Goal: Task Accomplishment & Management: Manage account settings

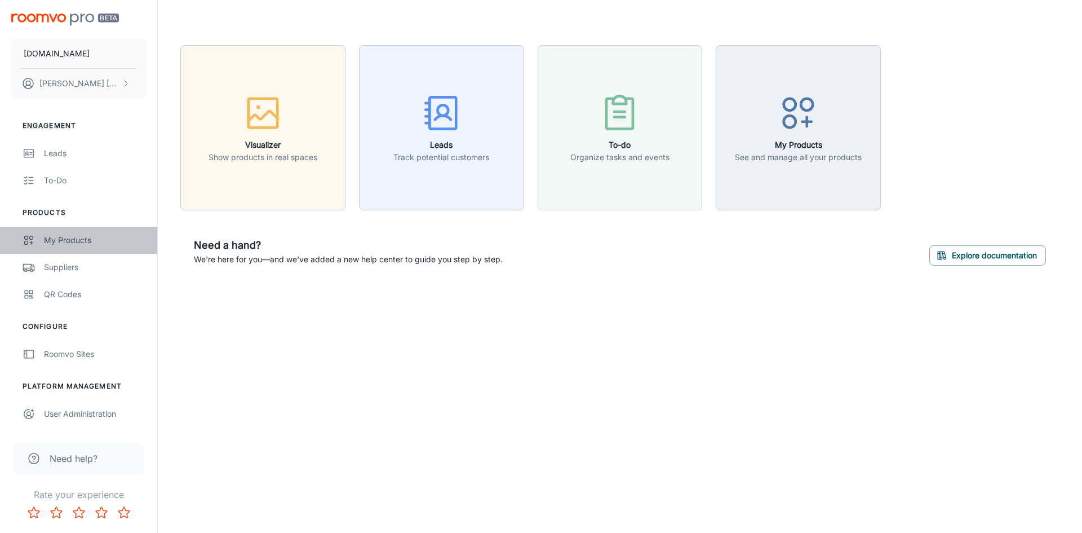
click at [77, 240] on div "My Products" at bounding box center [95, 240] width 102 height 12
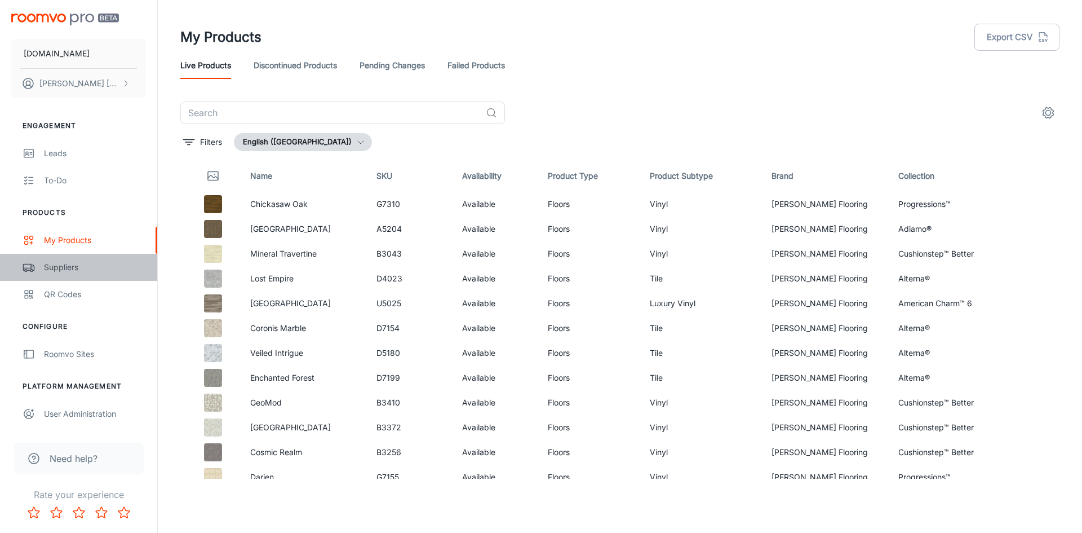
click at [76, 270] on div "Suppliers" at bounding box center [95, 267] width 102 height 12
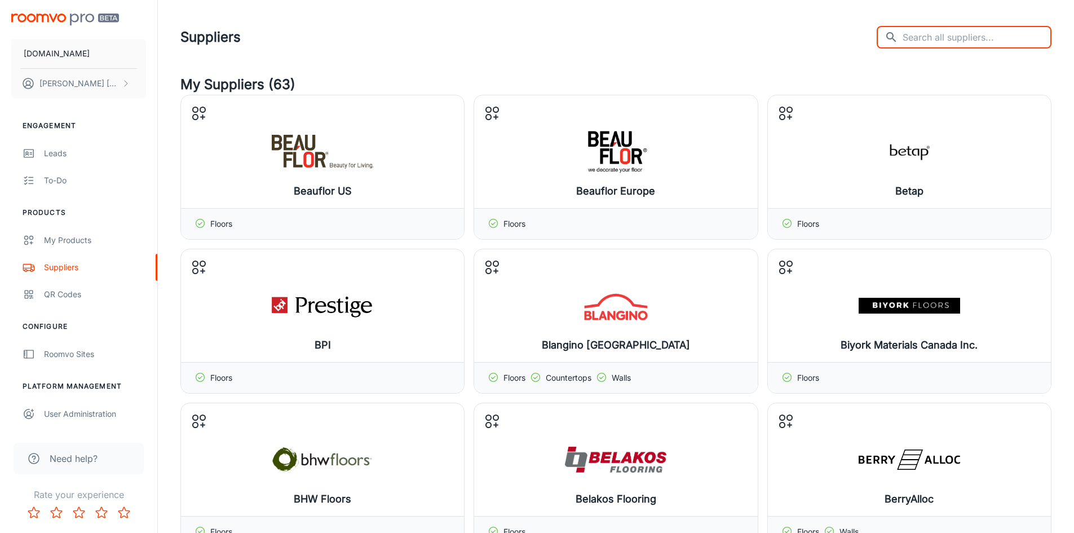
click at [973, 43] on input "text" at bounding box center [976, 37] width 149 height 23
type input "carpets"
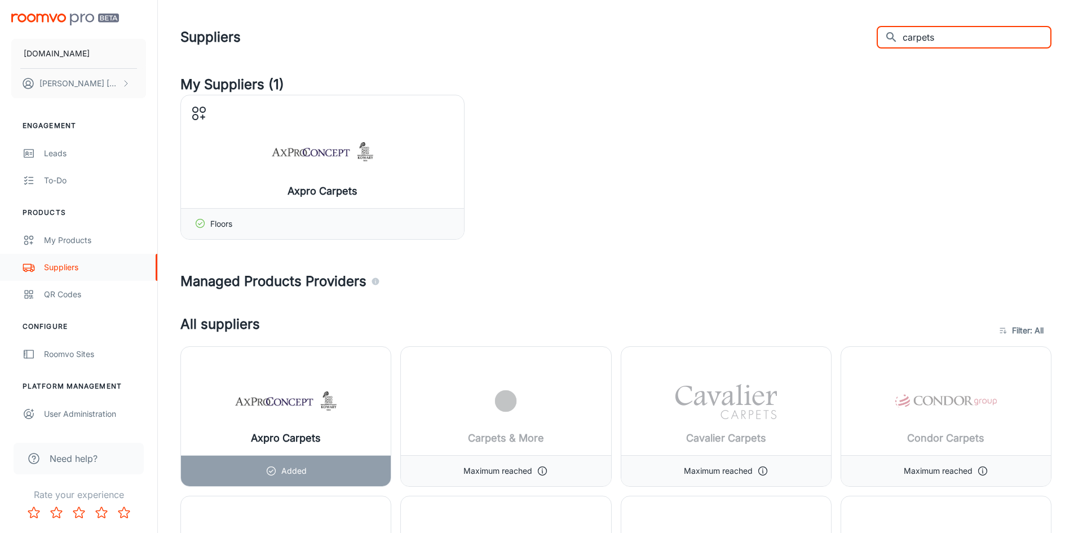
click at [61, 268] on div "Suppliers" at bounding box center [95, 267] width 102 height 12
click at [77, 237] on div "My Products" at bounding box center [95, 240] width 102 height 12
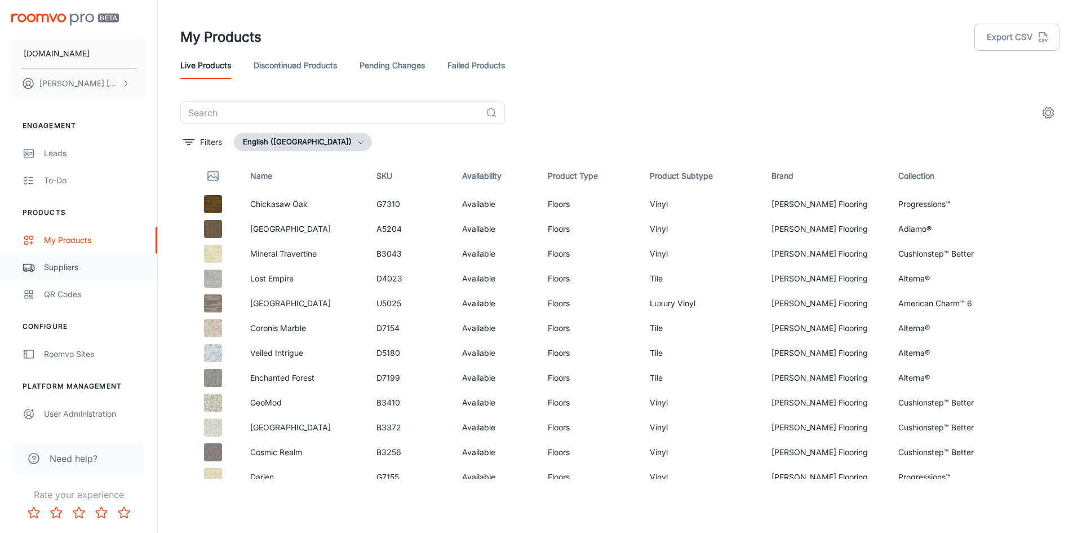
click at [72, 263] on div "Suppliers" at bounding box center [95, 267] width 102 height 12
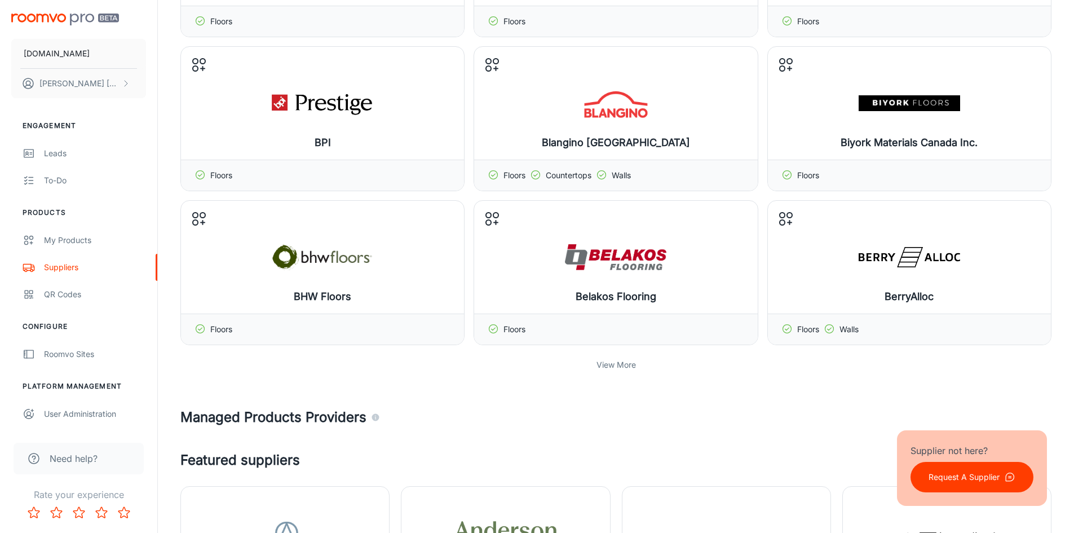
scroll to position [315, 0]
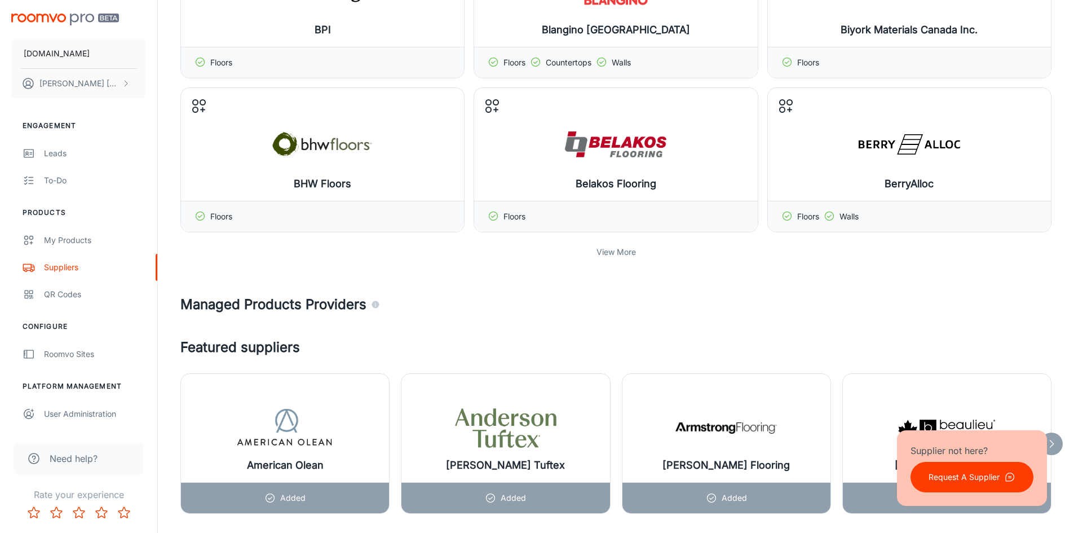
click at [627, 253] on p "View More" at bounding box center [615, 252] width 39 height 12
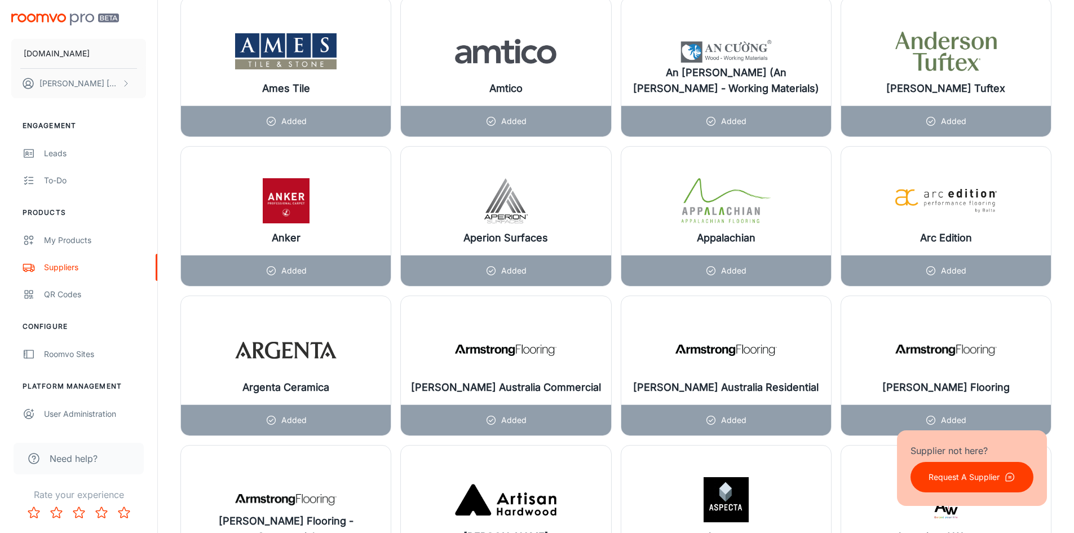
scroll to position [1413, 0]
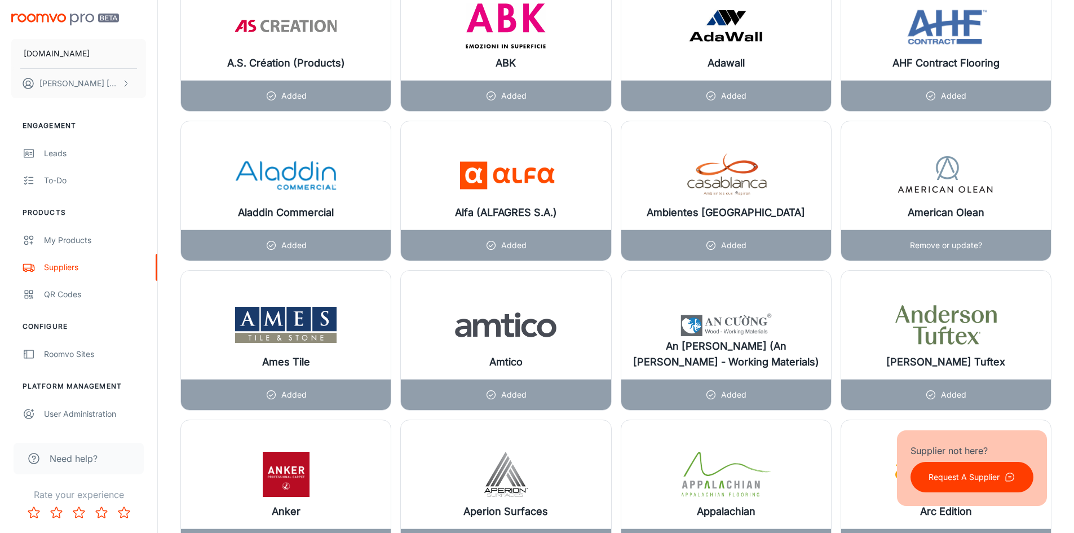
click at [946, 246] on p "Remove or update?" at bounding box center [946, 245] width 72 height 12
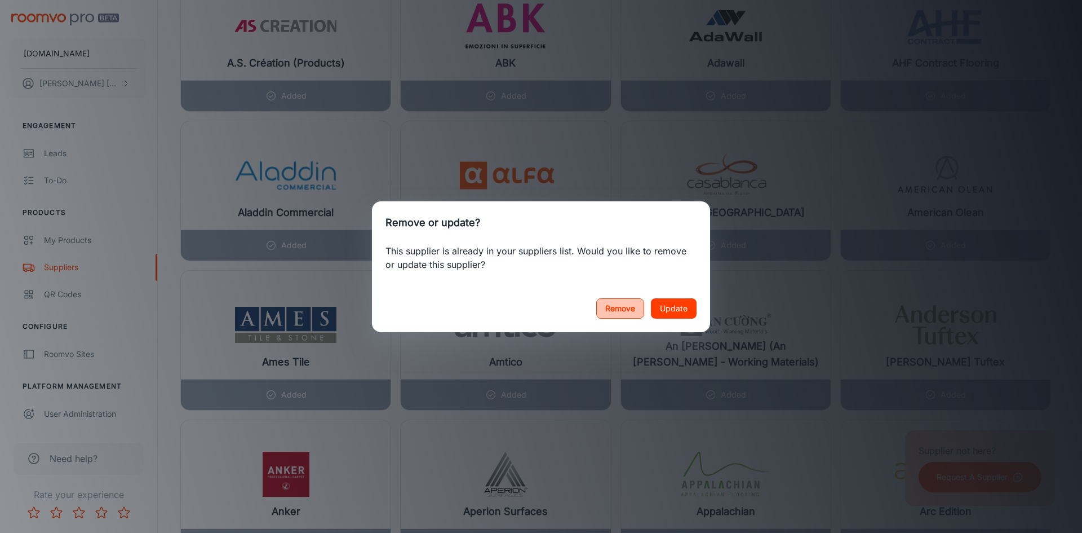
click at [613, 311] on button "Remove" at bounding box center [620, 308] width 48 height 20
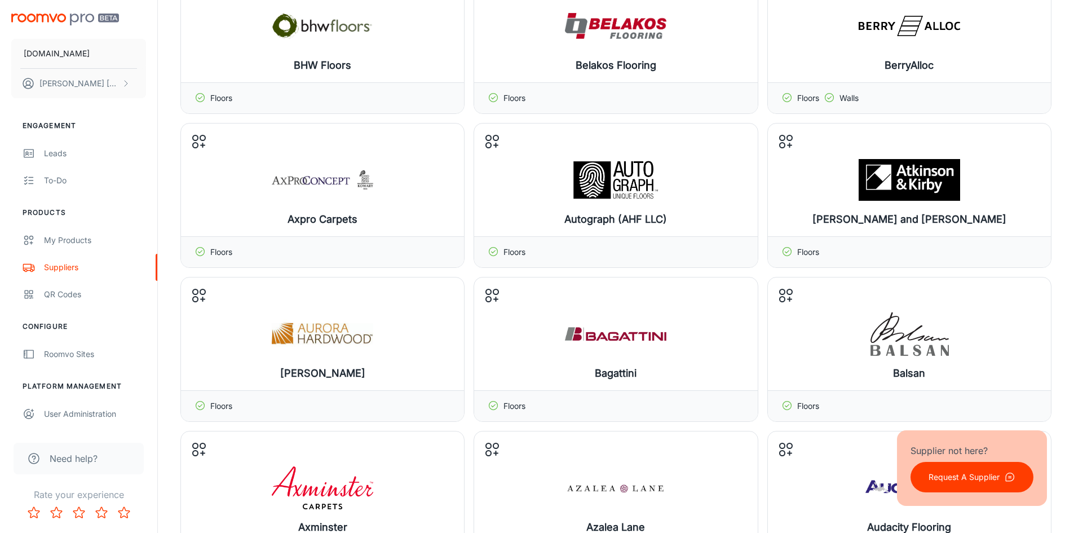
scroll to position [482, 0]
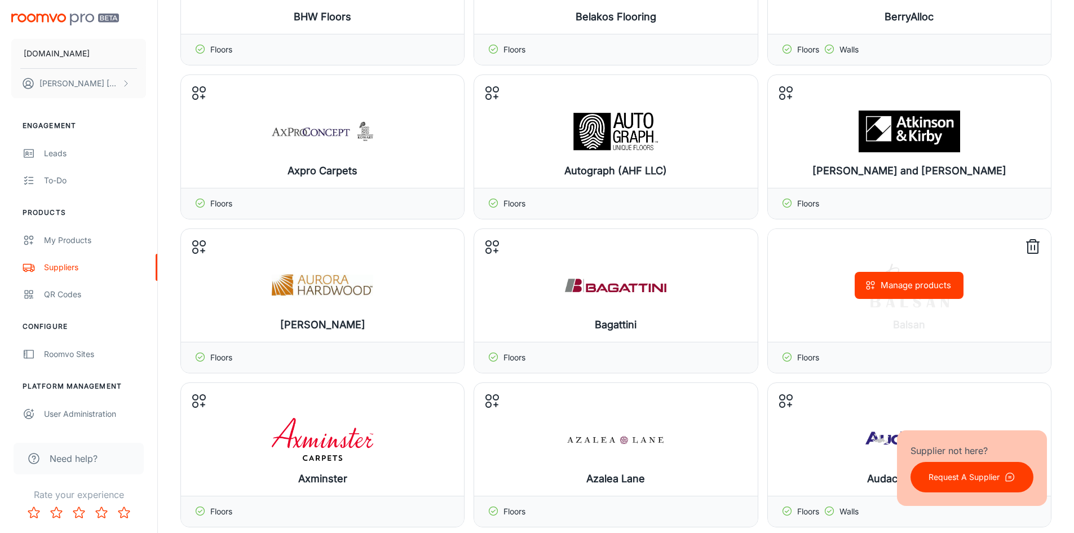
click at [1031, 250] on line at bounding box center [1031, 247] width 0 height 5
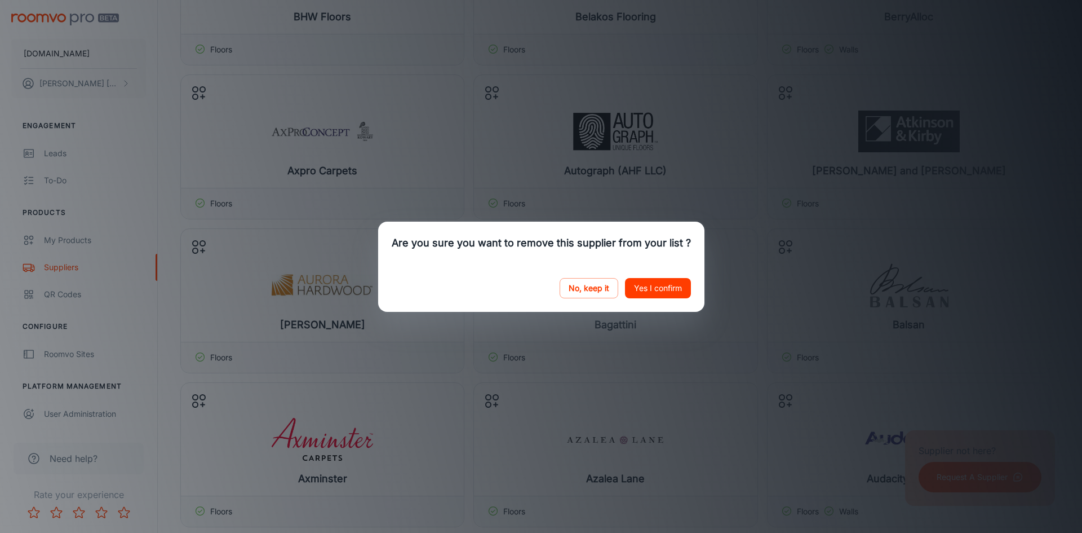
click at [671, 287] on button "Yes I confirm" at bounding box center [658, 288] width 66 height 20
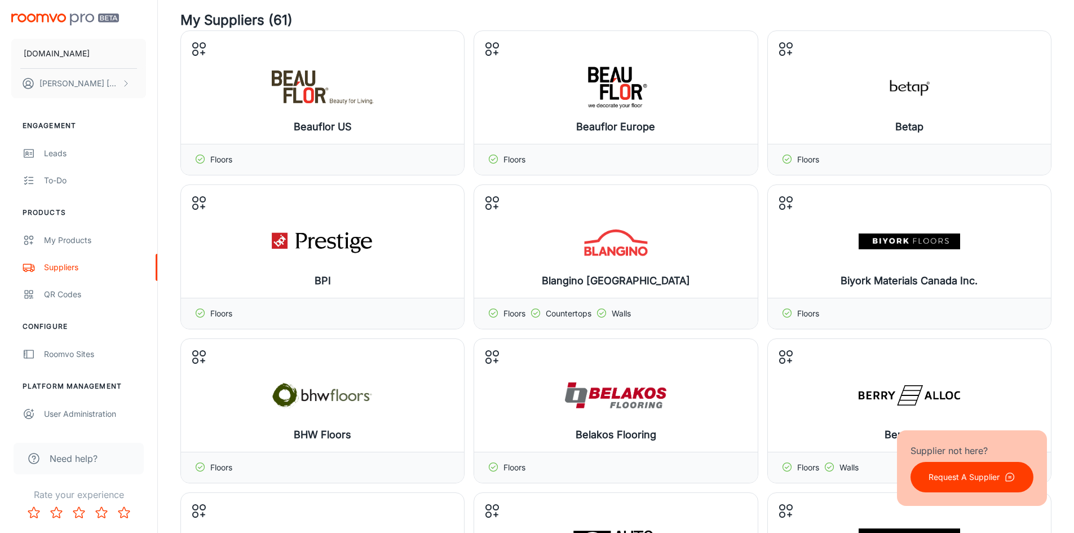
scroll to position [0, 0]
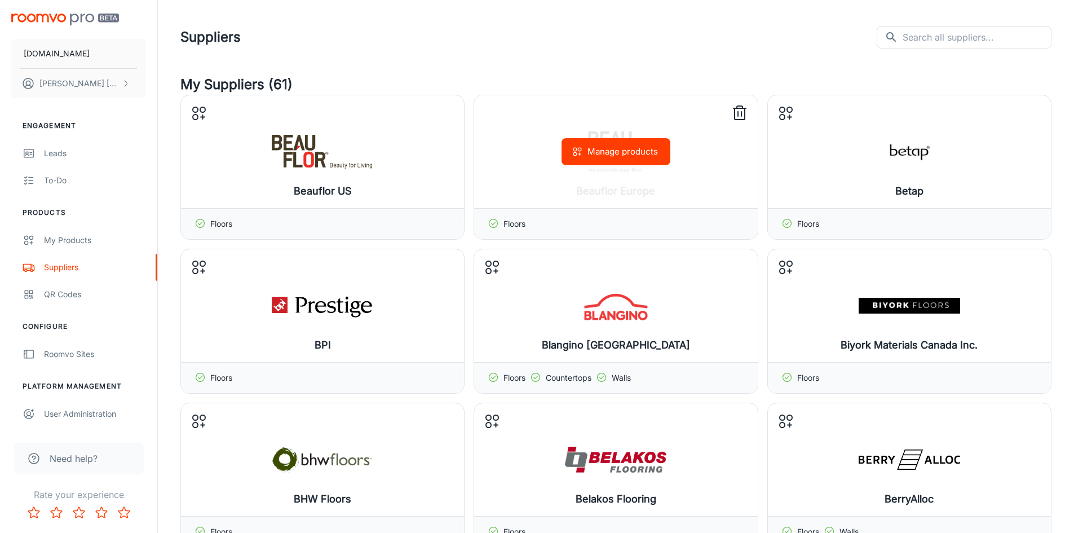
click at [745, 109] on icon at bounding box center [739, 113] width 10 height 11
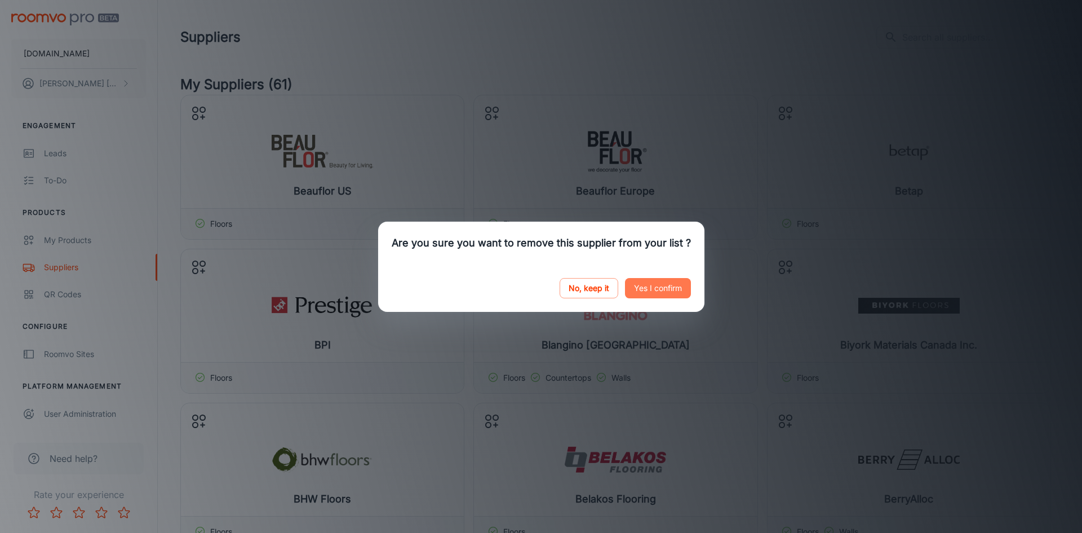
click at [644, 285] on button "Yes I confirm" at bounding box center [658, 288] width 66 height 20
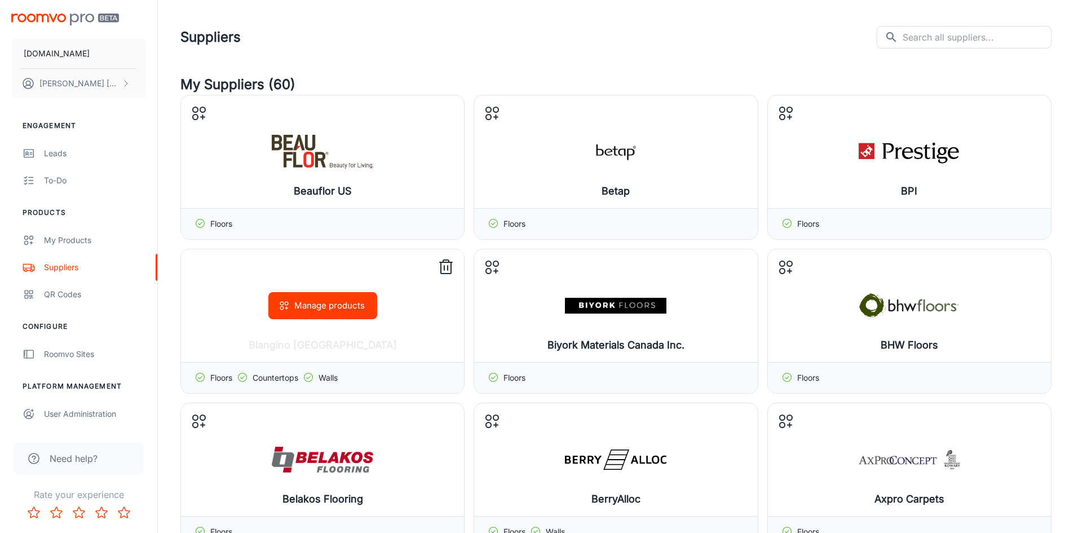
click at [442, 265] on icon at bounding box center [446, 267] width 18 height 18
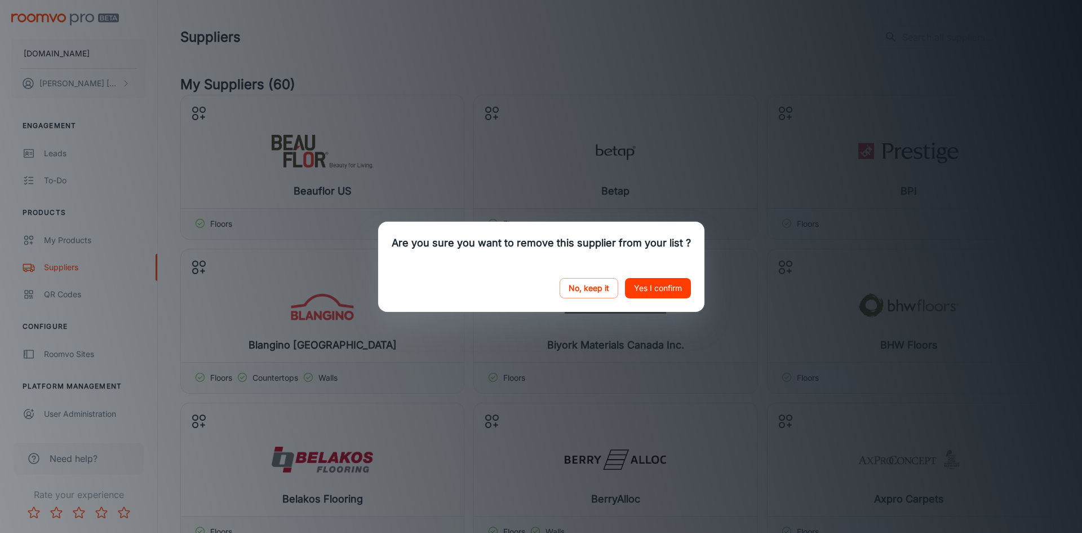
click at [648, 288] on button "Yes I confirm" at bounding box center [658, 288] width 66 height 20
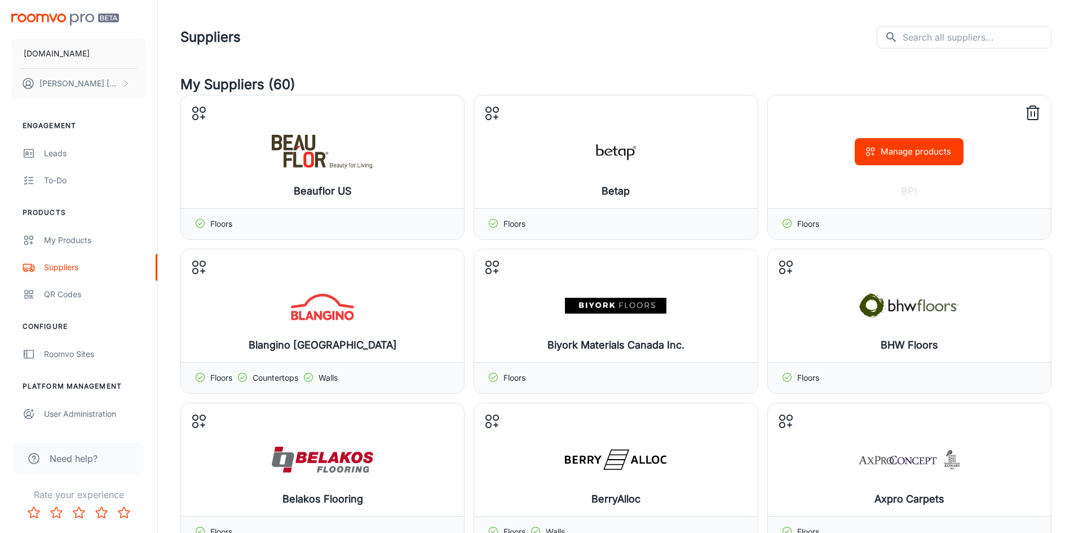
click at [1029, 113] on icon at bounding box center [1033, 113] width 18 height 18
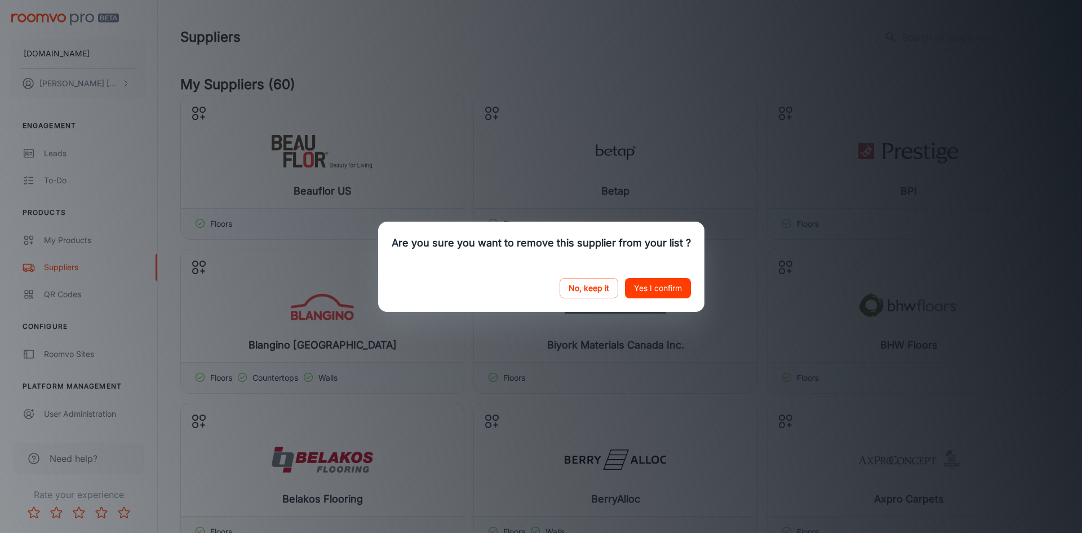
click at [661, 289] on button "Yes I confirm" at bounding box center [658, 288] width 66 height 20
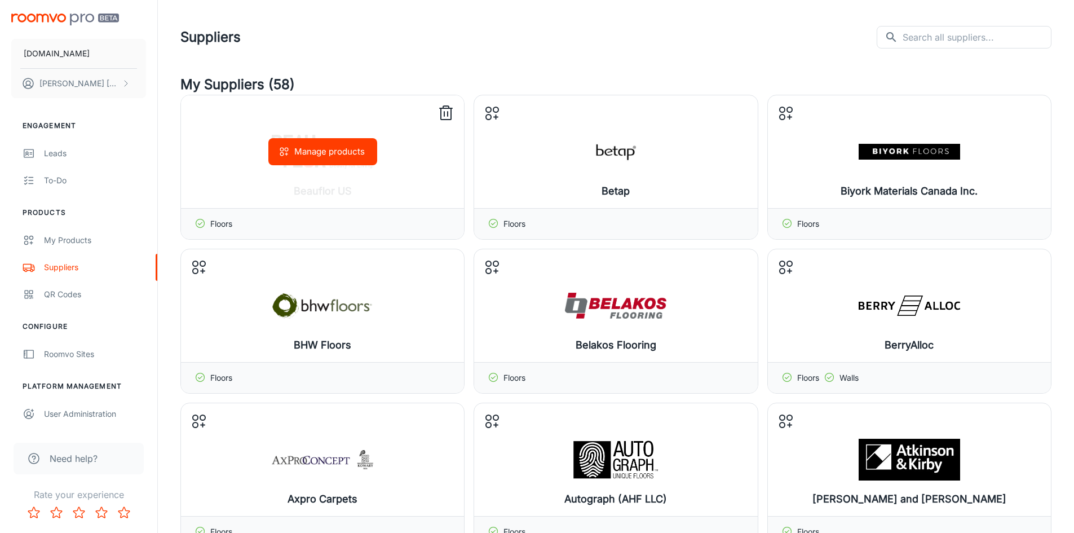
click at [446, 110] on icon at bounding box center [446, 113] width 18 height 18
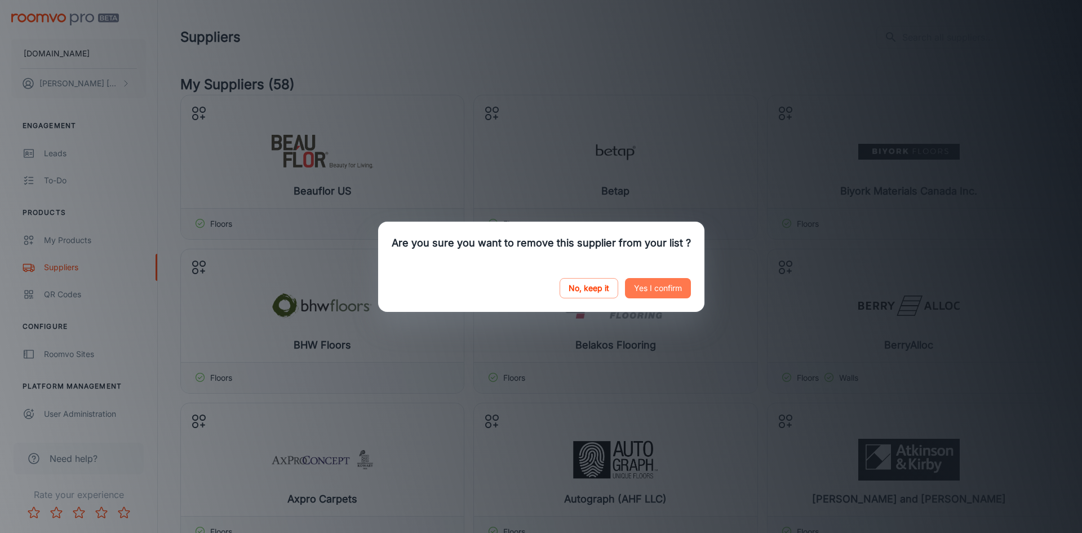
click at [653, 291] on button "Yes I confirm" at bounding box center [658, 288] width 66 height 20
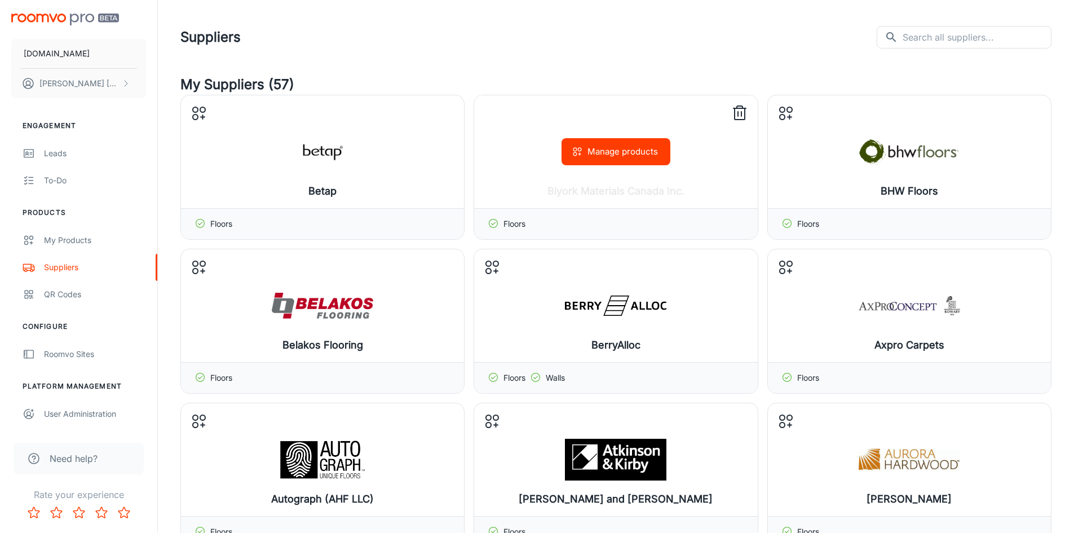
click at [742, 116] on icon at bounding box center [739, 113] width 18 height 18
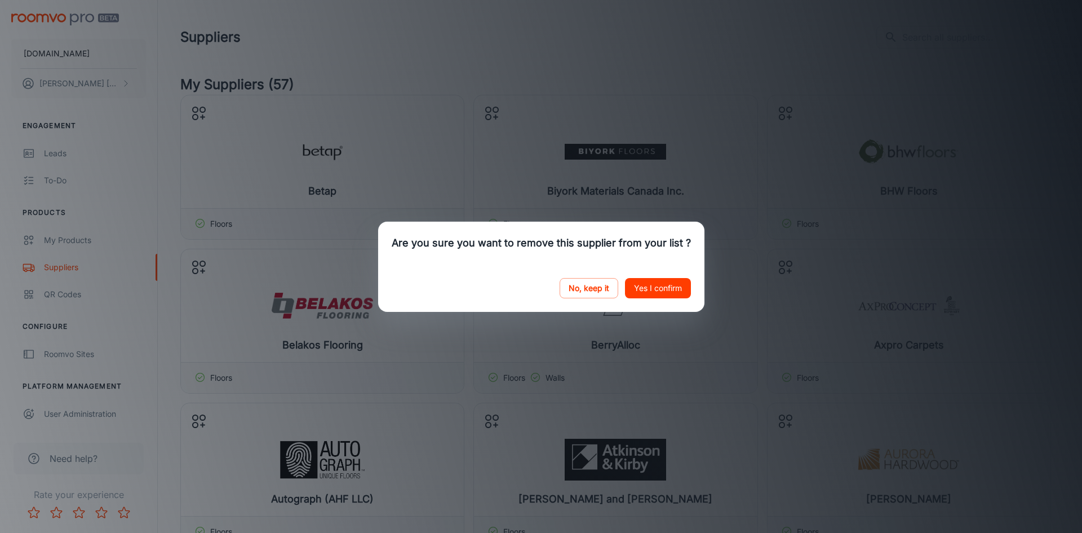
click at [648, 290] on button "Yes I confirm" at bounding box center [658, 288] width 66 height 20
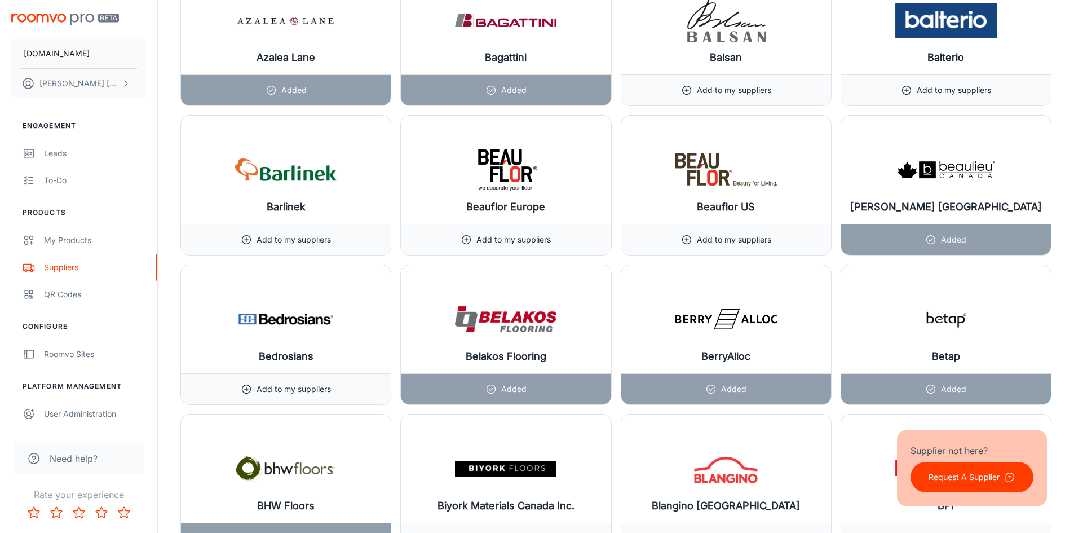
scroll to position [2598, 0]
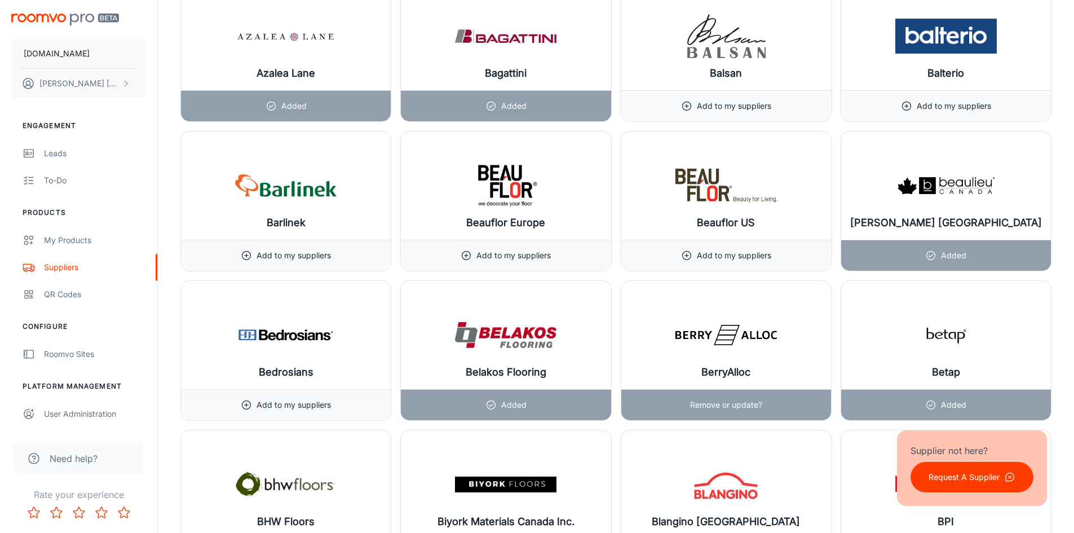
click at [753, 344] on img at bounding box center [725, 334] width 101 height 45
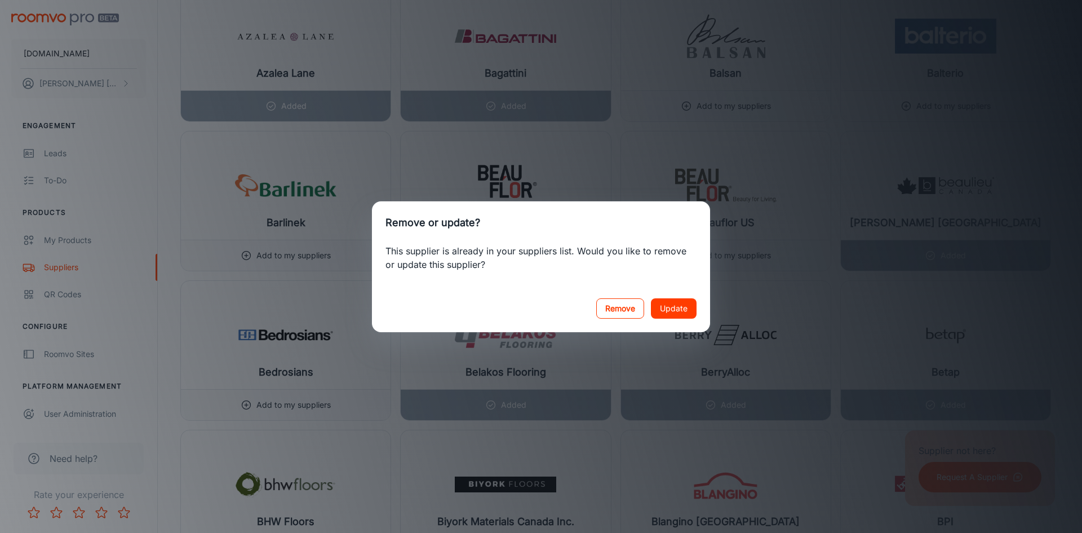
click at [630, 304] on button "Remove" at bounding box center [620, 308] width 48 height 20
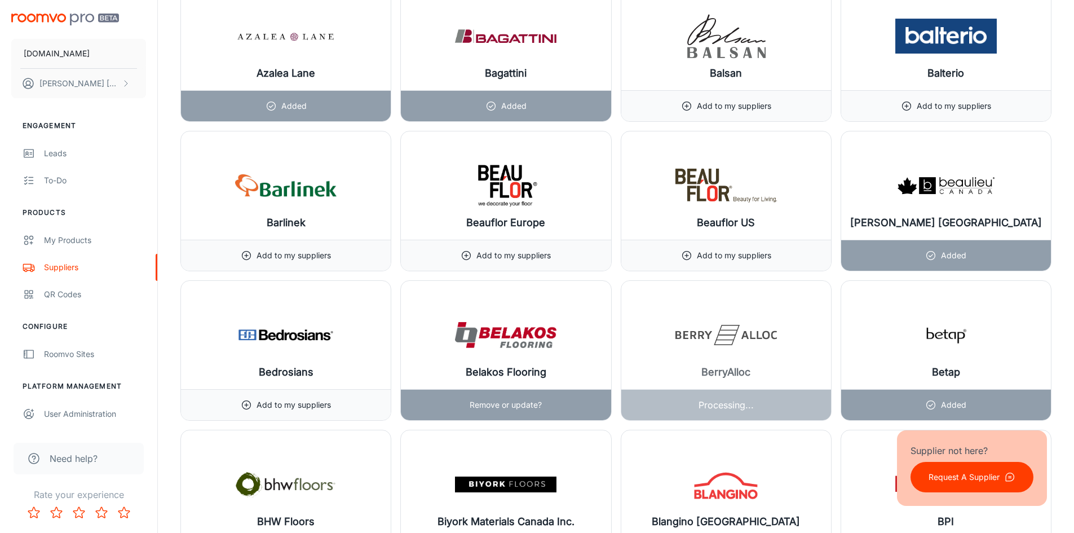
click at [531, 343] on img at bounding box center [505, 334] width 101 height 45
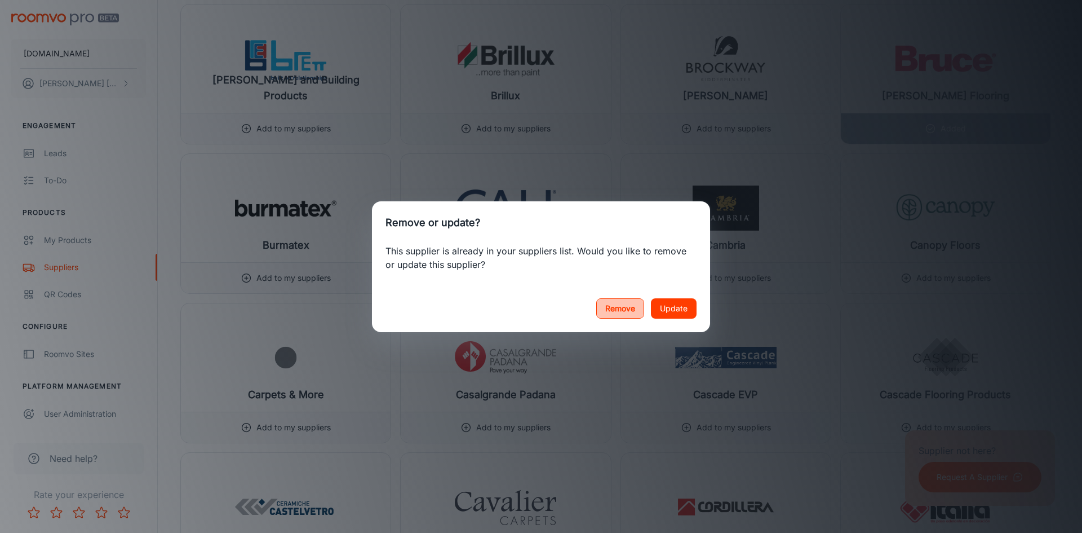
click at [626, 309] on button "Remove" at bounding box center [620, 308] width 48 height 20
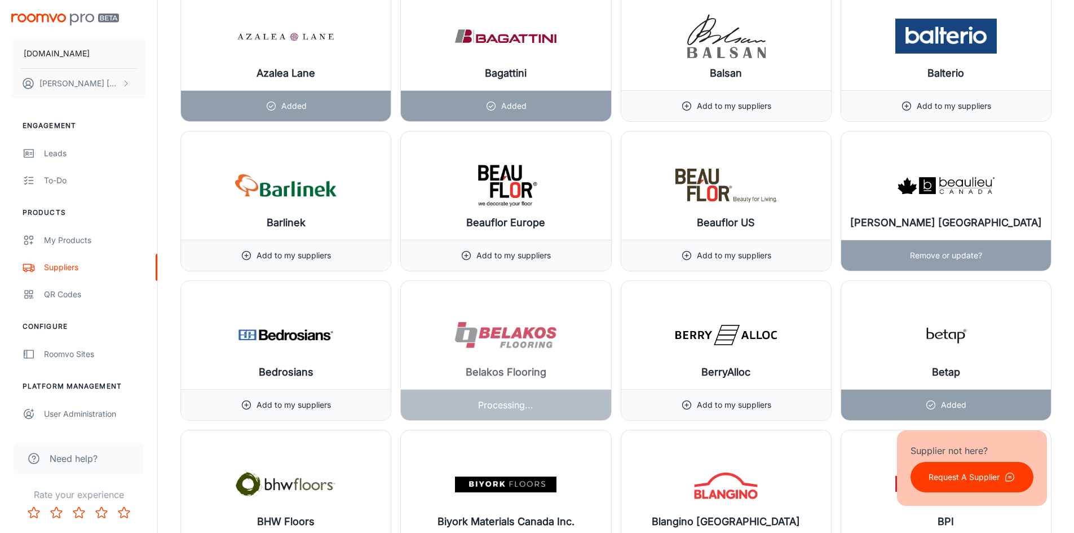
click at [980, 218] on h6 "[PERSON_NAME] [GEOGRAPHIC_DATA]" at bounding box center [946, 223] width 192 height 16
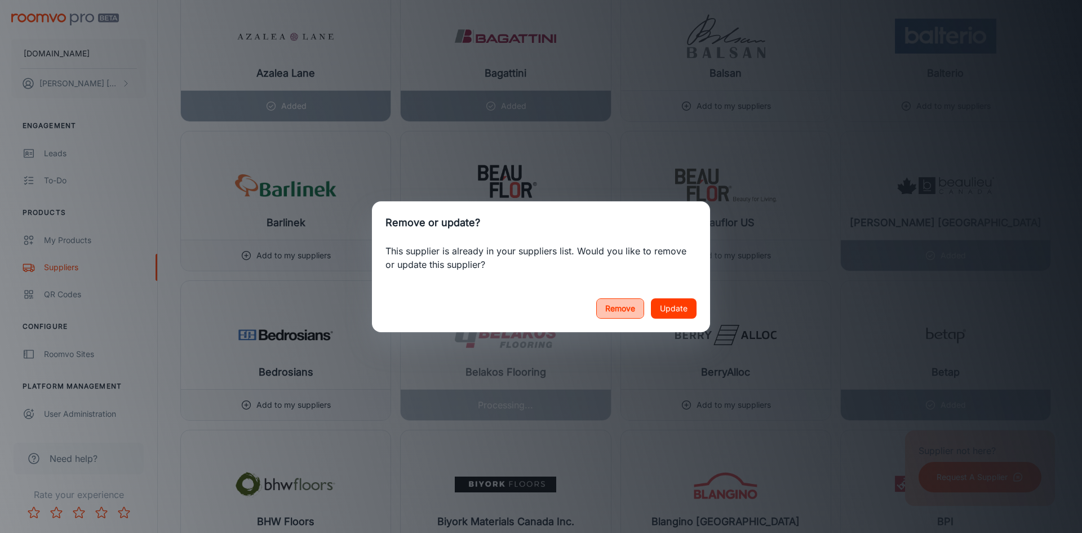
click at [629, 307] on button "Remove" at bounding box center [620, 308] width 48 height 20
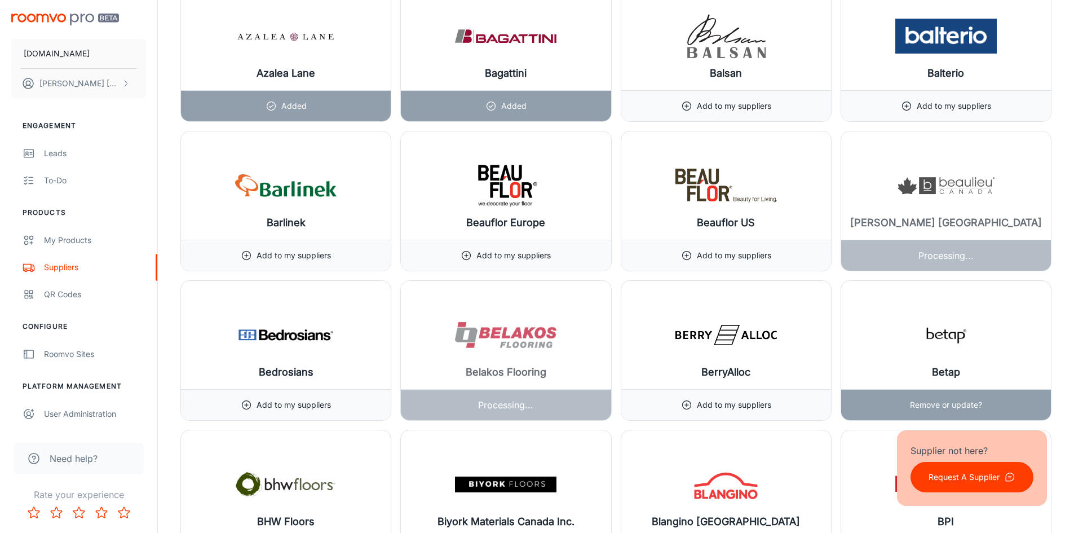
click at [1002, 325] on div "Betap" at bounding box center [946, 335] width 210 height 108
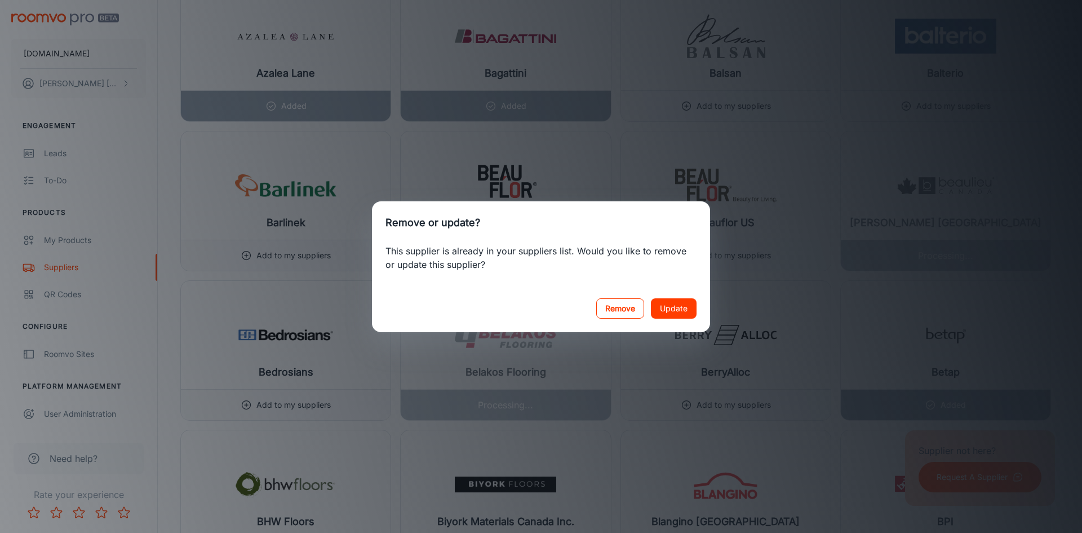
click at [633, 307] on button "Remove" at bounding box center [620, 308] width 48 height 20
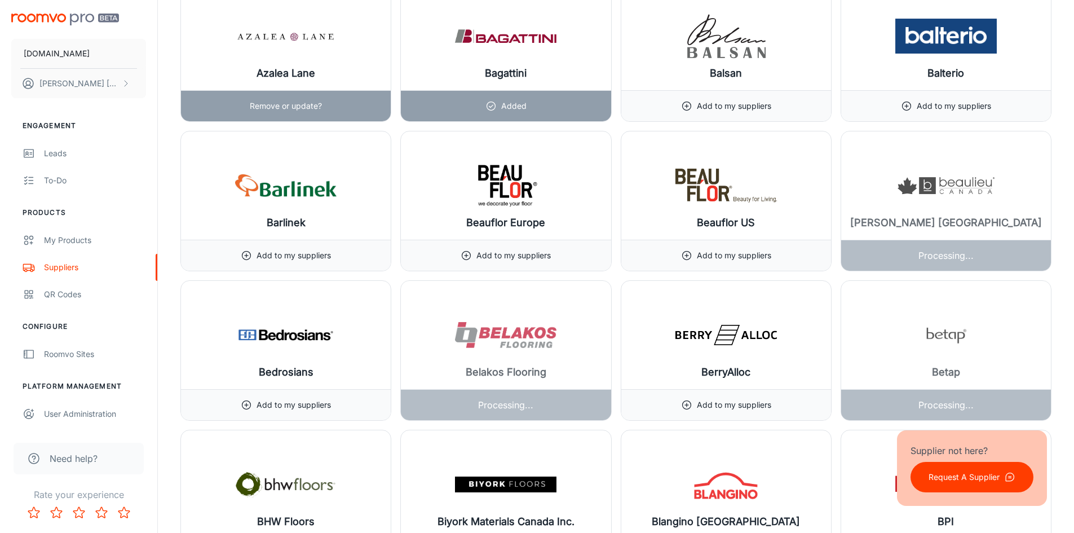
click at [345, 70] on div "Azalea Lane" at bounding box center [286, 36] width 210 height 108
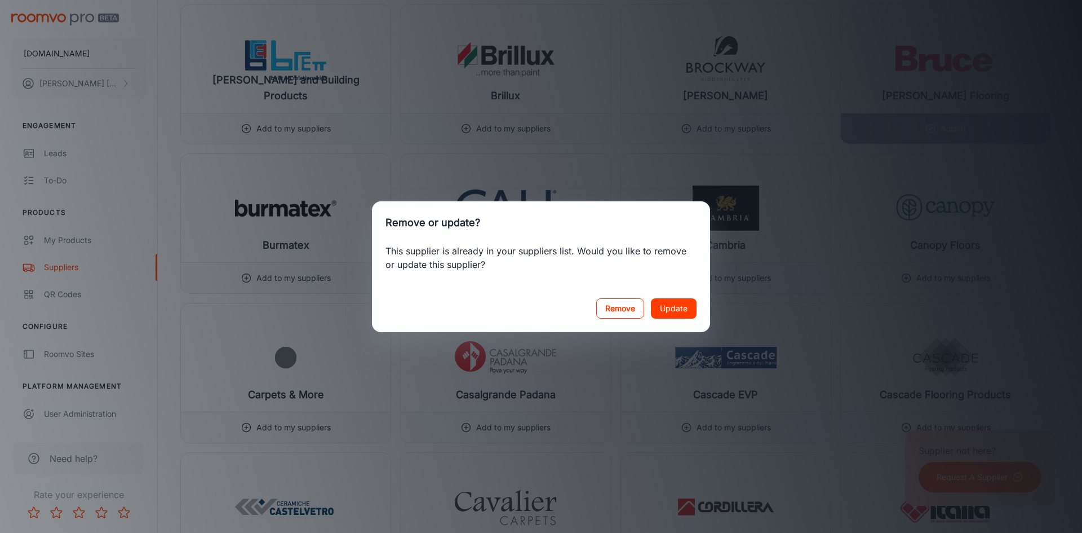
click at [628, 307] on button "Remove" at bounding box center [620, 308] width 48 height 20
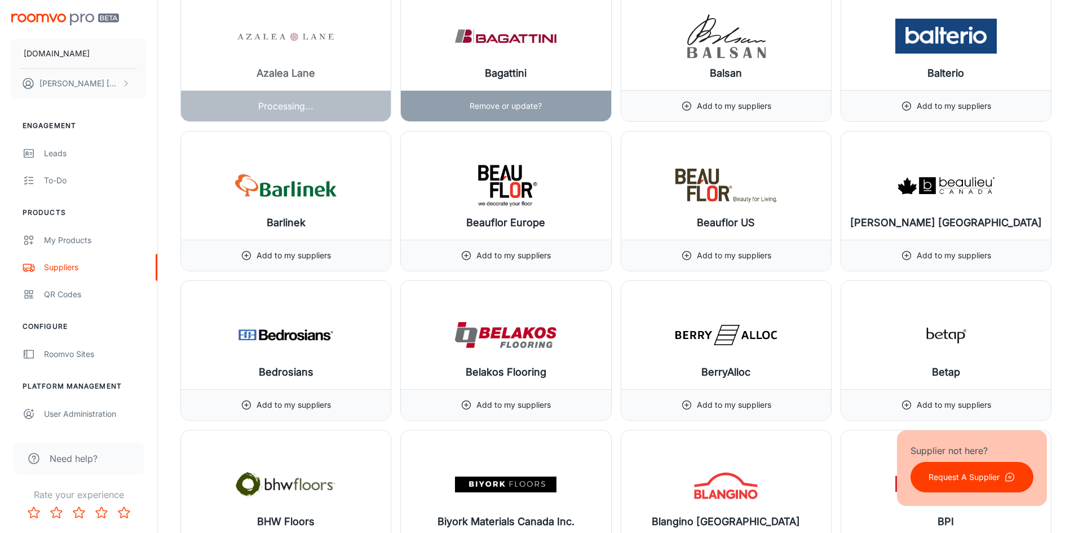
click at [555, 36] on img at bounding box center [505, 36] width 101 height 45
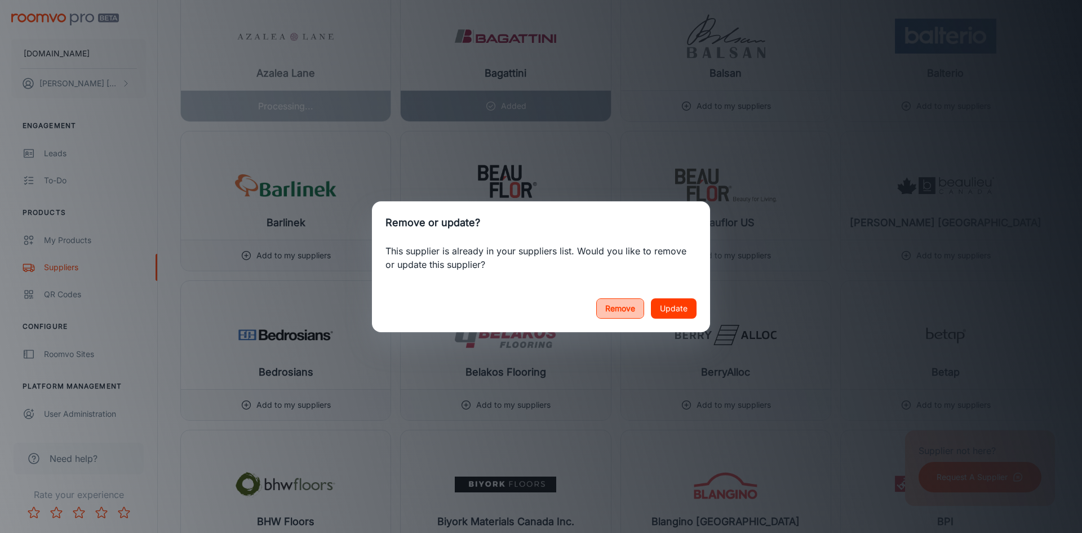
click at [618, 307] on button "Remove" at bounding box center [620, 308] width 48 height 20
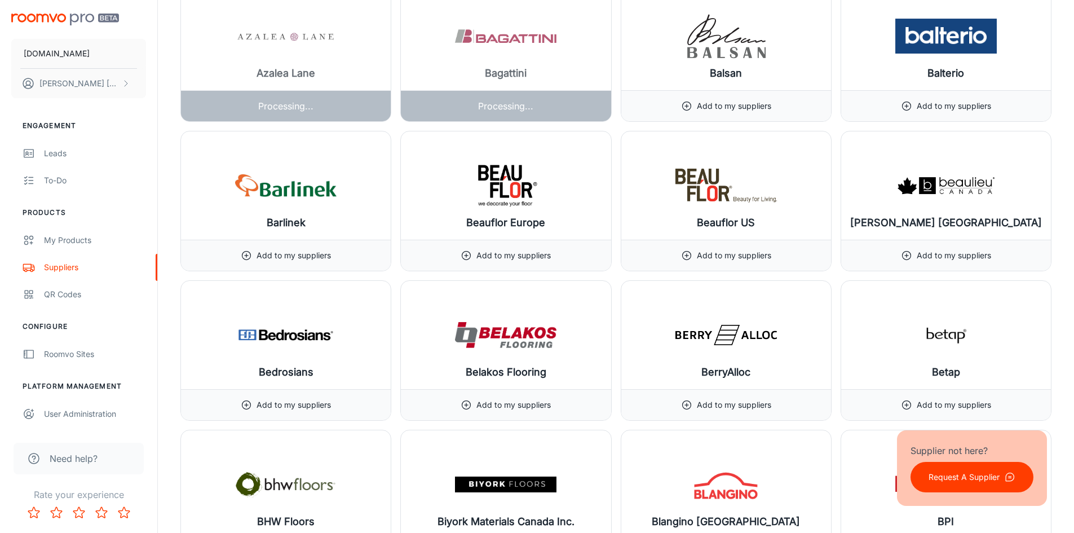
click at [344, 49] on div at bounding box center [286, 51] width 210 height 139
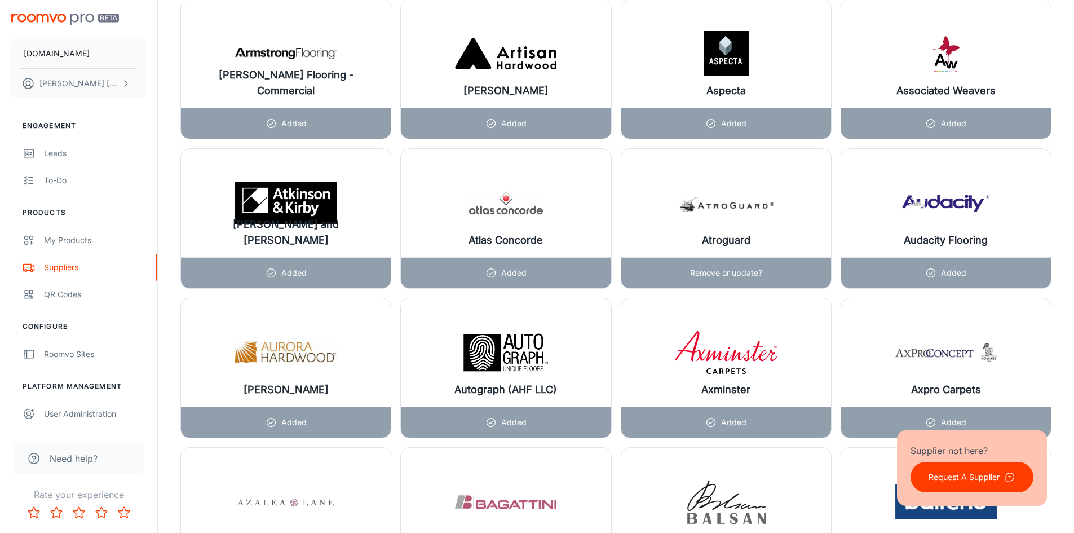
click at [738, 201] on img at bounding box center [725, 202] width 101 height 45
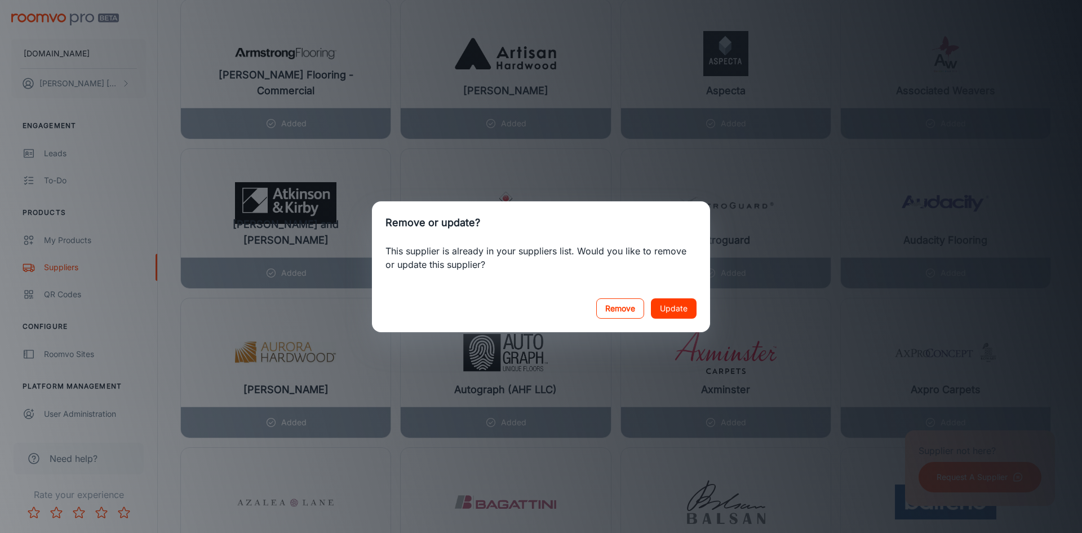
click at [626, 311] on button "Remove" at bounding box center [620, 308] width 48 height 20
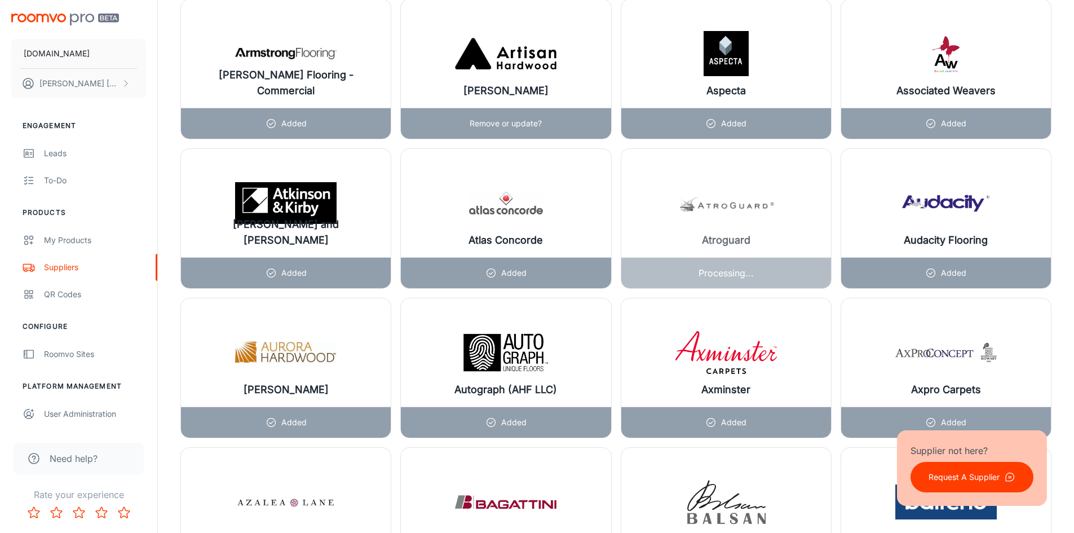
click at [493, 61] on img at bounding box center [505, 53] width 101 height 45
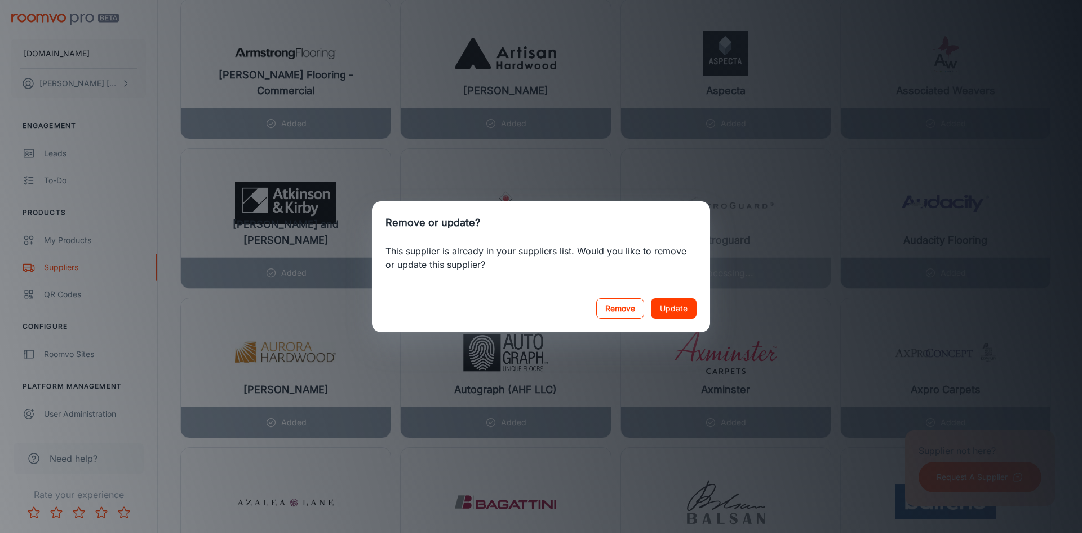
click at [621, 303] on button "Remove" at bounding box center [620, 308] width 48 height 20
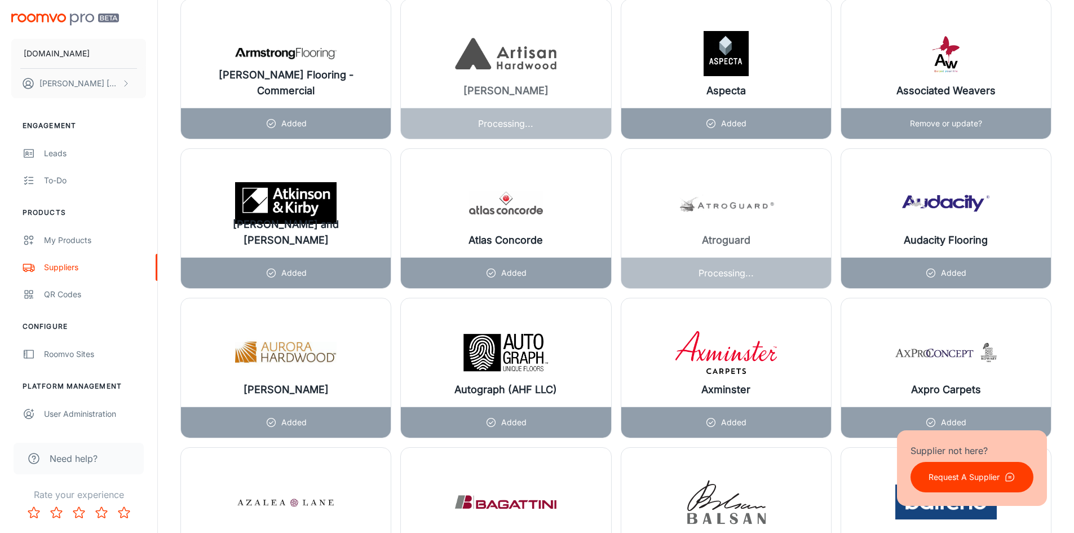
click at [982, 31] on img at bounding box center [945, 53] width 101 height 45
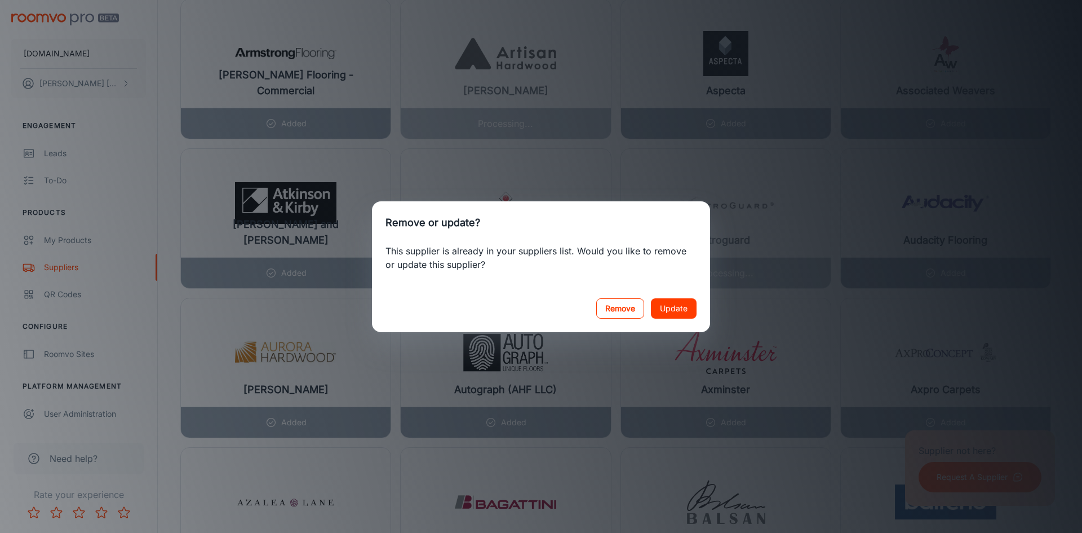
click at [626, 303] on button "Remove" at bounding box center [620, 308] width 48 height 20
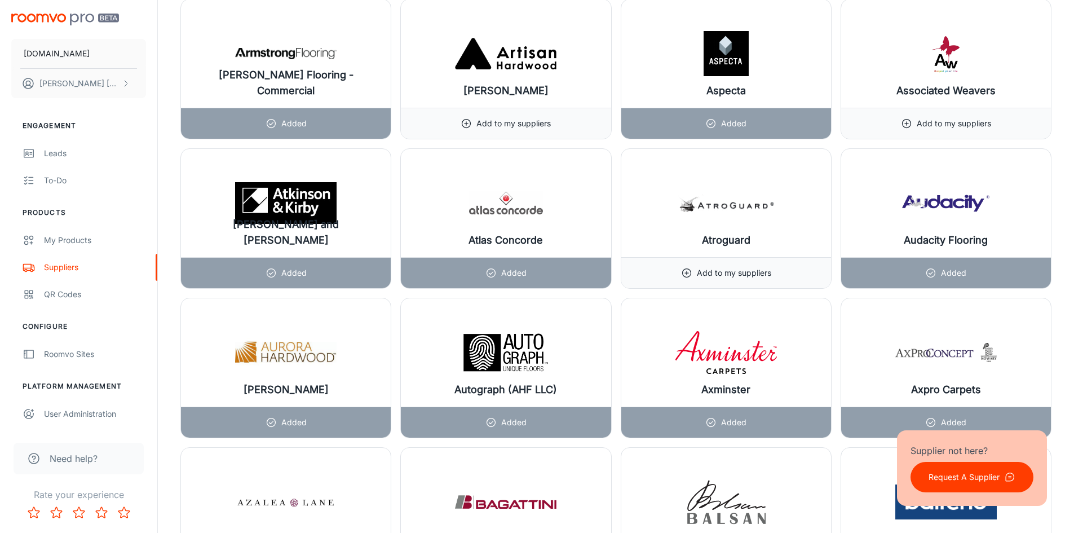
scroll to position [1667, 0]
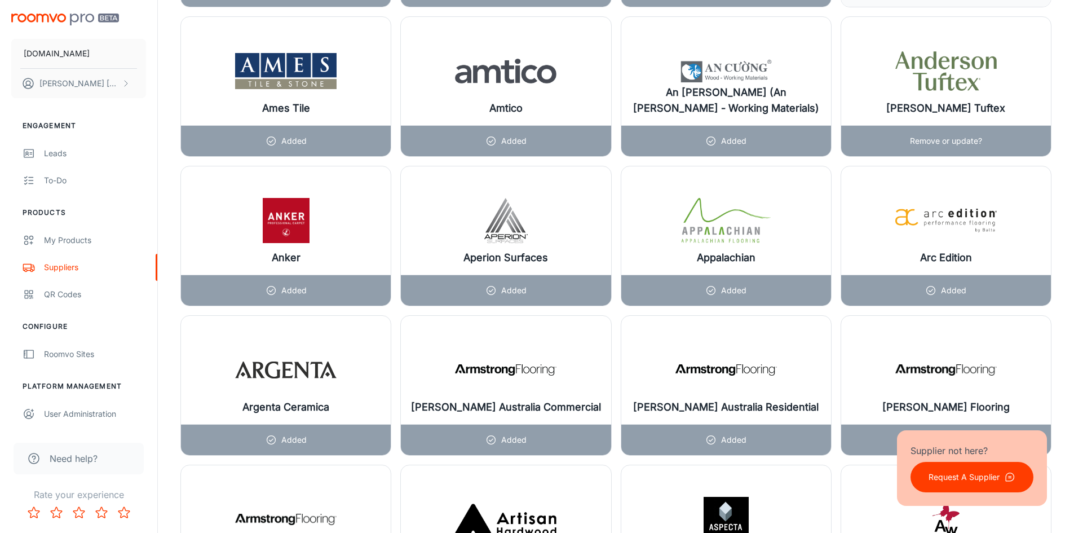
click at [933, 55] on img at bounding box center [945, 70] width 101 height 45
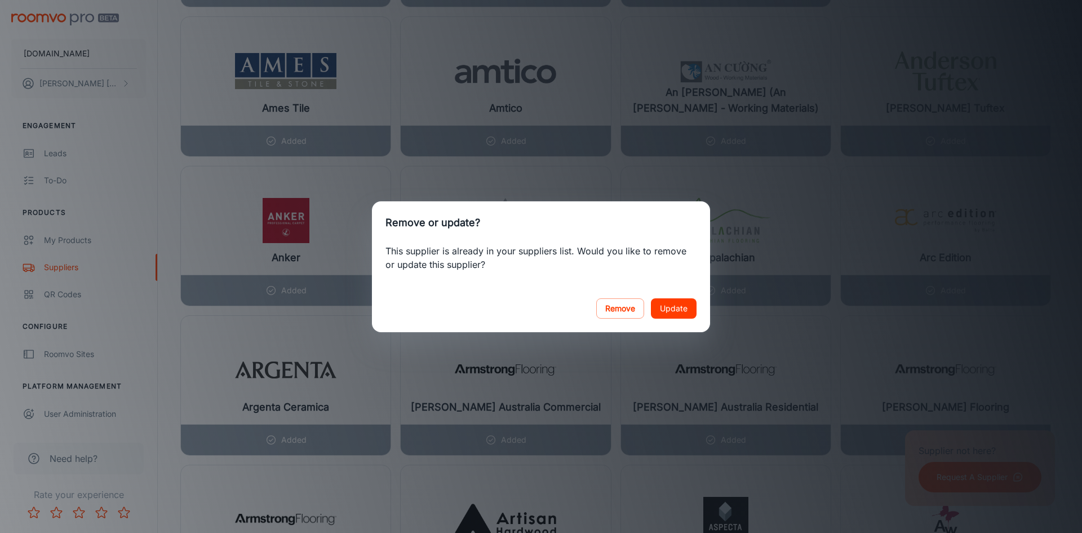
click at [837, 132] on div "Remove or update? This supplier is already in your suppliers list. Would you li…" at bounding box center [541, 266] width 1082 height 533
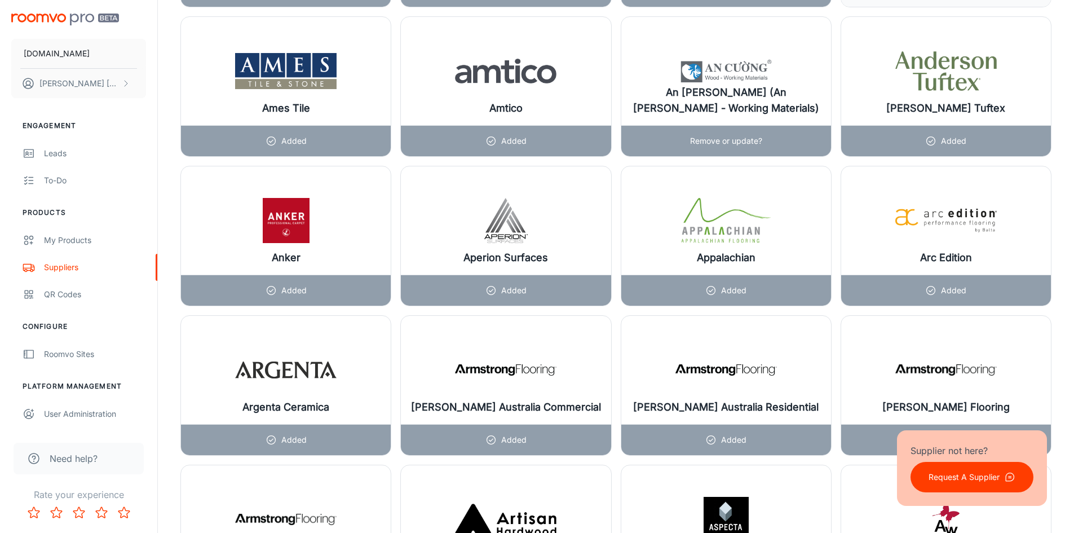
click at [766, 68] on img at bounding box center [725, 70] width 101 height 45
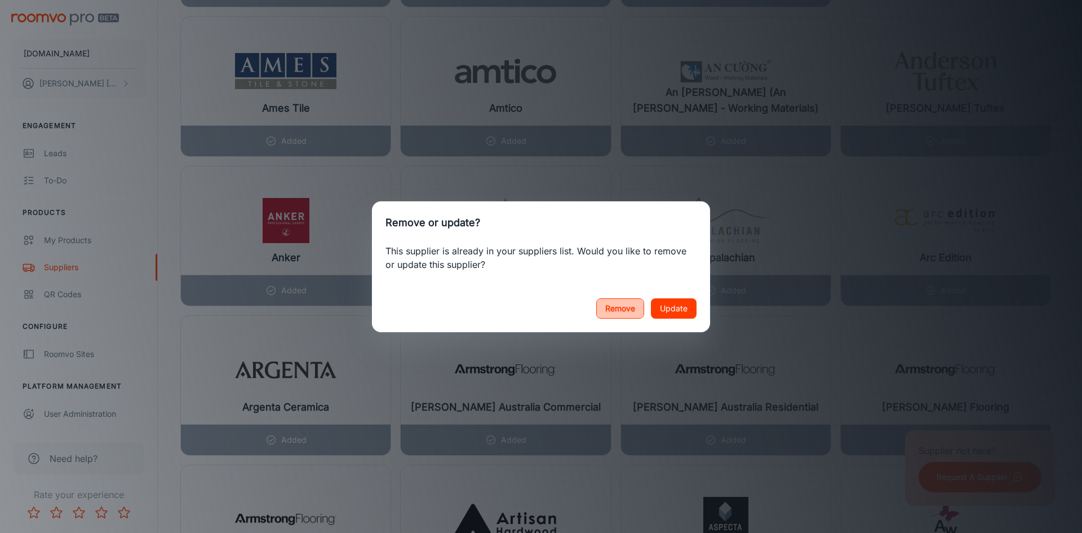
click at [621, 312] on button "Remove" at bounding box center [620, 308] width 48 height 20
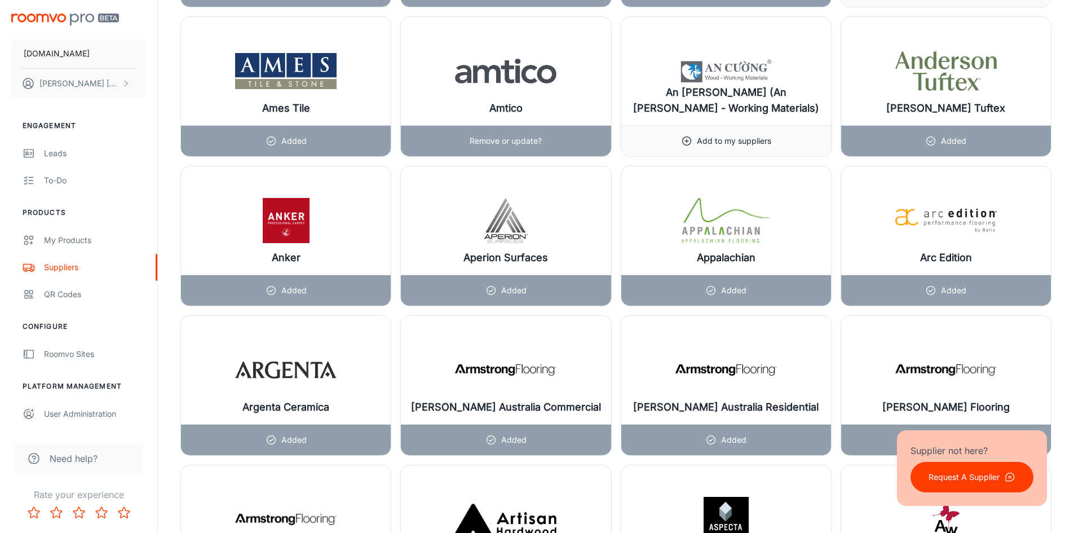
click at [553, 49] on img at bounding box center [505, 70] width 101 height 45
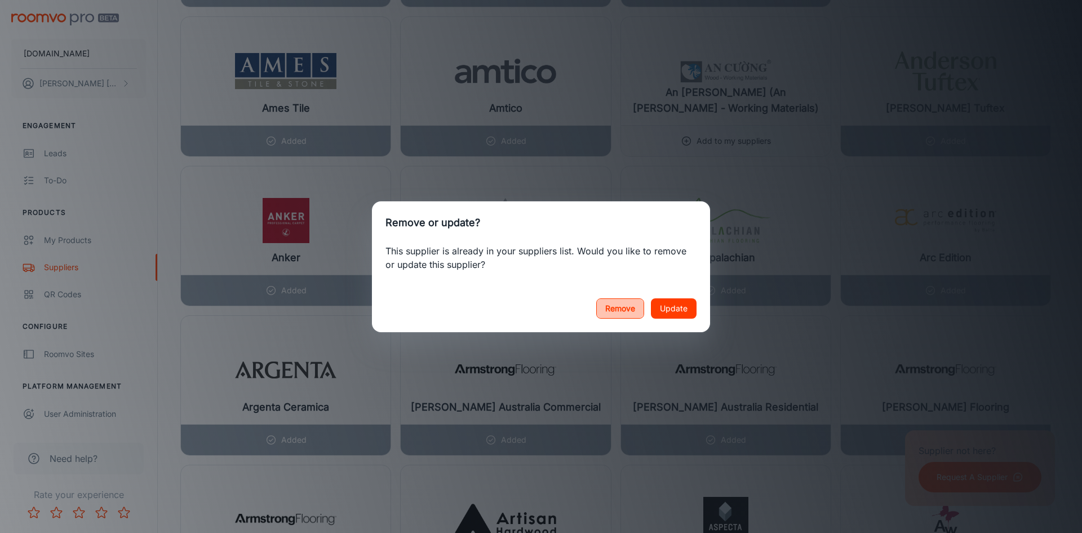
click at [627, 304] on button "Remove" at bounding box center [620, 308] width 48 height 20
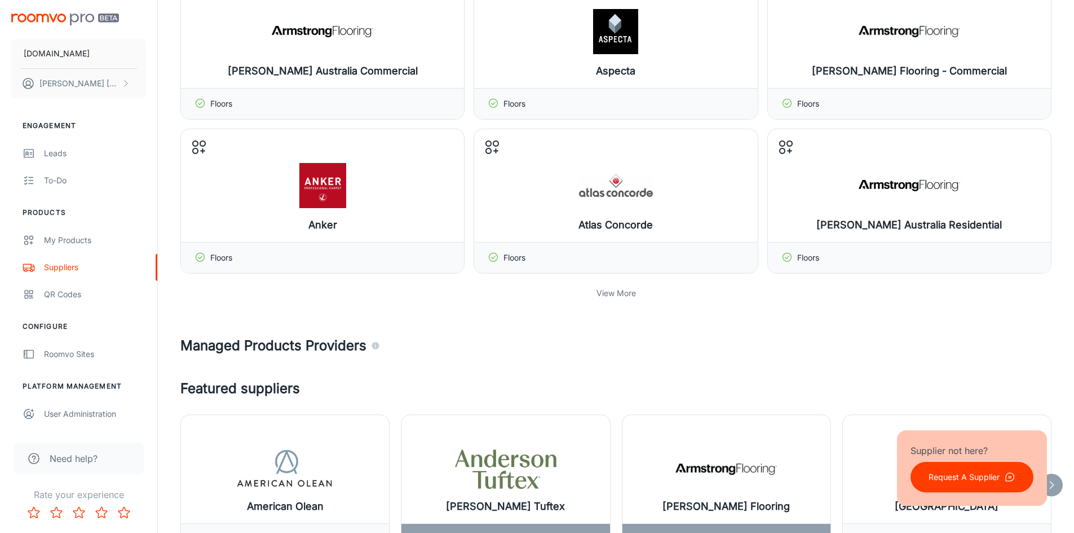
scroll to position [1201, 0]
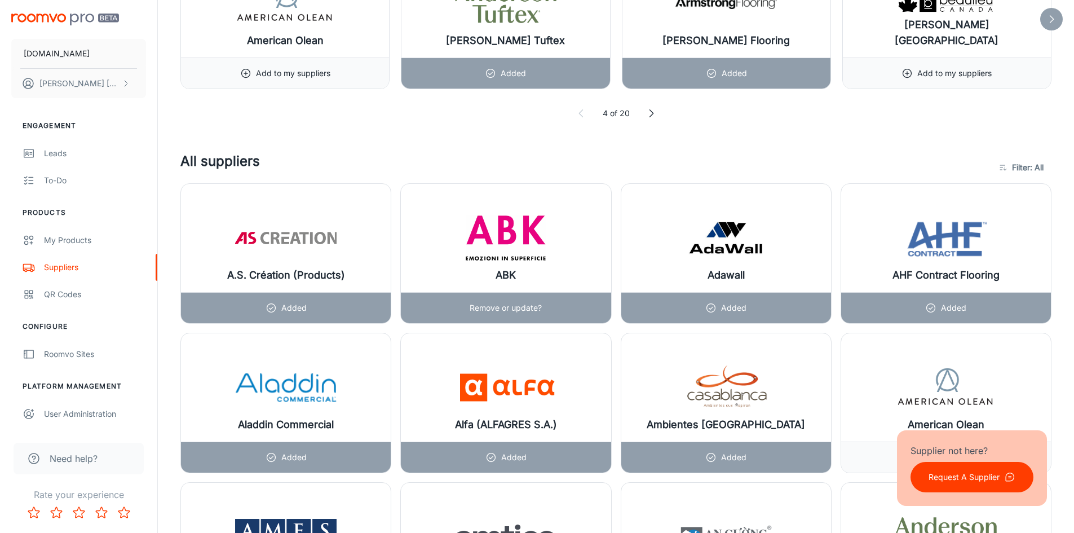
click at [557, 246] on div "ABK" at bounding box center [506, 238] width 210 height 108
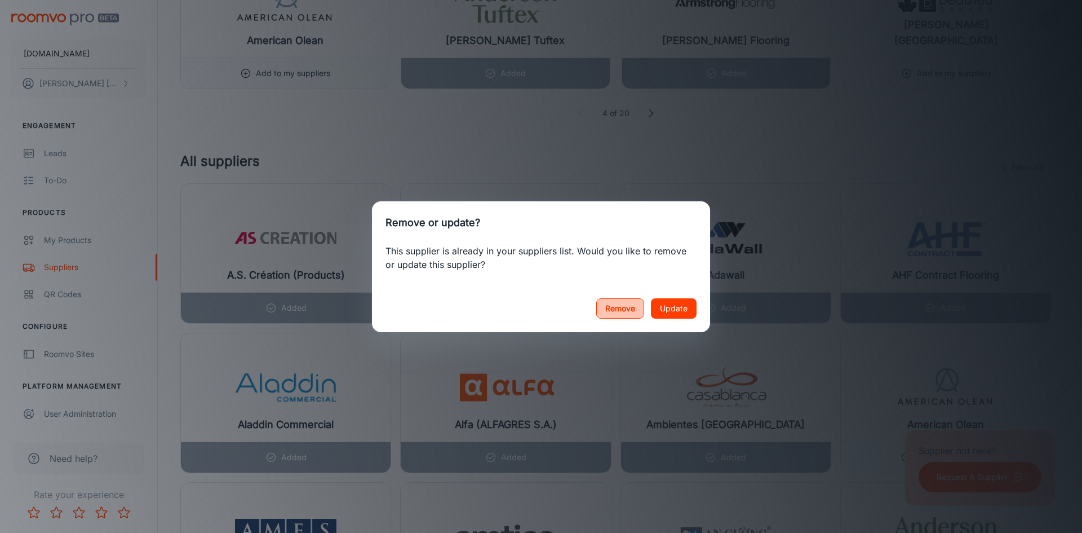
click at [630, 307] on button "Remove" at bounding box center [620, 308] width 48 height 20
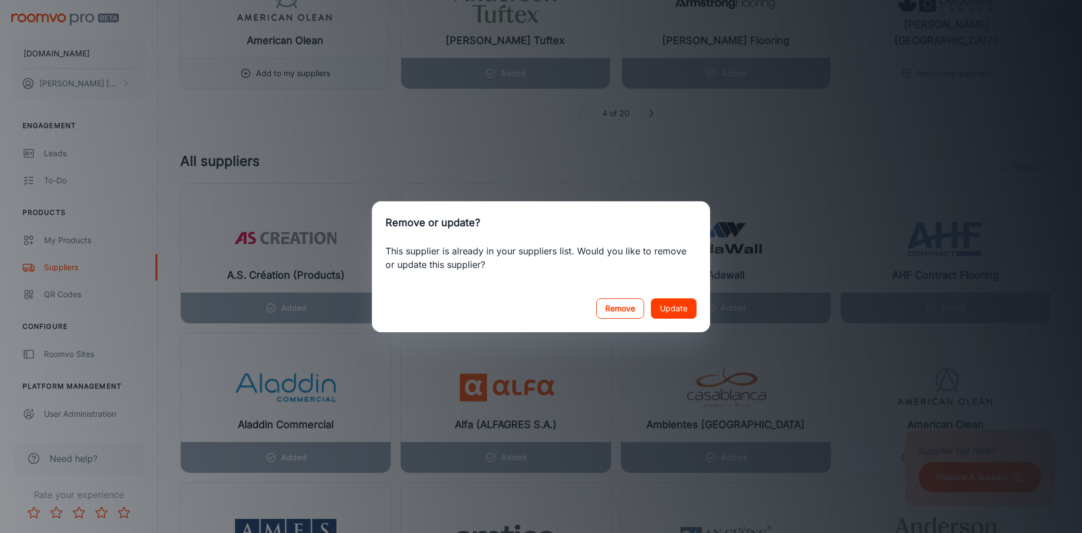
click at [626, 300] on button "Remove" at bounding box center [620, 308] width 48 height 20
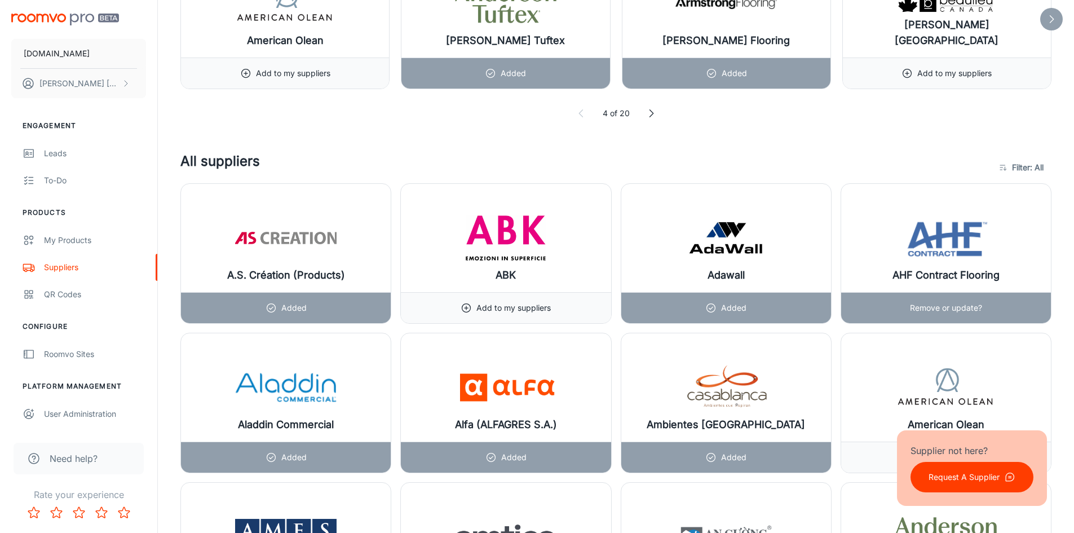
click at [951, 245] on img at bounding box center [945, 237] width 101 height 45
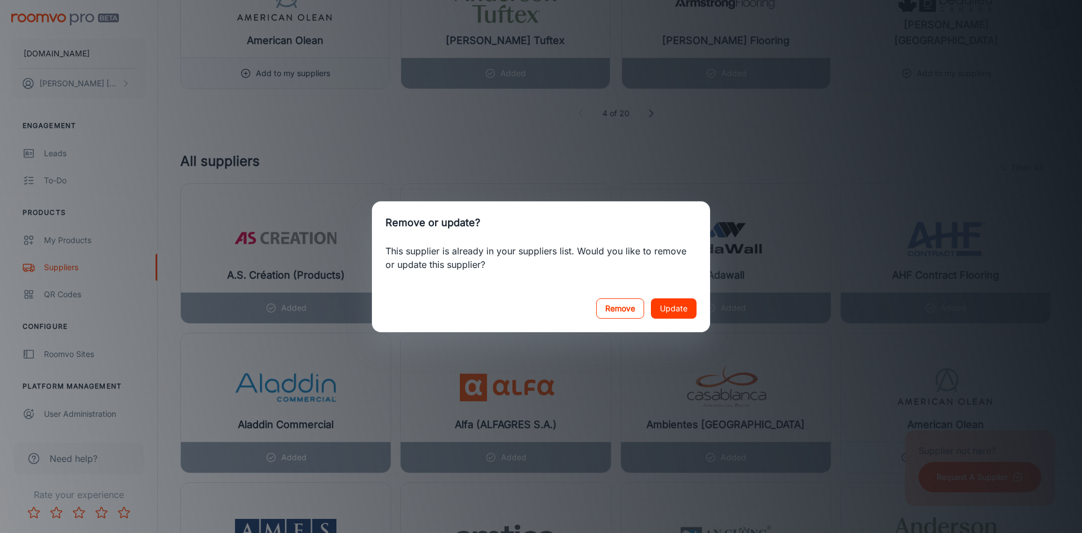
click at [628, 305] on button "Remove" at bounding box center [620, 308] width 48 height 20
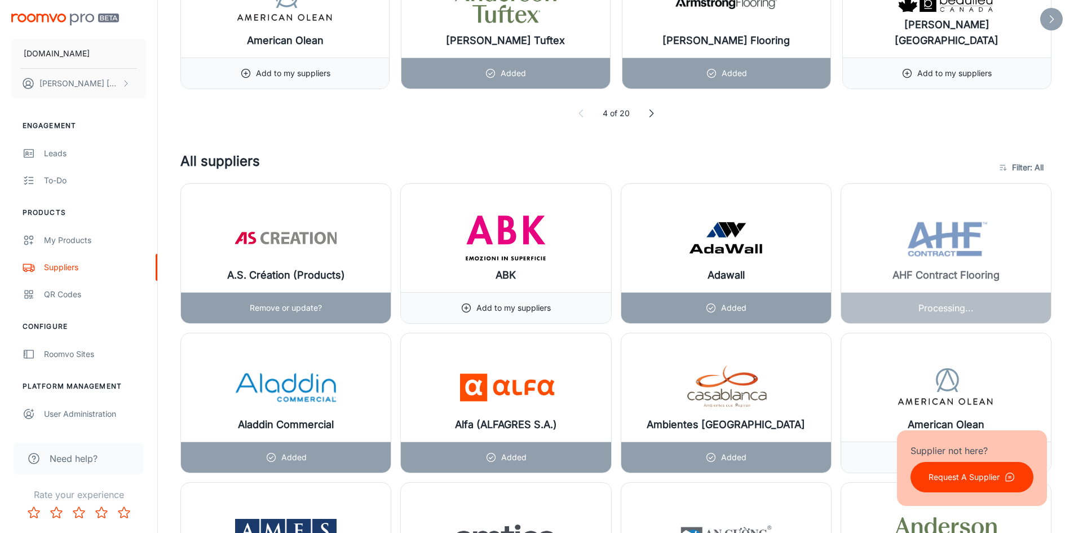
click at [325, 255] on img at bounding box center [285, 237] width 101 height 45
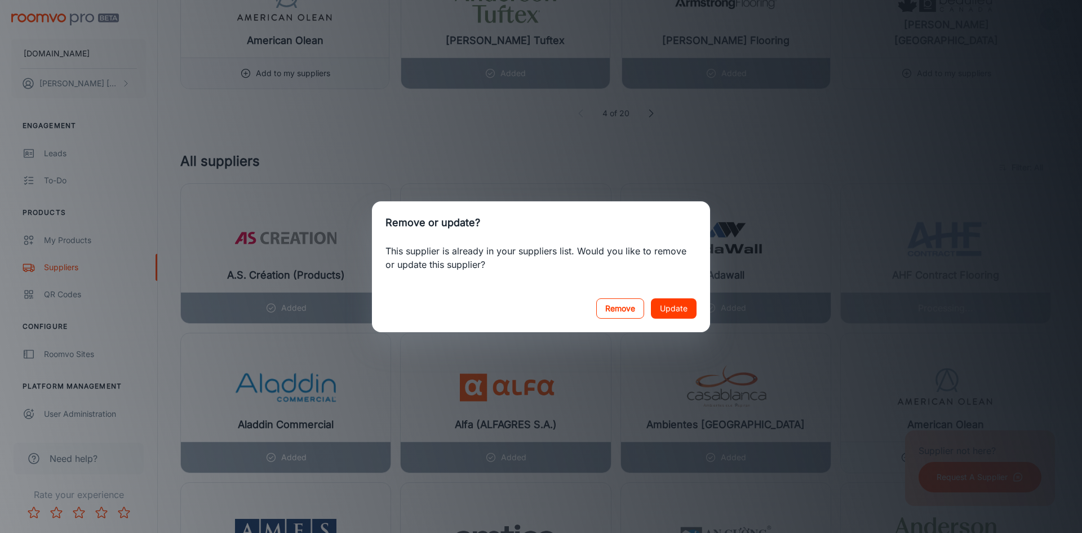
click at [626, 306] on button "Remove" at bounding box center [620, 308] width 48 height 20
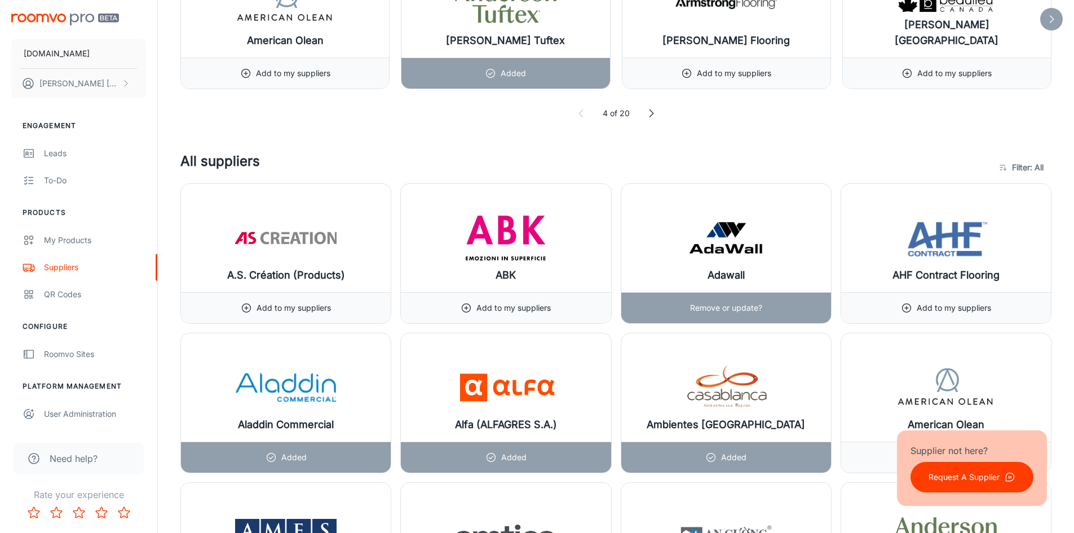
click at [763, 244] on img at bounding box center [725, 237] width 101 height 45
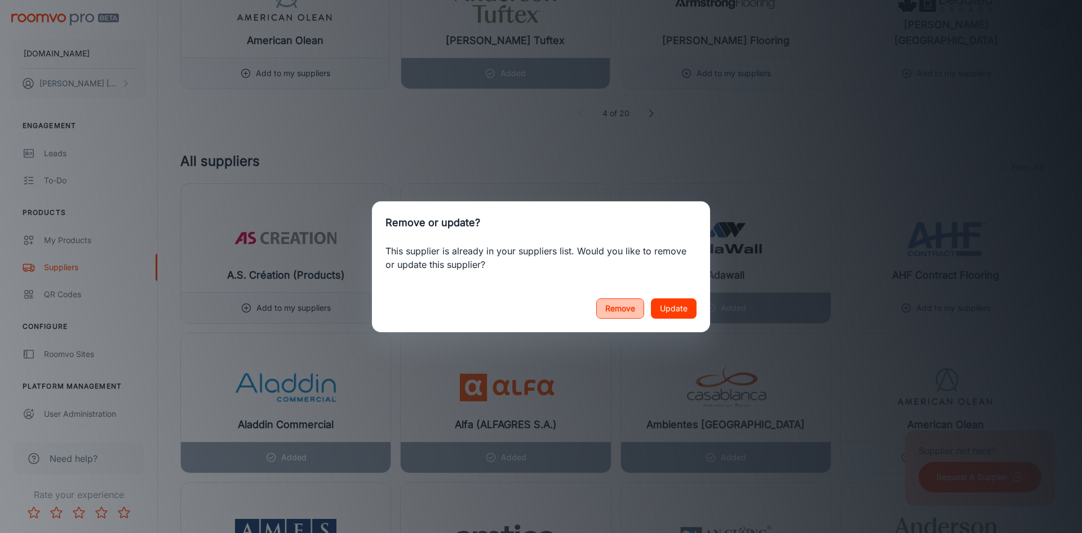
click at [621, 308] on button "Remove" at bounding box center [620, 308] width 48 height 20
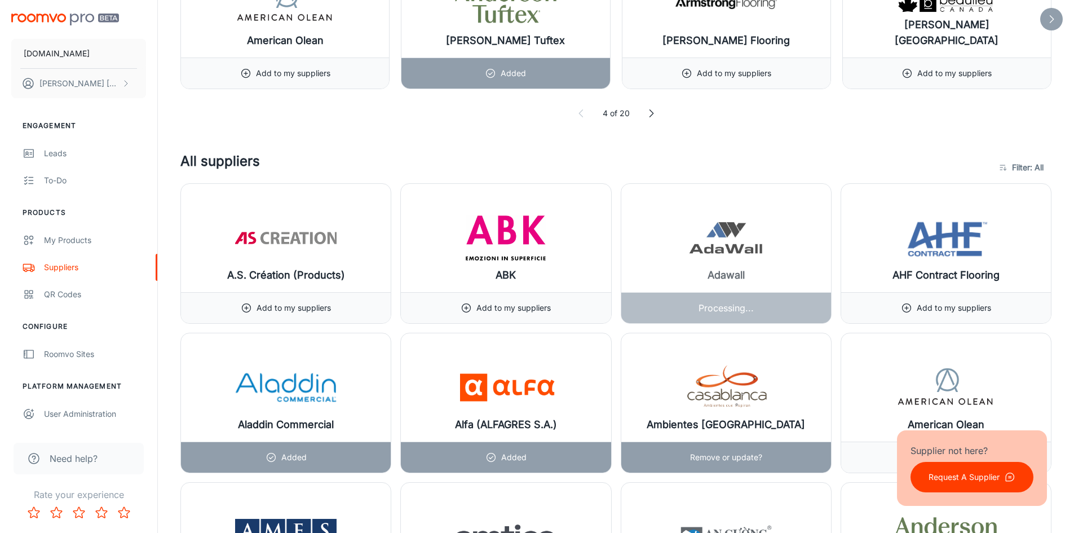
click at [772, 393] on img at bounding box center [725, 387] width 101 height 45
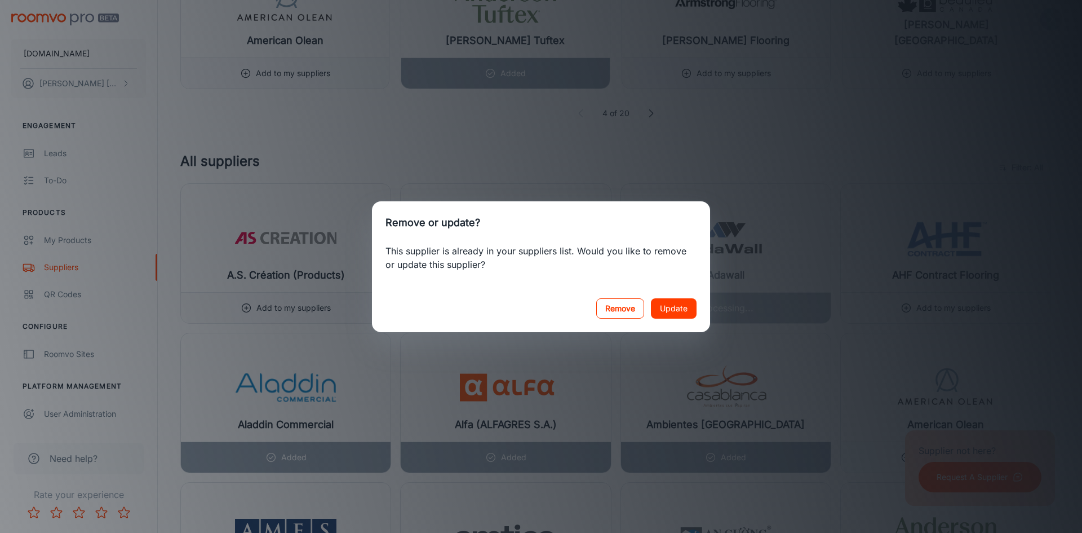
click at [626, 309] on button "Remove" at bounding box center [620, 308] width 48 height 20
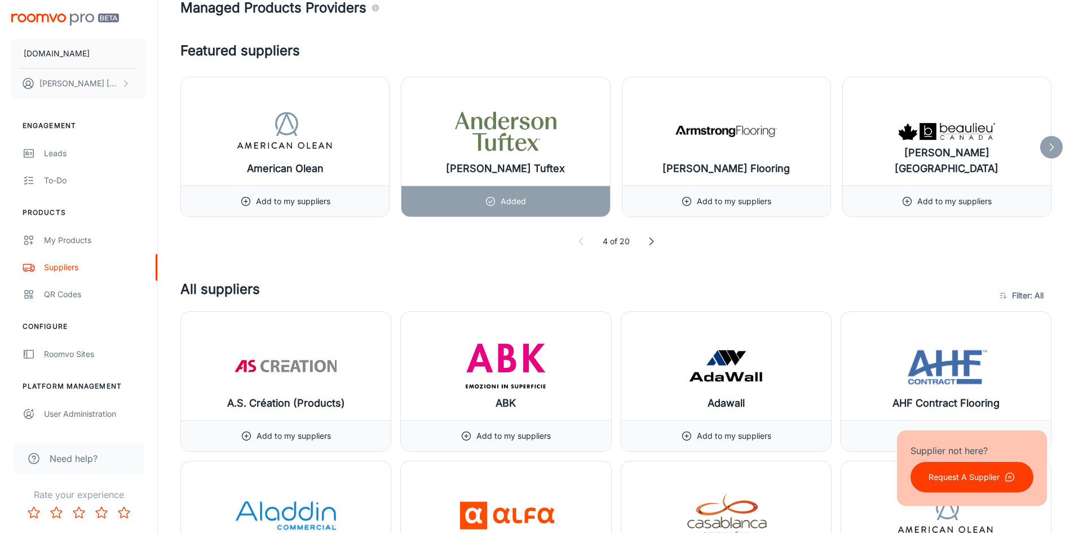
scroll to position [1105, 0]
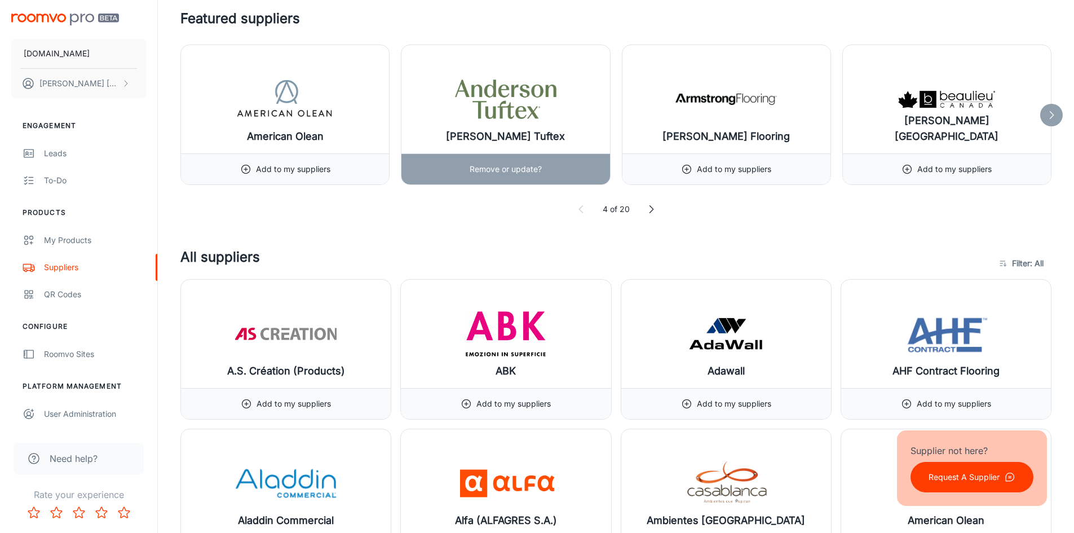
click at [562, 87] on div "[PERSON_NAME] Tuftex" at bounding box center [505, 99] width 208 height 108
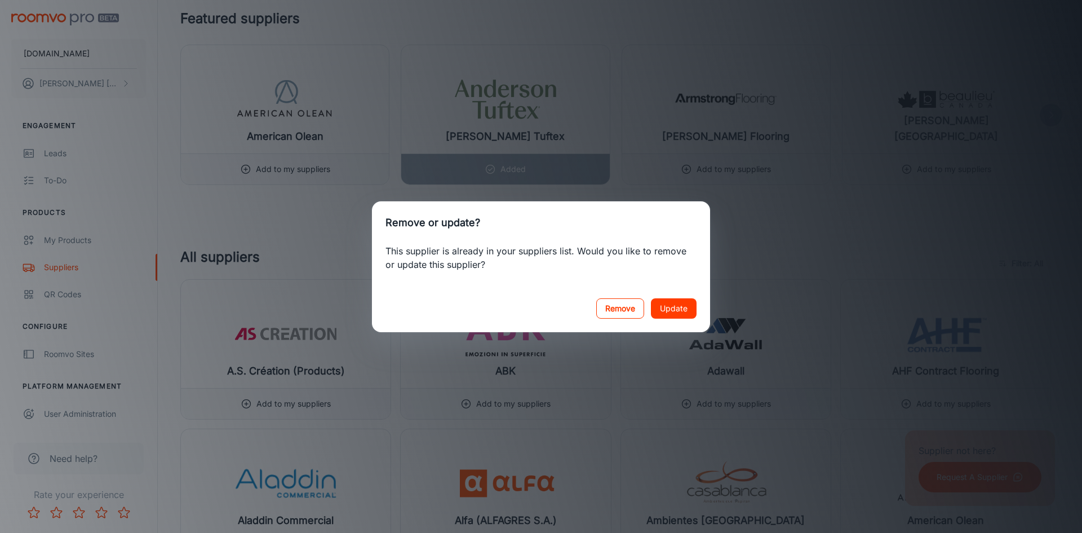
click at [621, 311] on button "Remove" at bounding box center [620, 308] width 48 height 20
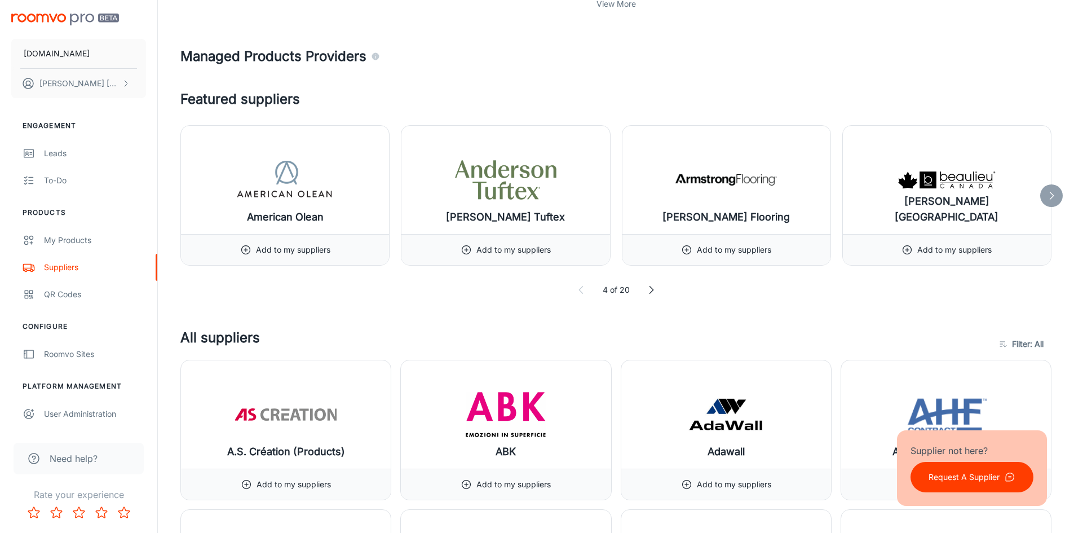
scroll to position [928, 0]
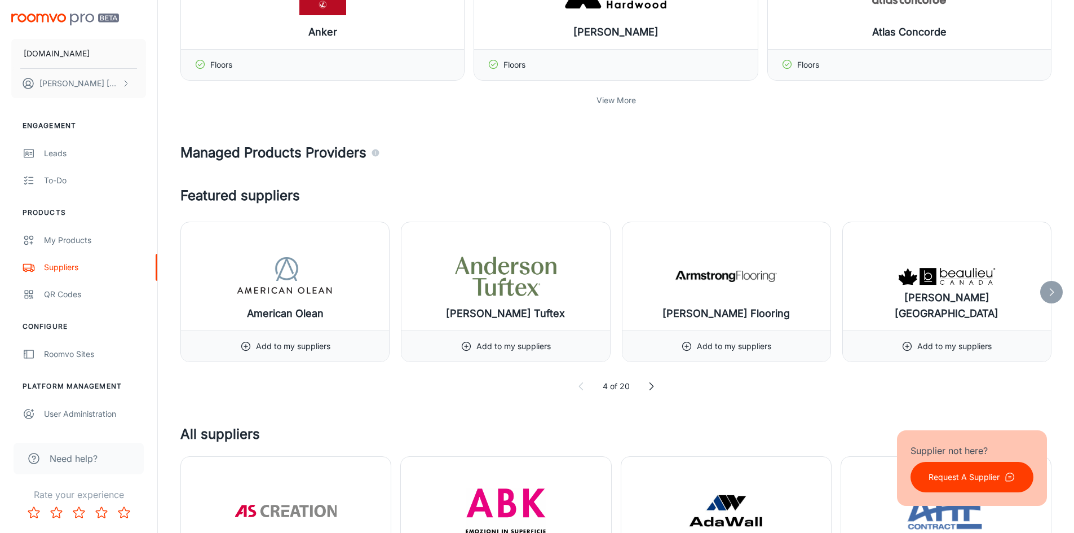
click at [1044, 291] on div at bounding box center [1051, 292] width 23 height 23
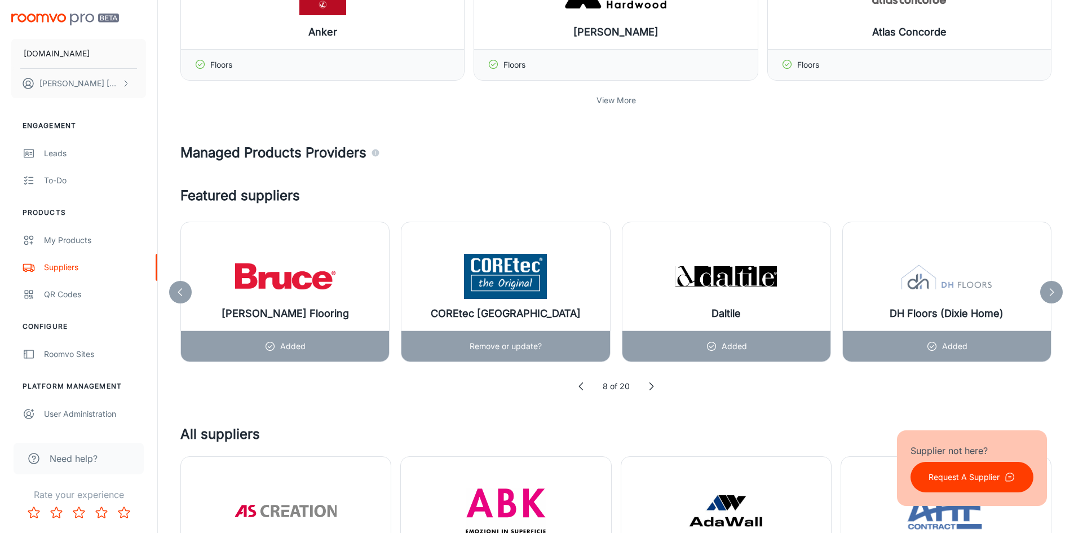
click at [590, 261] on div "COREtec [GEOGRAPHIC_DATA]" at bounding box center [505, 276] width 208 height 108
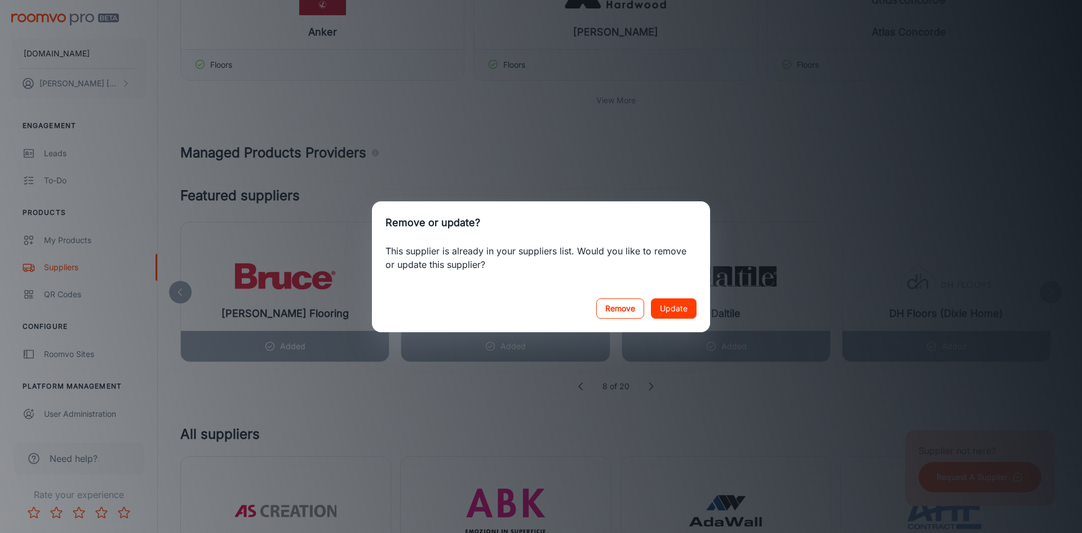
click at [622, 315] on button "Remove" at bounding box center [620, 308] width 48 height 20
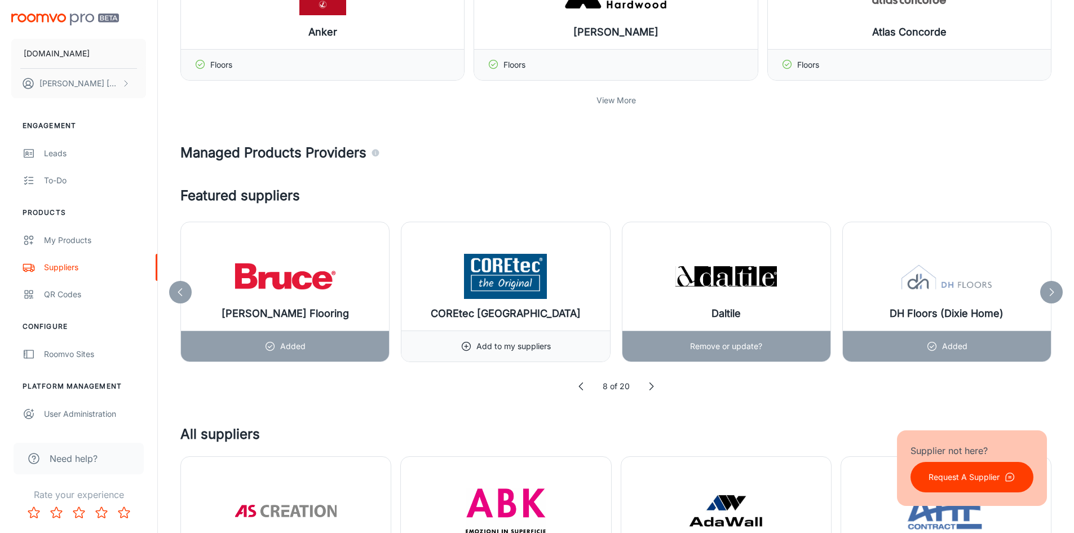
click at [783, 270] on div "Daltile" at bounding box center [726, 276] width 208 height 108
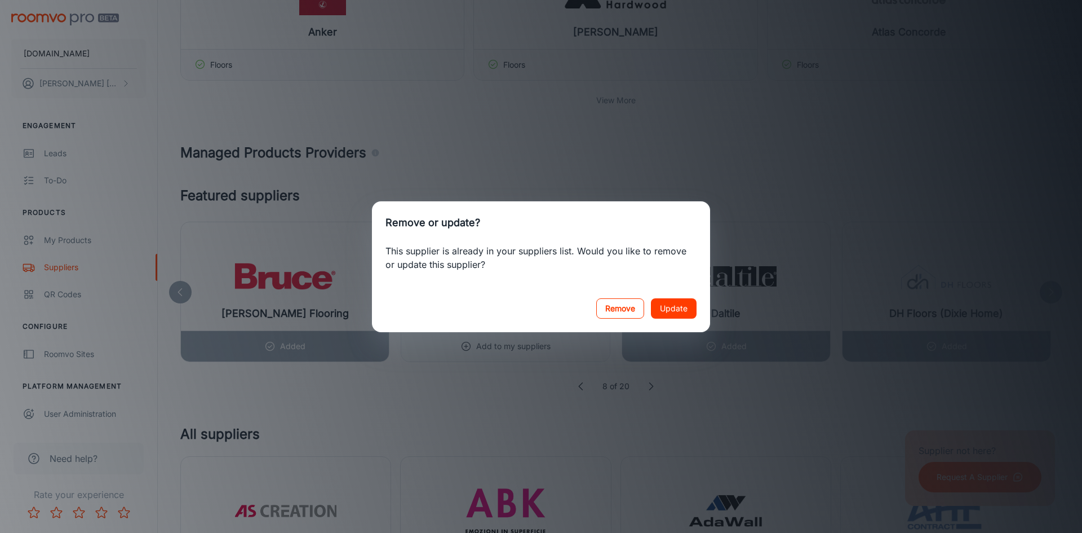
click at [620, 309] on button "Remove" at bounding box center [620, 308] width 48 height 20
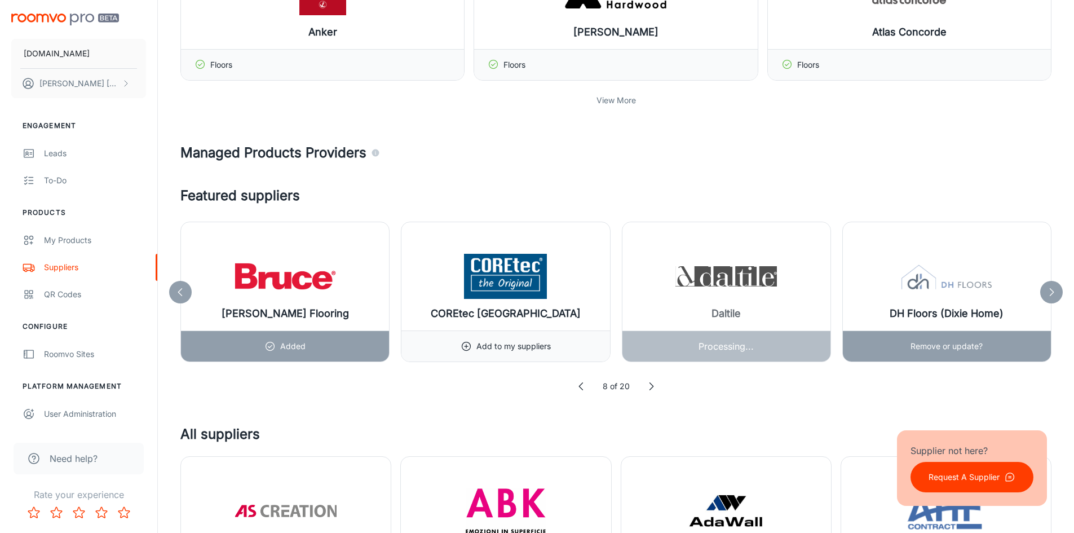
click at [998, 271] on div "DH Floors (Dixie Home)" at bounding box center [947, 276] width 208 height 108
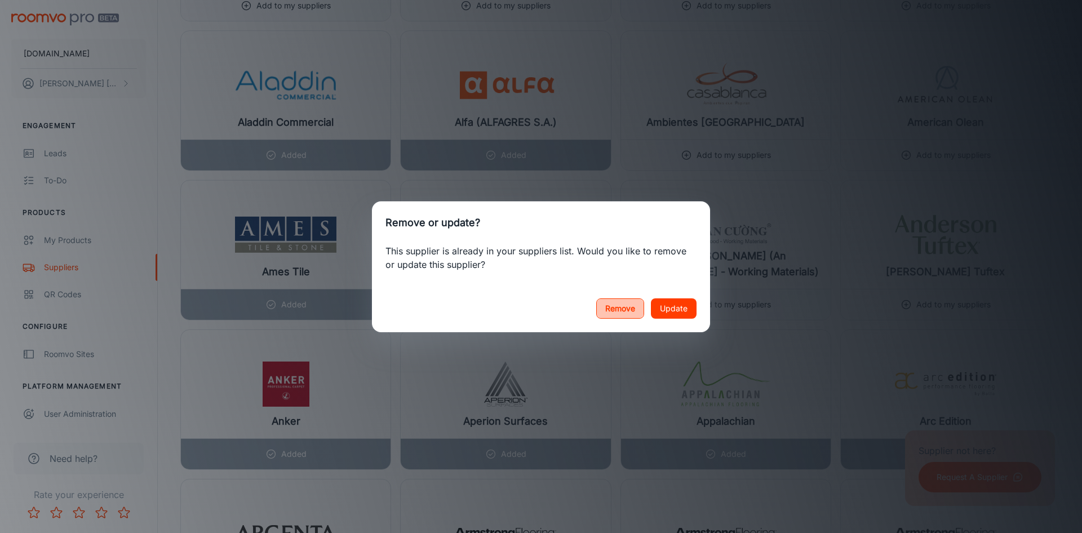
click at [615, 307] on button "Remove" at bounding box center [620, 308] width 48 height 20
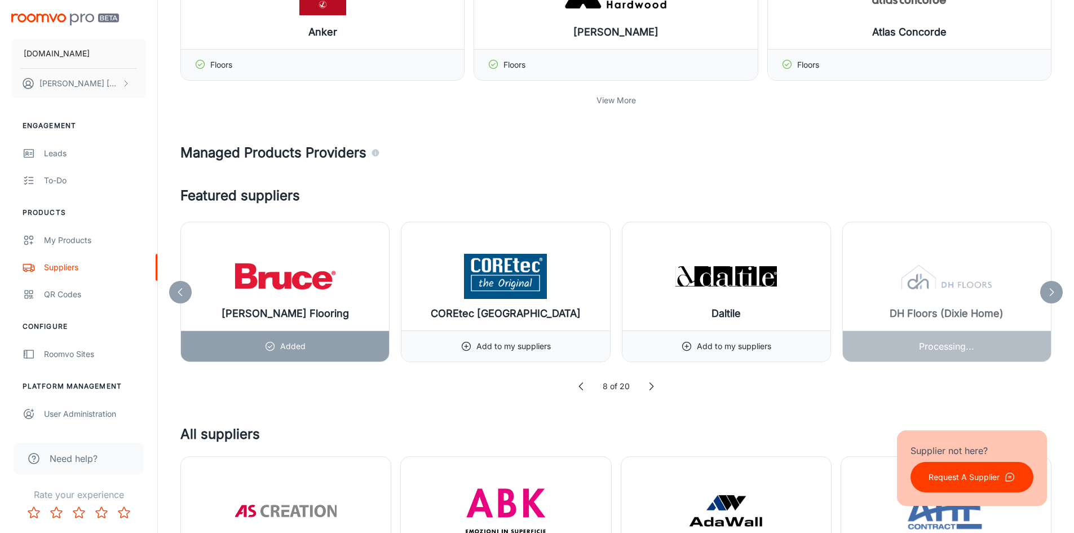
click at [1047, 294] on icon at bounding box center [1050, 291] width 11 height 11
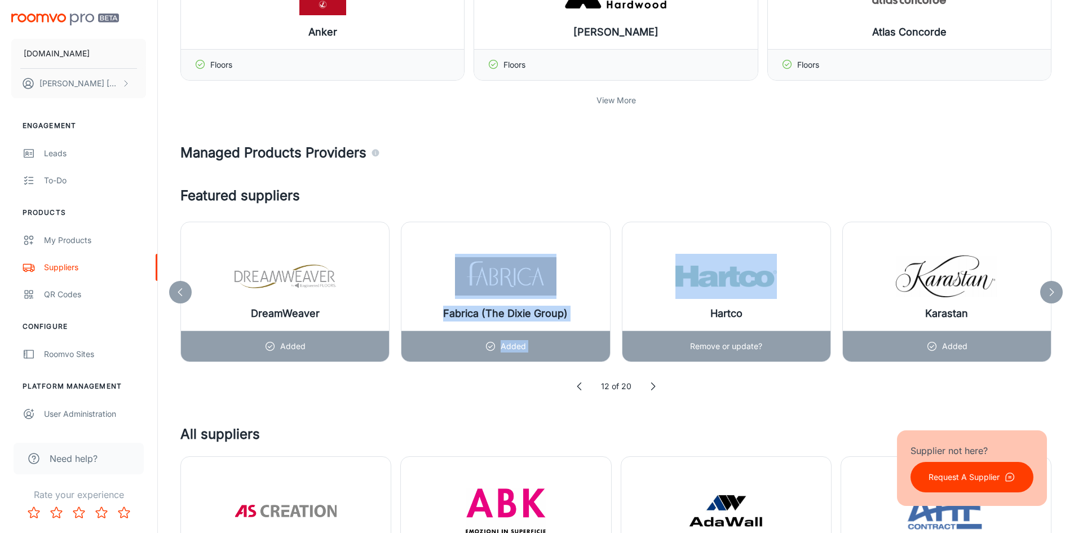
drag, startPoint x: 602, startPoint y: 286, endPoint x: 792, endPoint y: 272, distance: 190.4
click at [792, 272] on div "DreamWeaver Added Fabrica (The [PERSON_NAME] Group) Added Hartco Remove or upda…" at bounding box center [615, 291] width 871 height 140
click at [790, 271] on div "Hartco" at bounding box center [726, 276] width 208 height 108
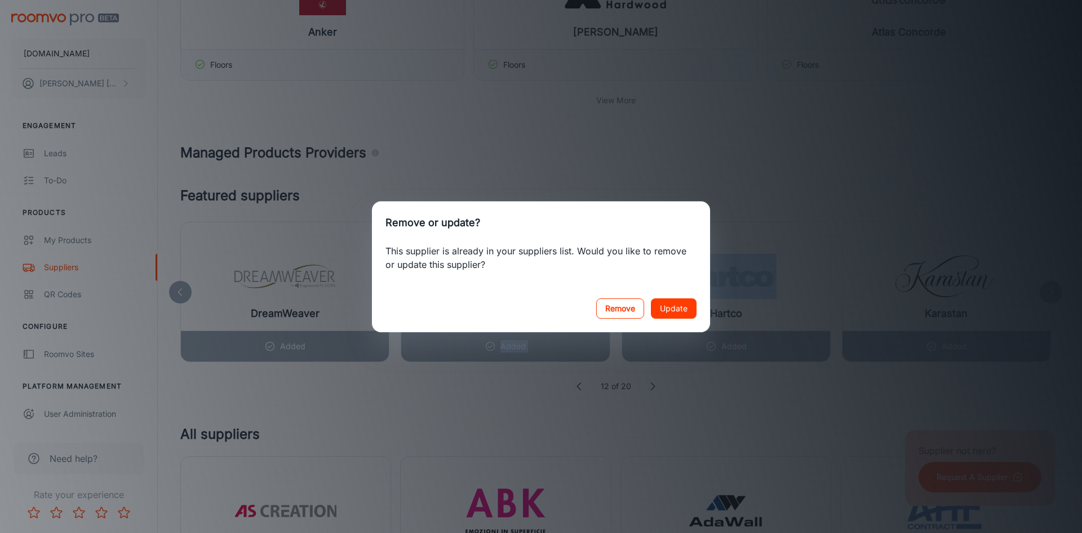
click at [612, 304] on button "Remove" at bounding box center [620, 308] width 48 height 20
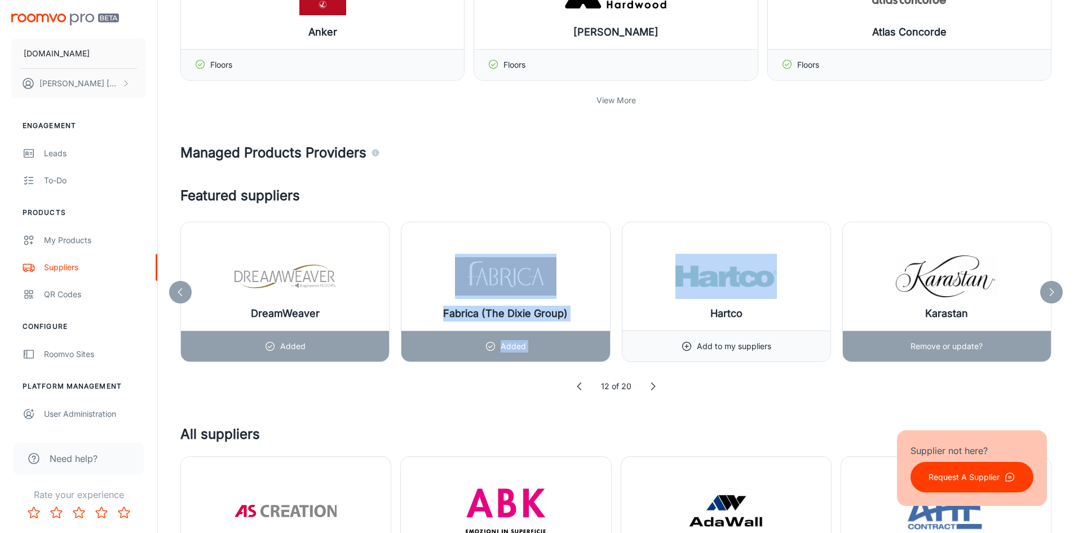
click at [993, 274] on img at bounding box center [946, 276] width 101 height 45
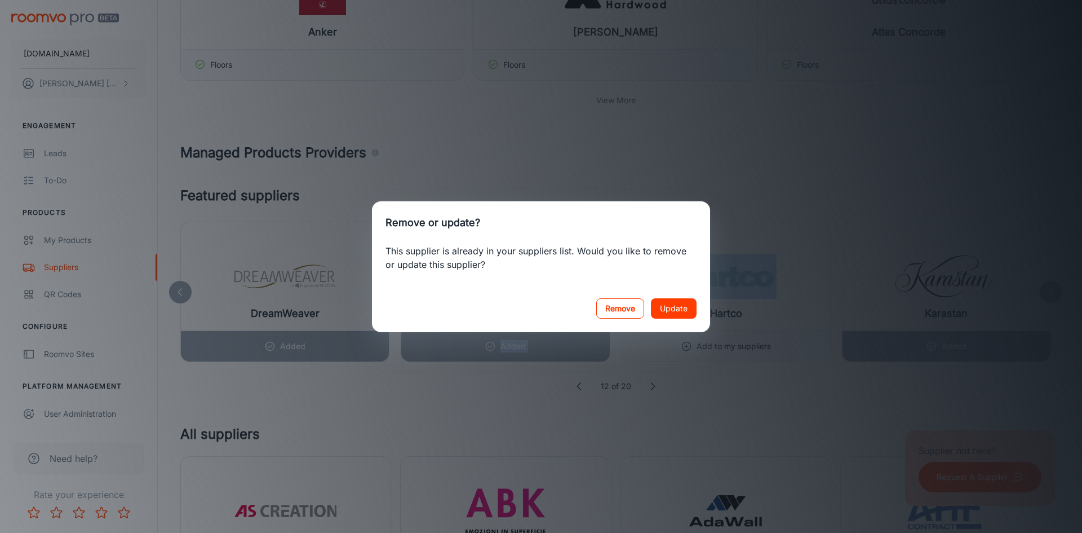
click at [623, 314] on button "Remove" at bounding box center [620, 308] width 48 height 20
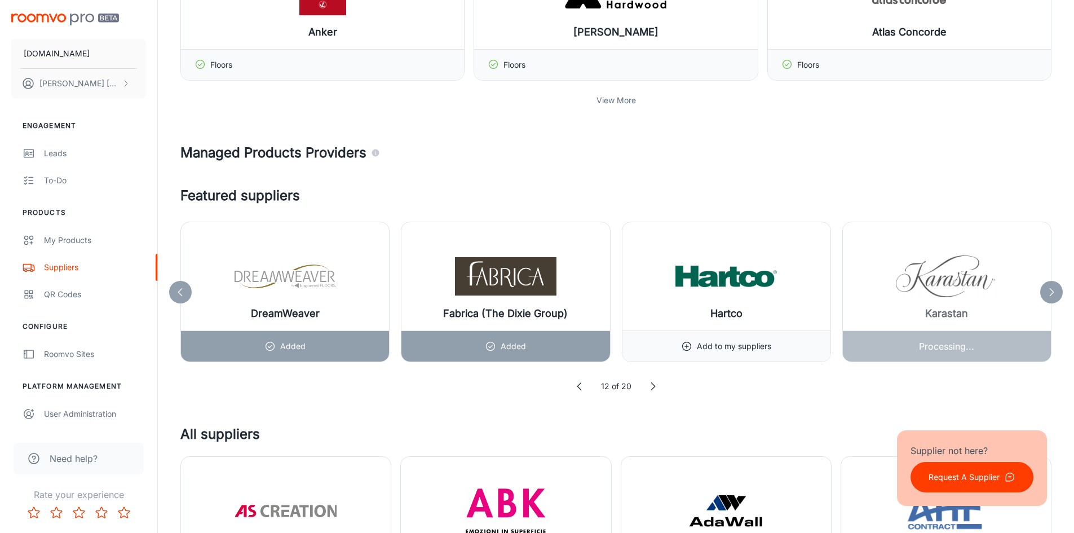
click at [1053, 290] on icon at bounding box center [1050, 291] width 11 height 11
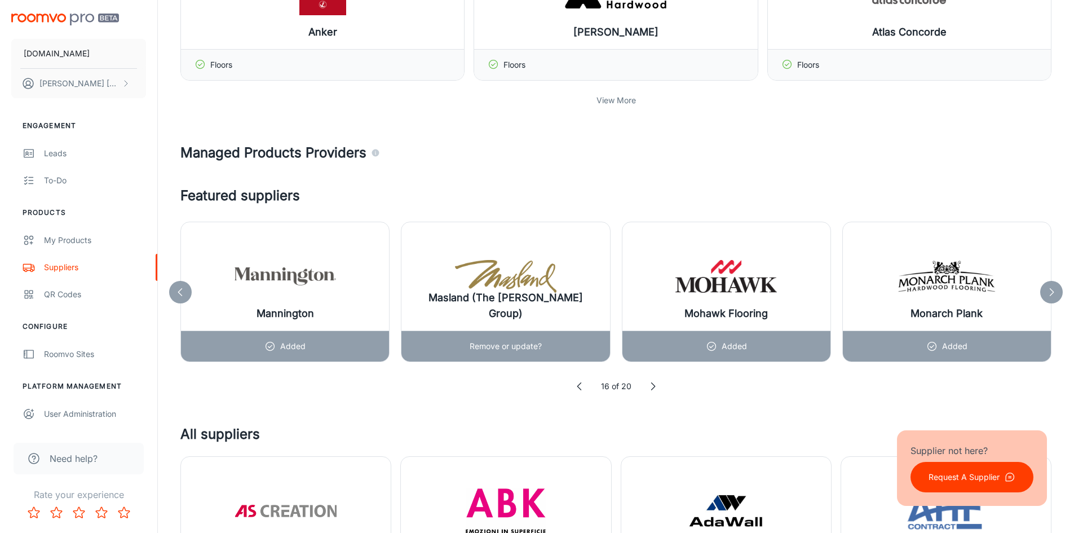
click at [525, 258] on img at bounding box center [505, 276] width 101 height 45
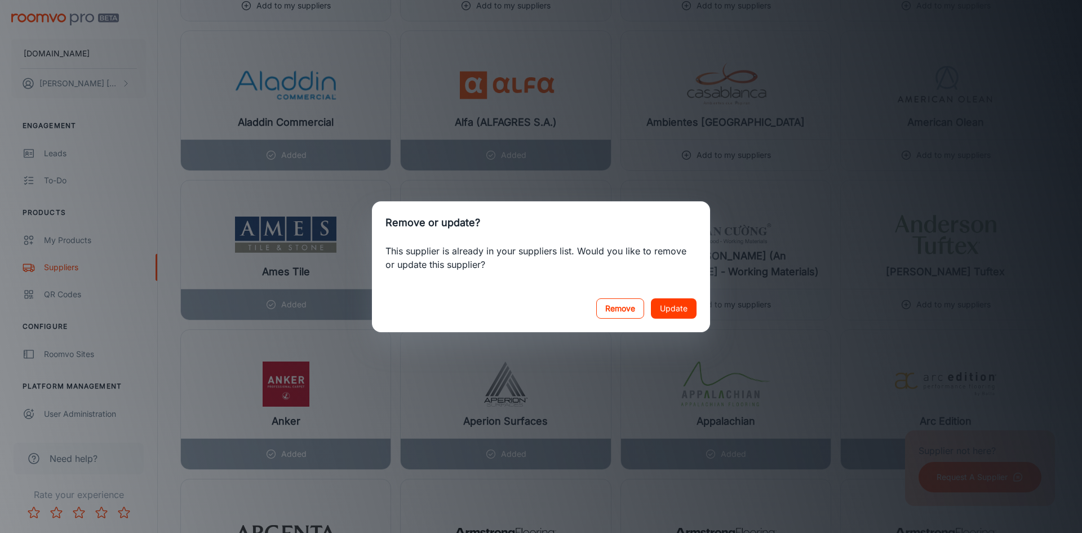
click at [635, 307] on button "Remove" at bounding box center [620, 308] width 48 height 20
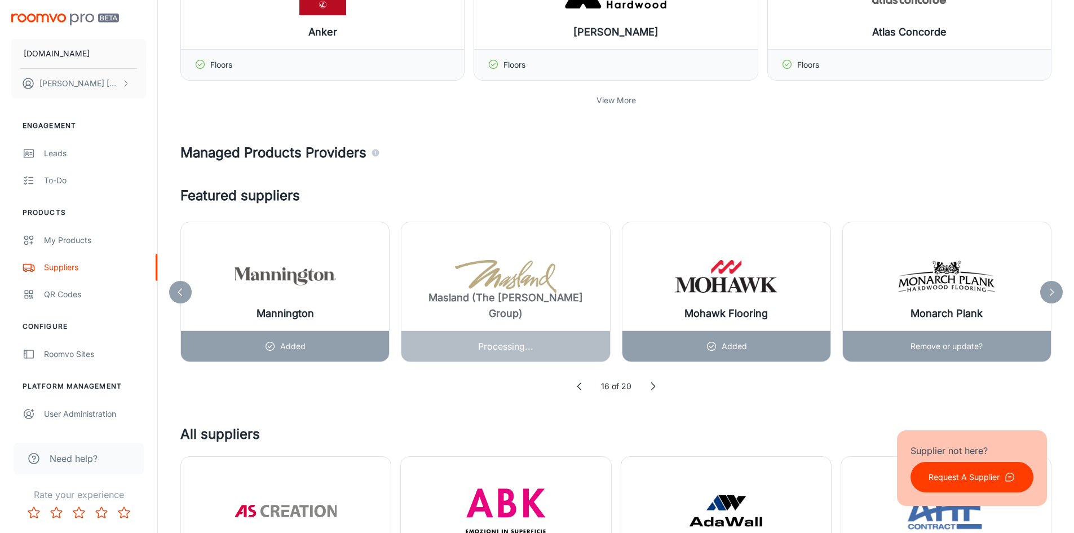
click at [994, 273] on img at bounding box center [946, 276] width 101 height 45
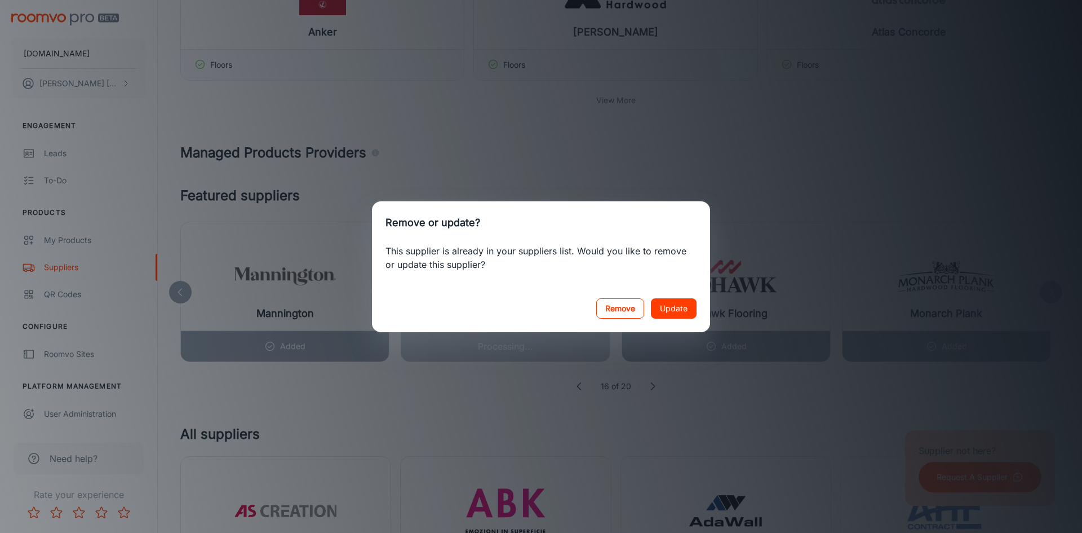
click at [630, 314] on button "Remove" at bounding box center [620, 308] width 48 height 20
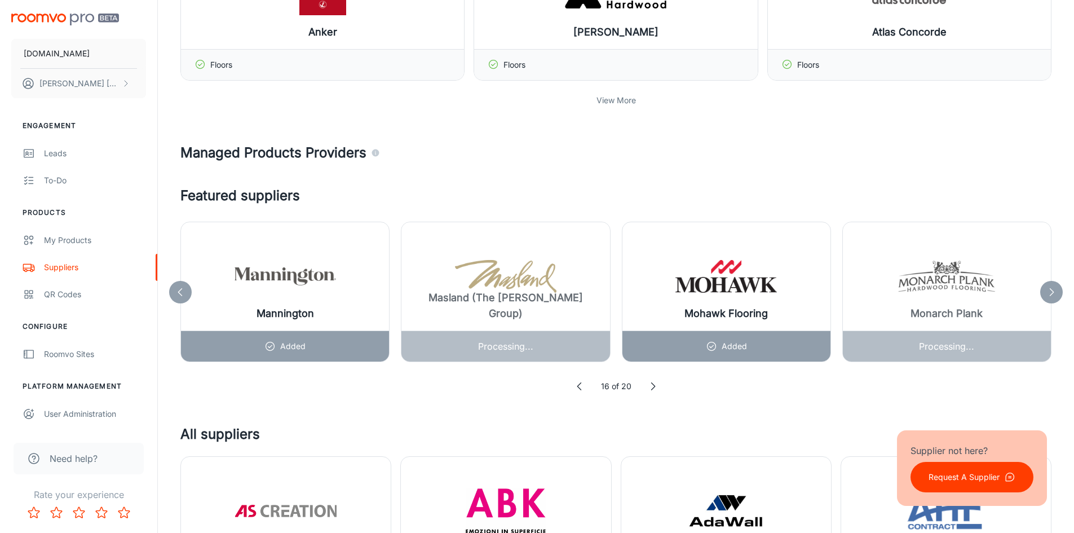
click at [1051, 291] on icon at bounding box center [1050, 291] width 11 height 11
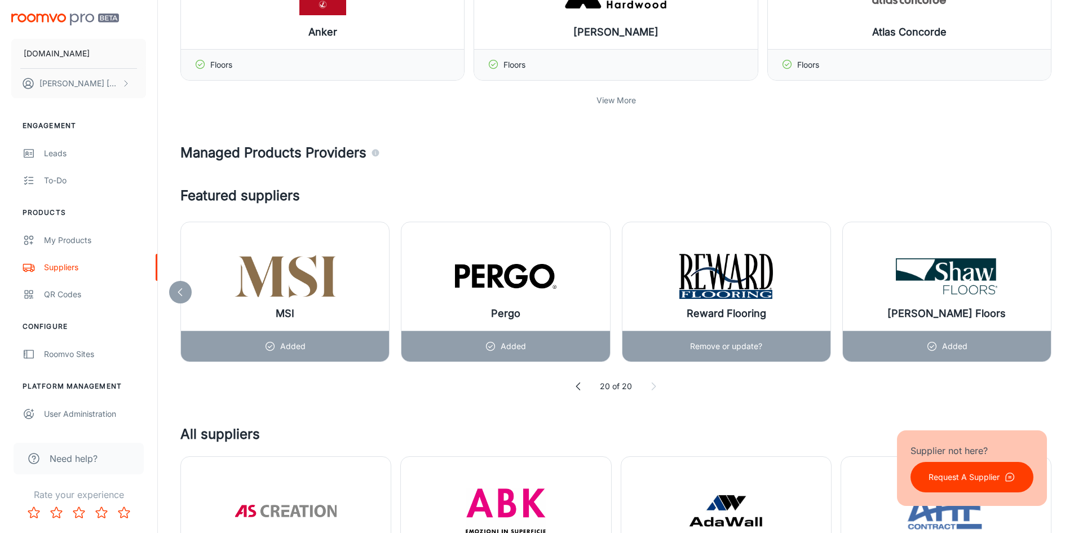
click at [781, 269] on div "Reward Flooring" at bounding box center [726, 276] width 208 height 108
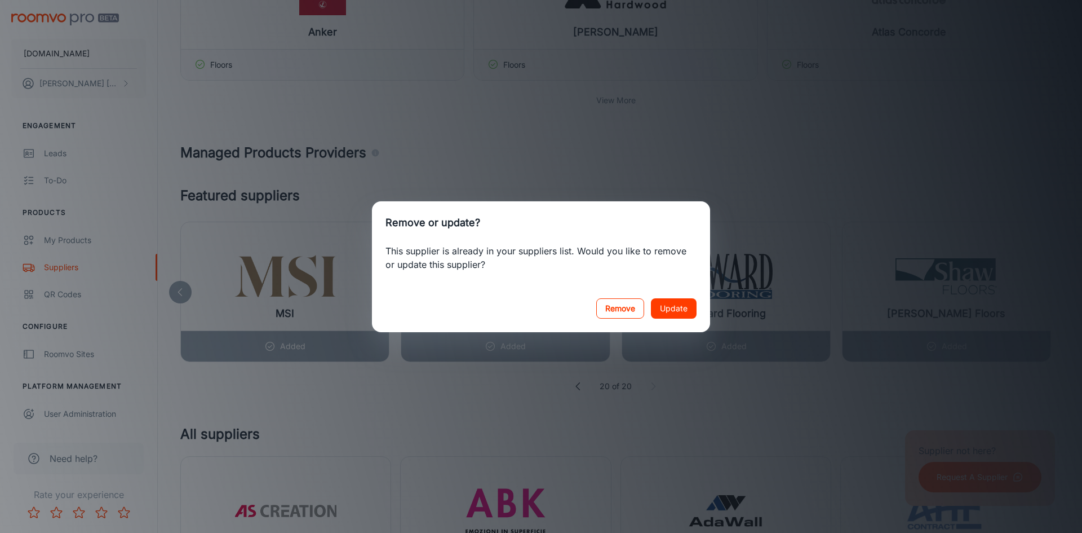
click at [622, 309] on button "Remove" at bounding box center [620, 308] width 48 height 20
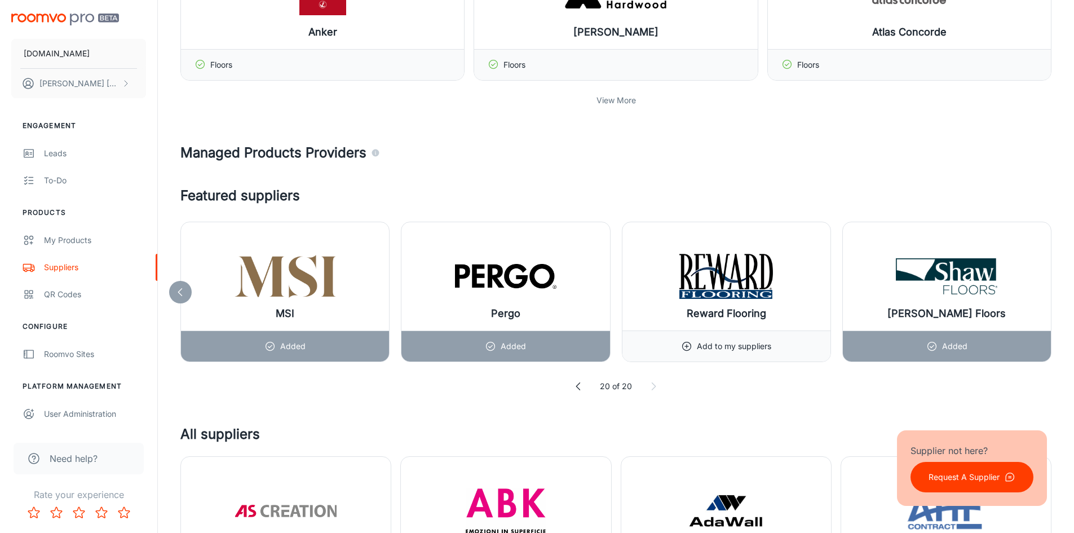
click at [580, 389] on icon at bounding box center [578, 385] width 11 height 11
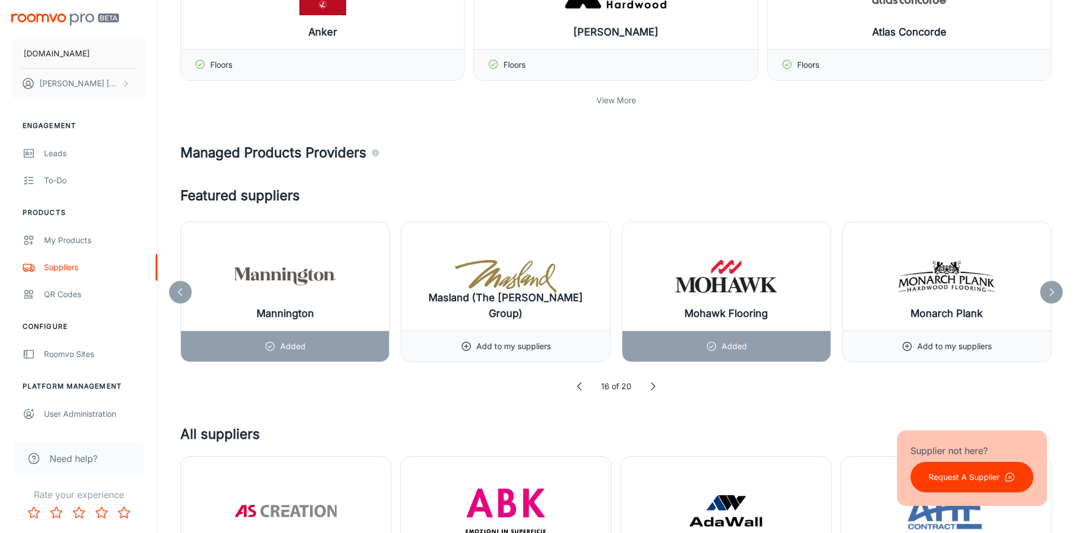
click at [580, 389] on polyline at bounding box center [578, 386] width 3 height 7
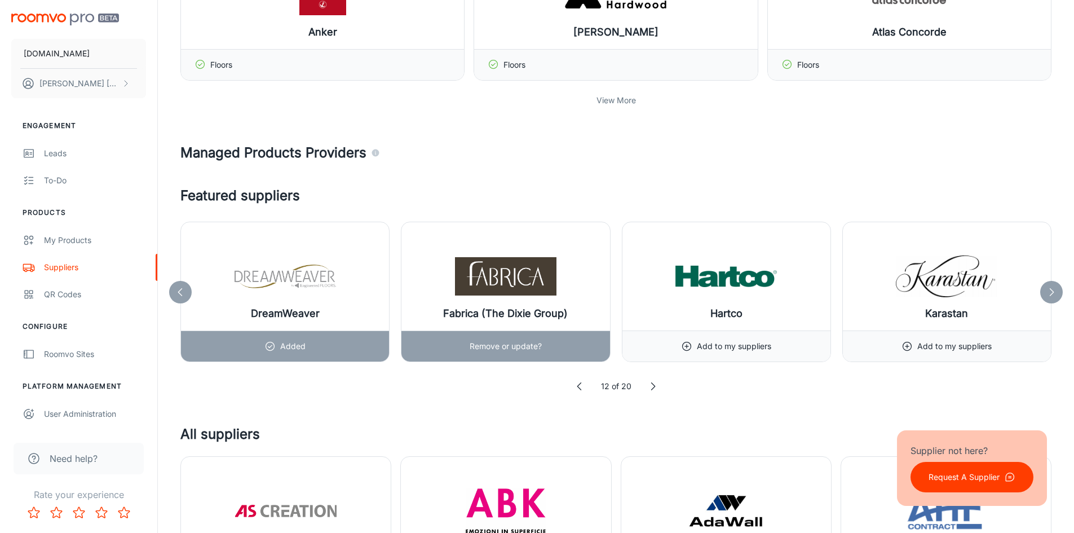
click at [588, 265] on div "Fabrica (The Dixie Group)" at bounding box center [505, 276] width 208 height 108
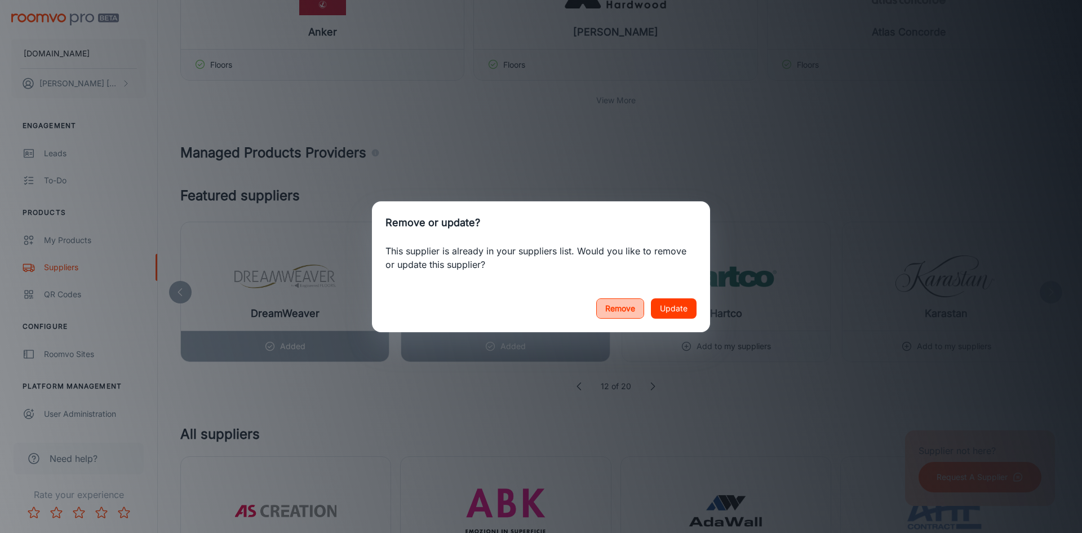
click at [612, 311] on button "Remove" at bounding box center [620, 308] width 48 height 20
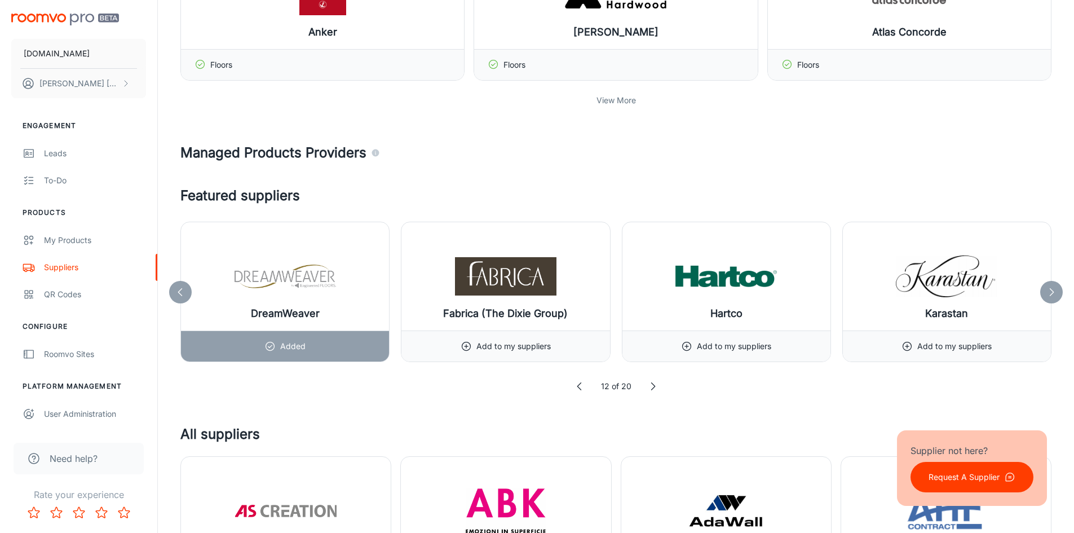
click at [579, 386] on icon at bounding box center [579, 385] width 11 height 11
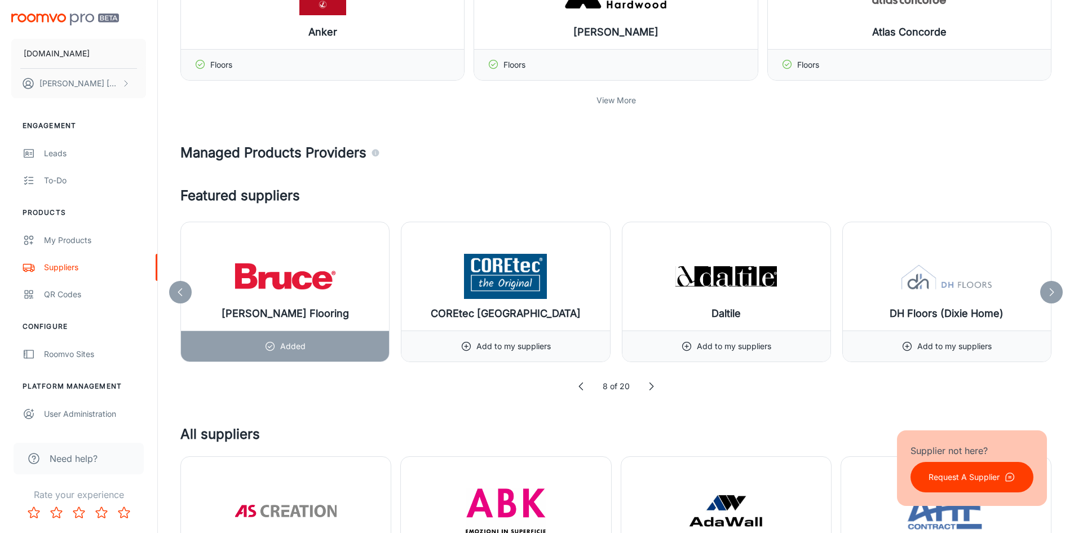
click at [579, 386] on icon at bounding box center [580, 385] width 11 height 11
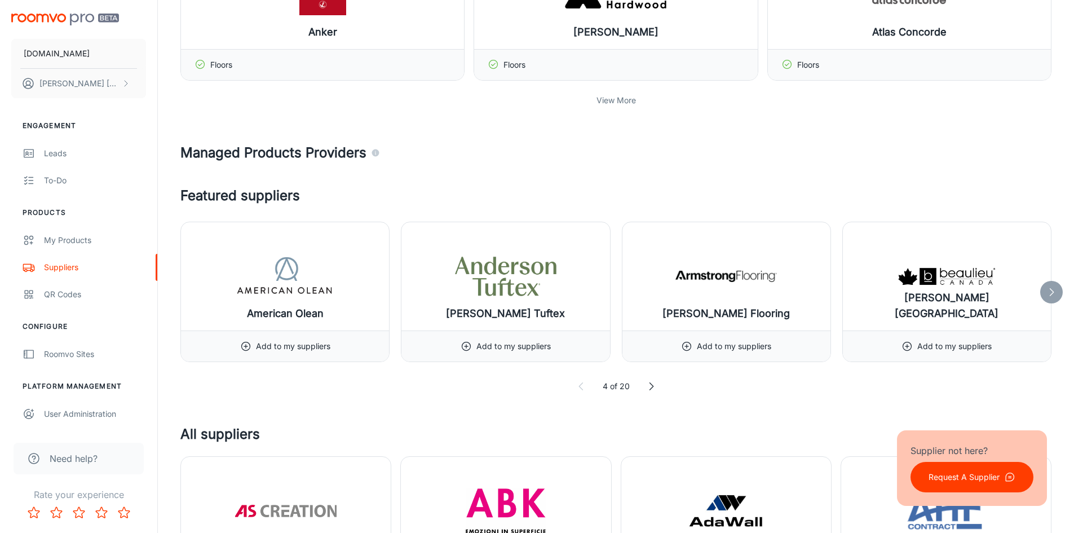
click at [579, 386] on icon at bounding box center [580, 385] width 11 height 11
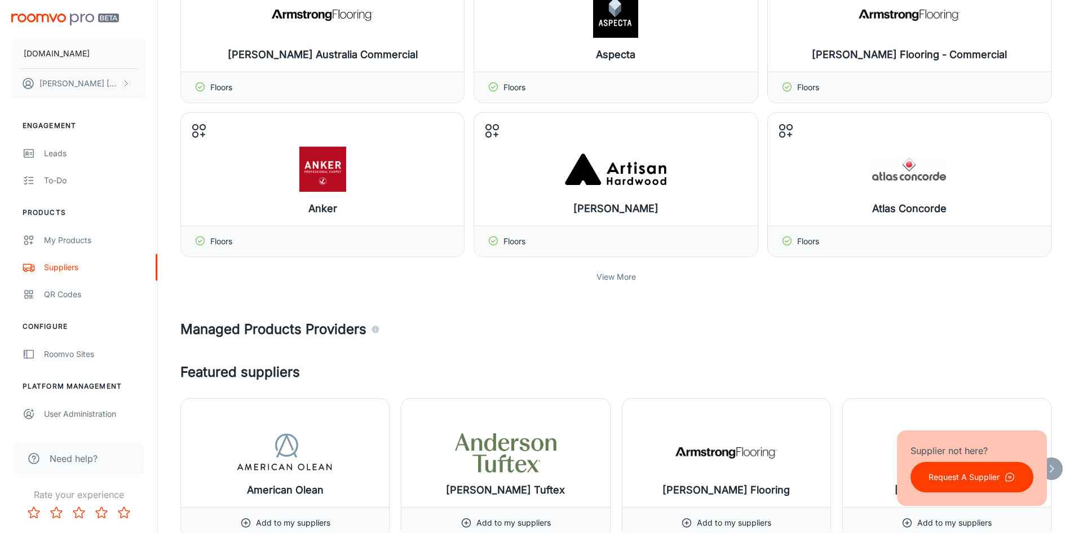
scroll to position [736, 0]
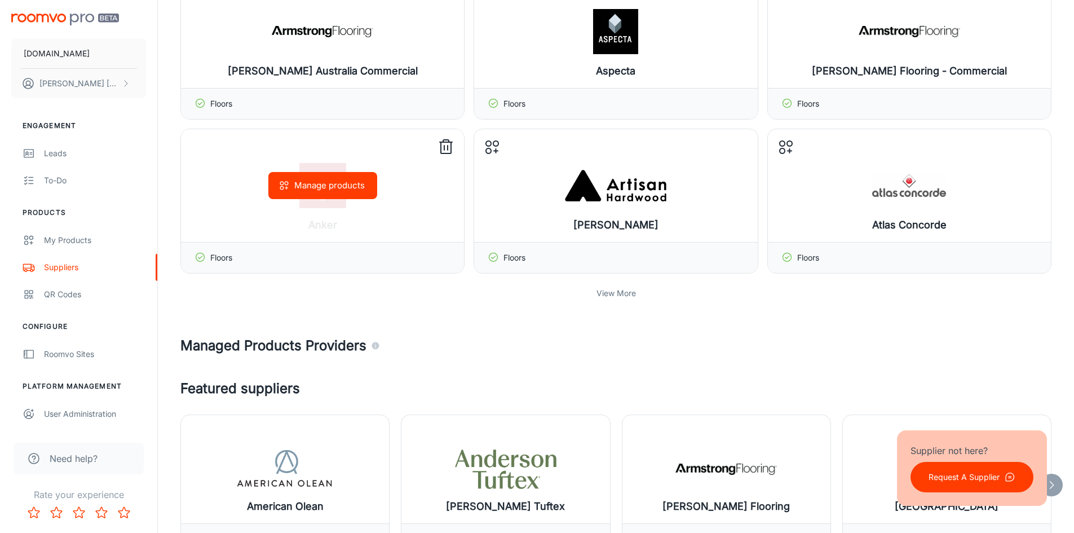
click at [447, 148] on icon at bounding box center [446, 147] width 18 height 18
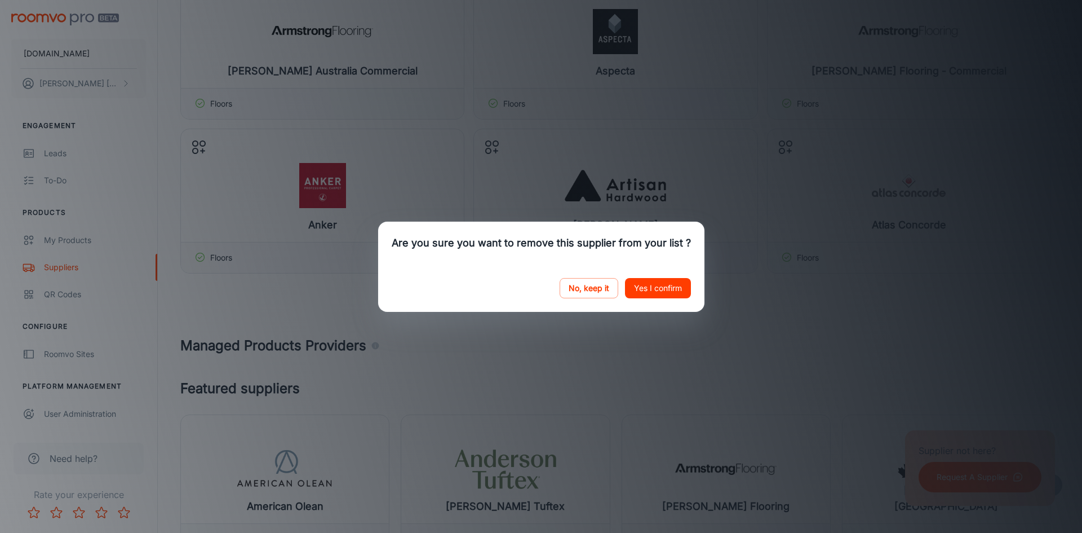
click at [636, 281] on button "Yes I confirm" at bounding box center [658, 288] width 66 height 20
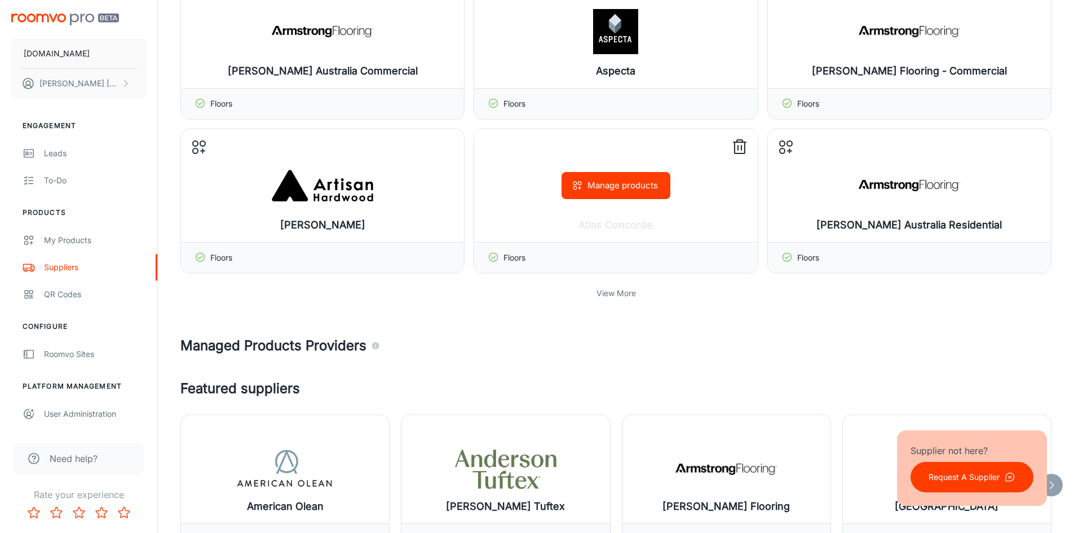
click at [737, 142] on icon at bounding box center [740, 141] width 6 height 2
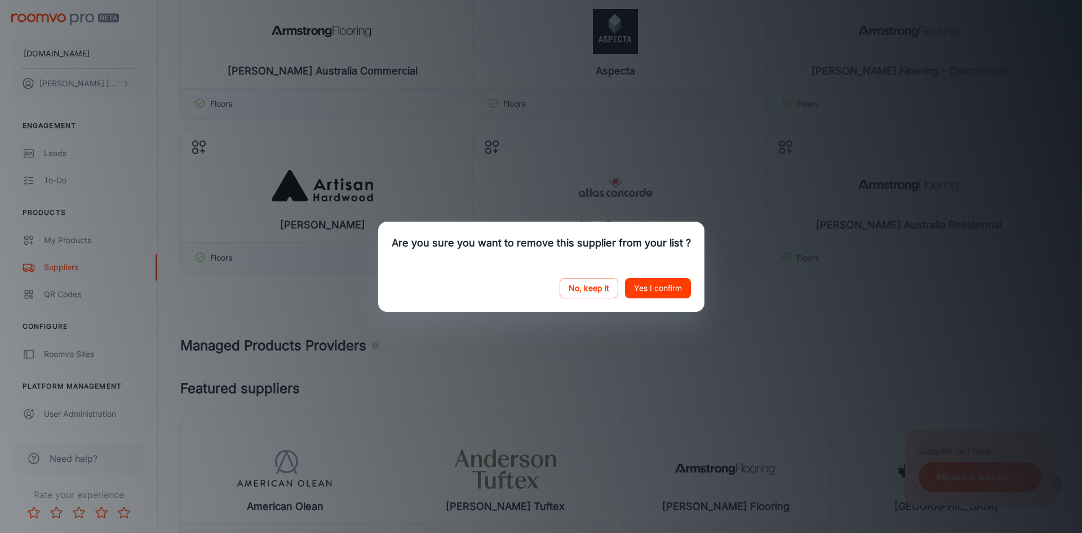
click at [649, 286] on button "Yes I confirm" at bounding box center [658, 288] width 66 height 20
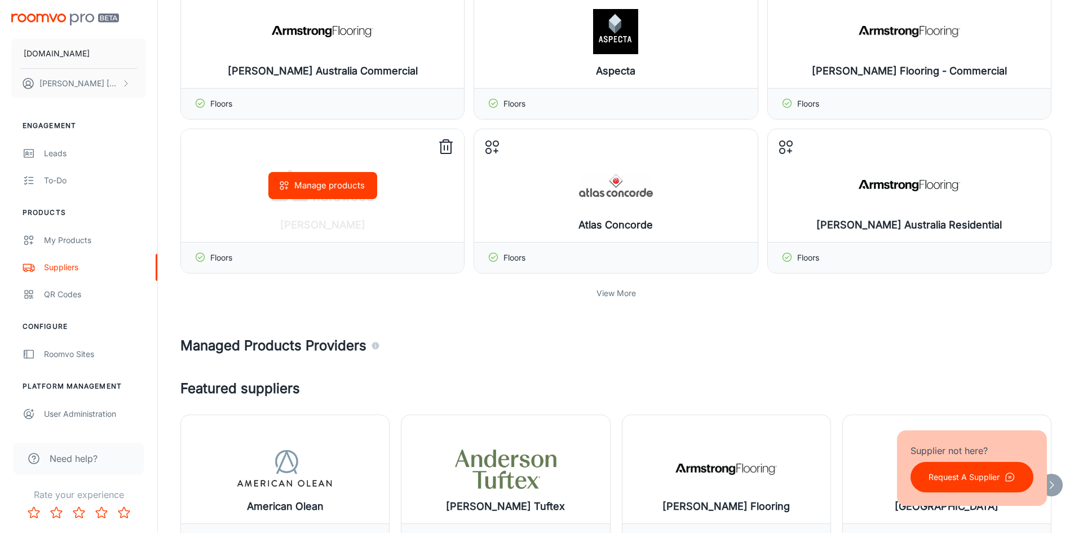
click at [451, 151] on icon at bounding box center [446, 147] width 18 height 18
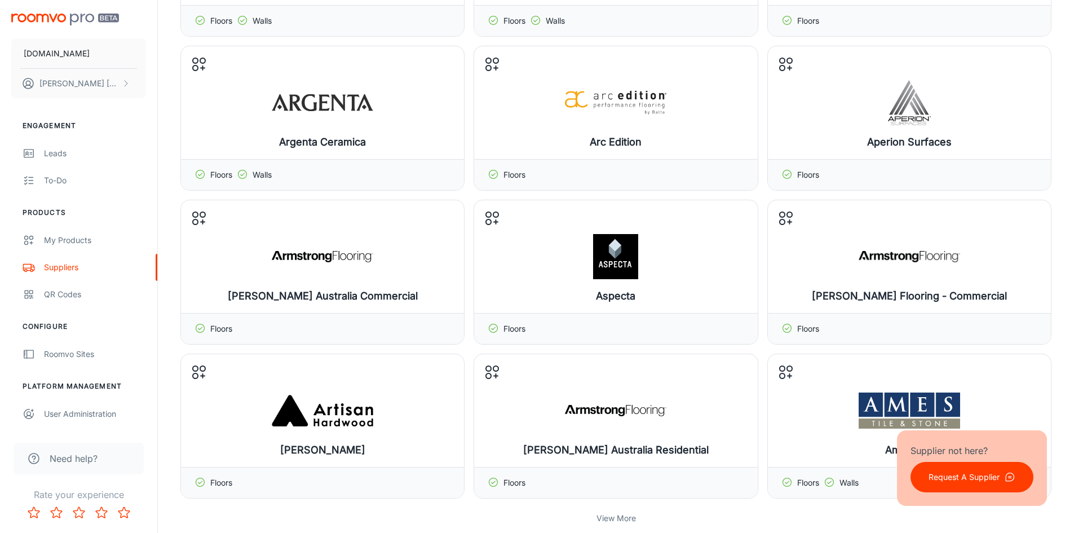
scroll to position [543, 0]
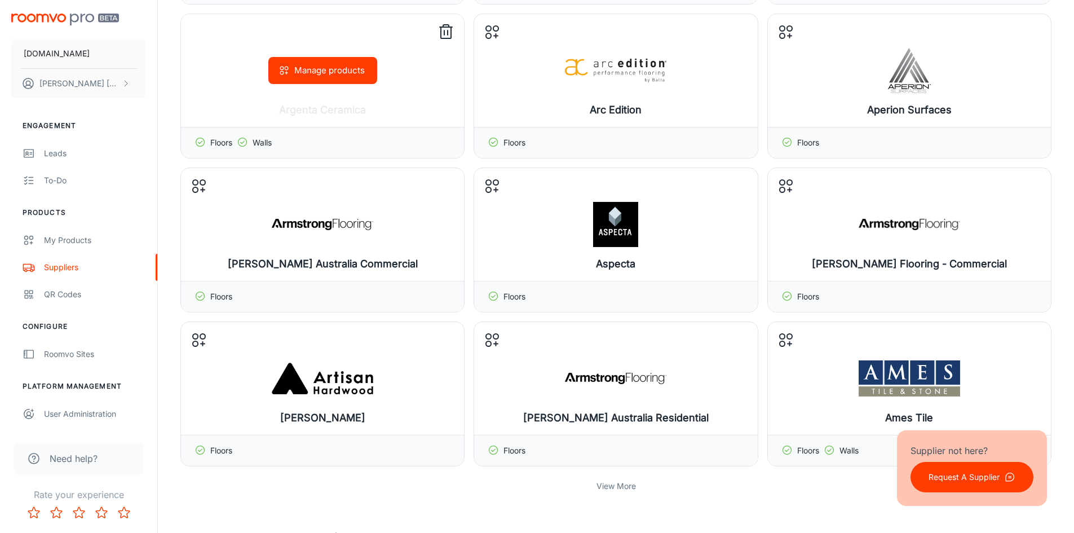
click at [442, 37] on icon at bounding box center [446, 32] width 18 height 18
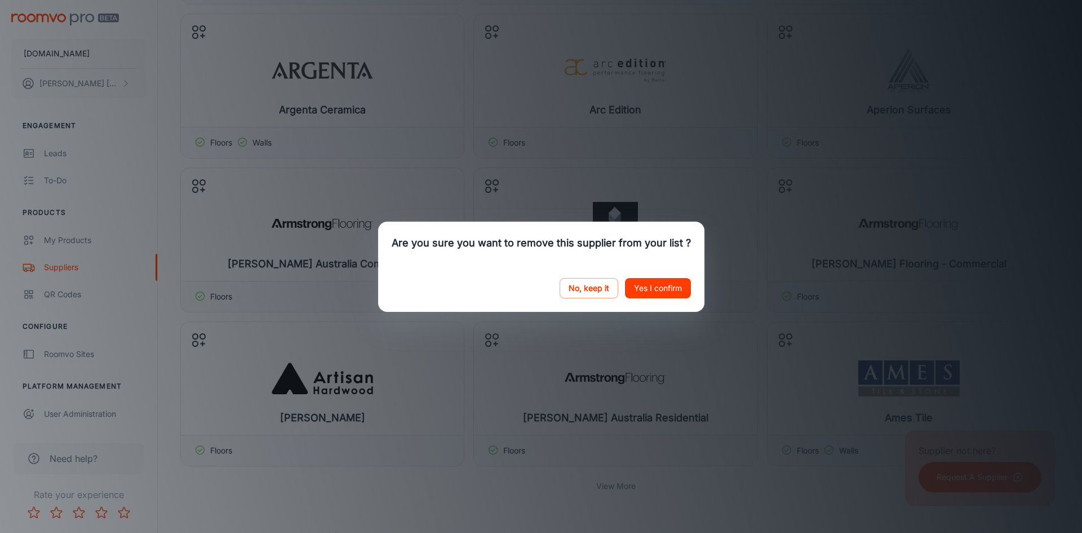
click at [653, 295] on button "Yes I confirm" at bounding box center [658, 288] width 66 height 20
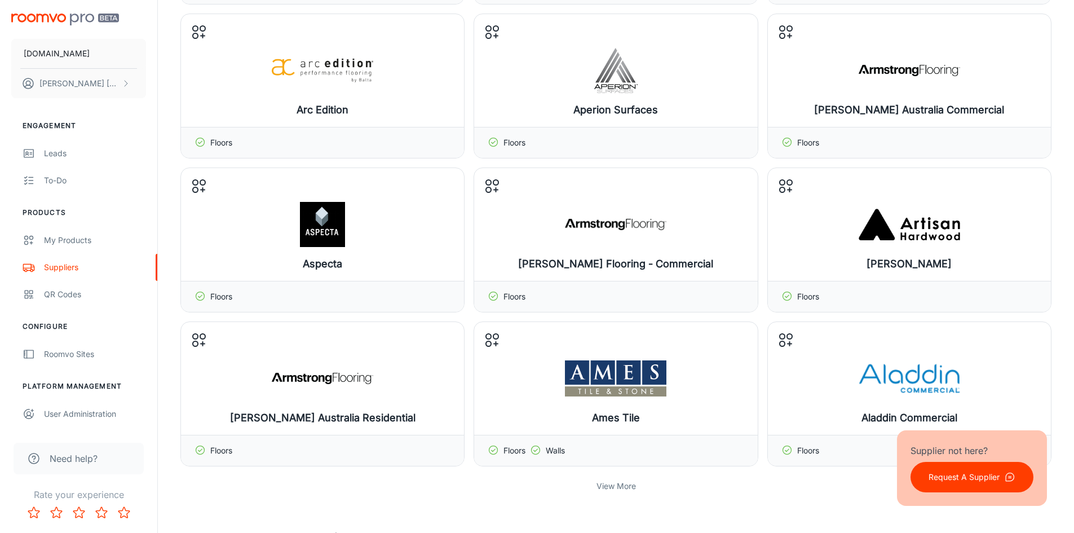
scroll to position [77, 0]
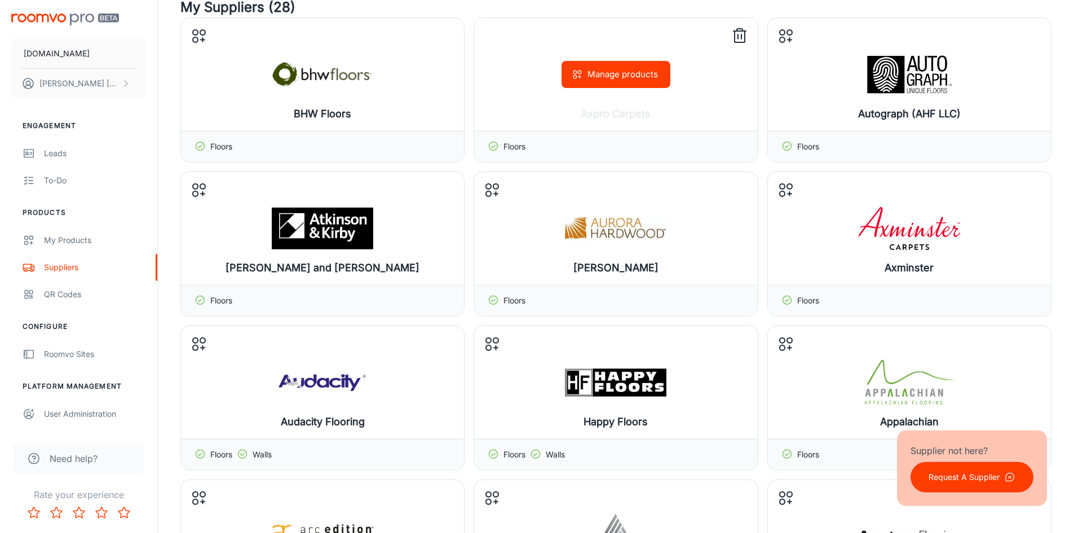
click at [745, 36] on icon at bounding box center [739, 36] width 10 height 11
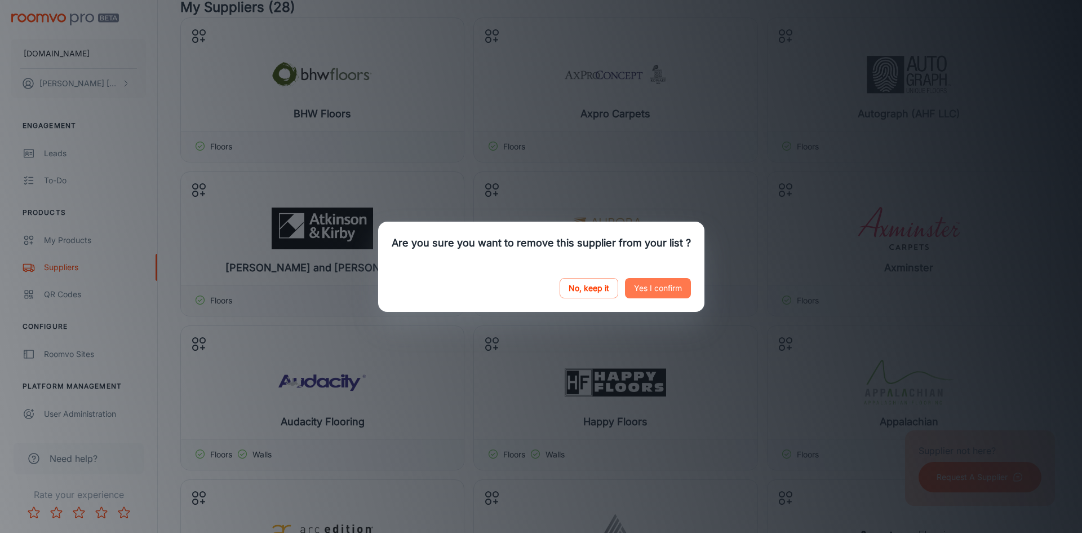
click at [650, 286] on button "Yes I confirm" at bounding box center [658, 288] width 66 height 20
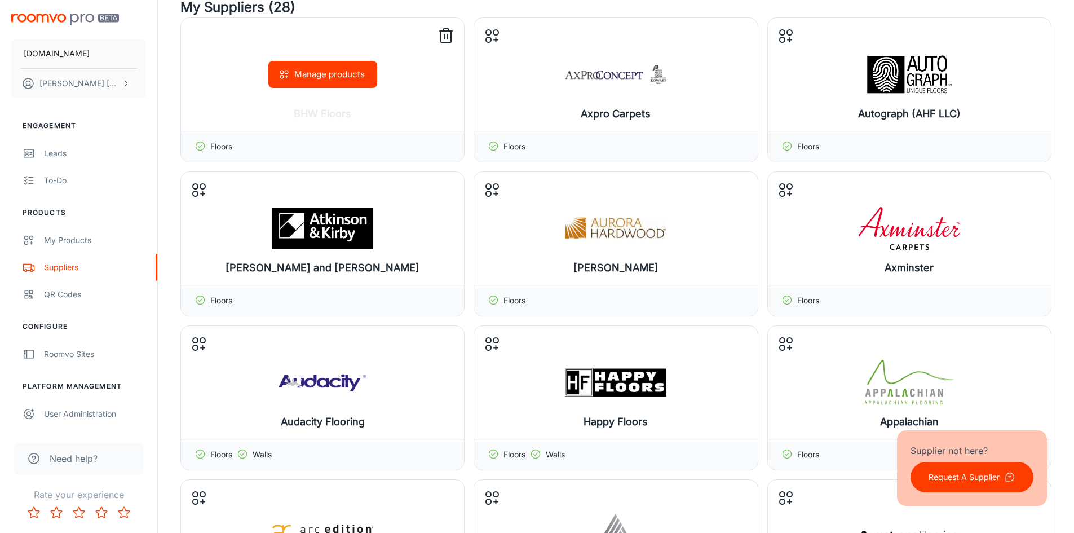
click at [446, 36] on icon at bounding box center [446, 36] width 18 height 18
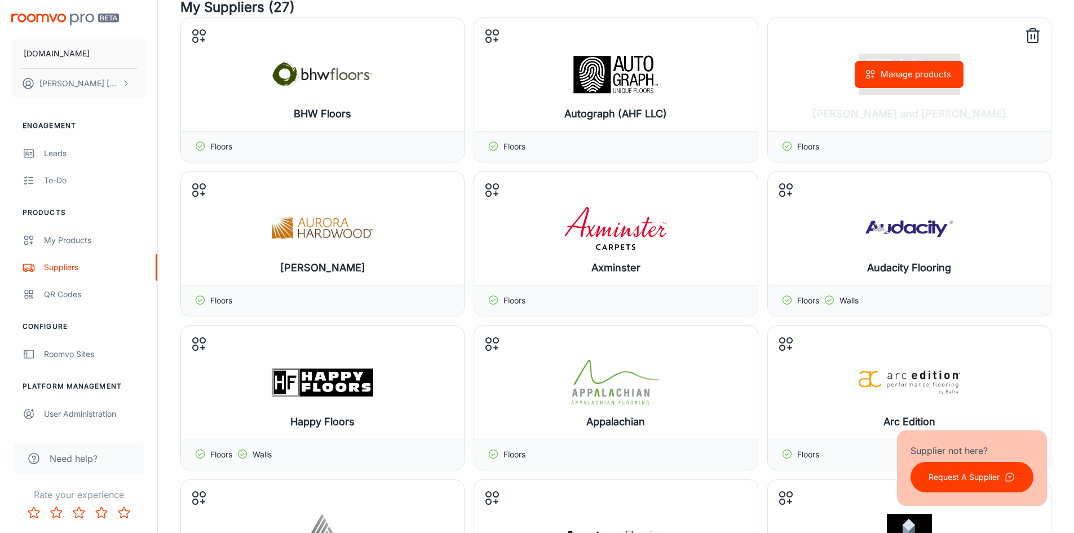
click at [1029, 41] on icon at bounding box center [1033, 36] width 18 height 18
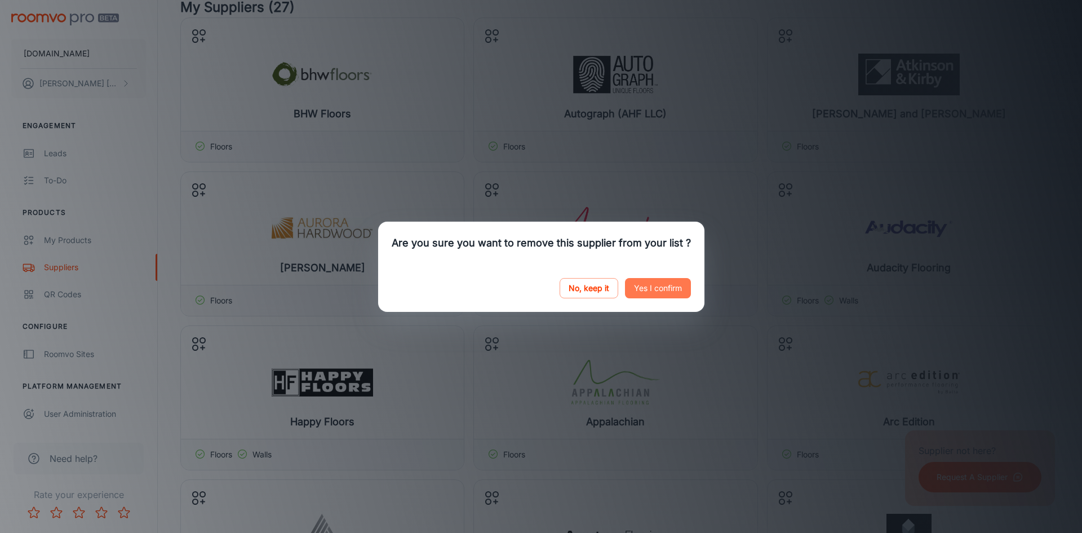
click at [653, 291] on button "Yes I confirm" at bounding box center [658, 288] width 66 height 20
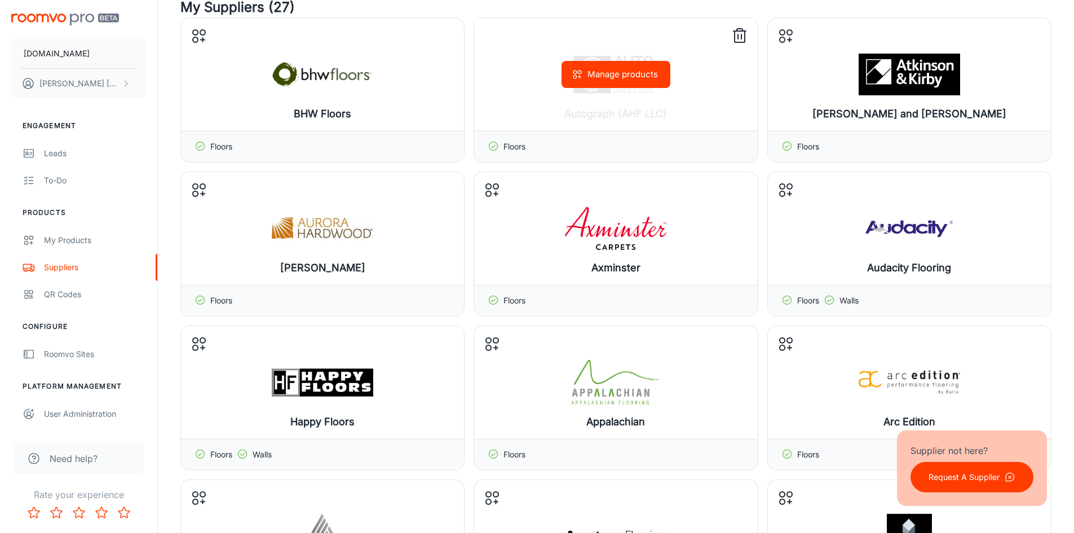
click at [736, 39] on icon at bounding box center [739, 36] width 18 height 18
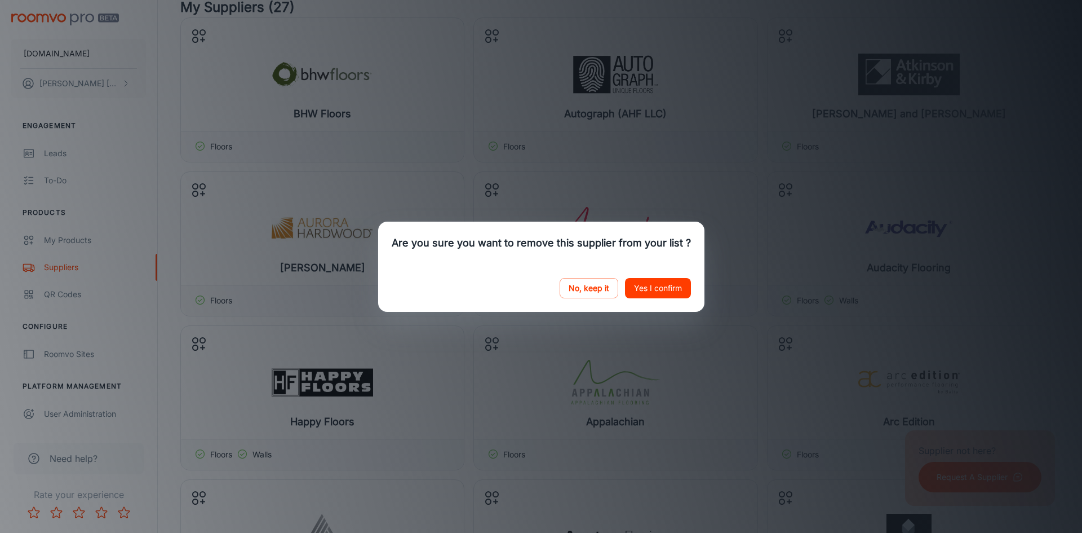
click at [652, 296] on button "Yes I confirm" at bounding box center [658, 288] width 66 height 20
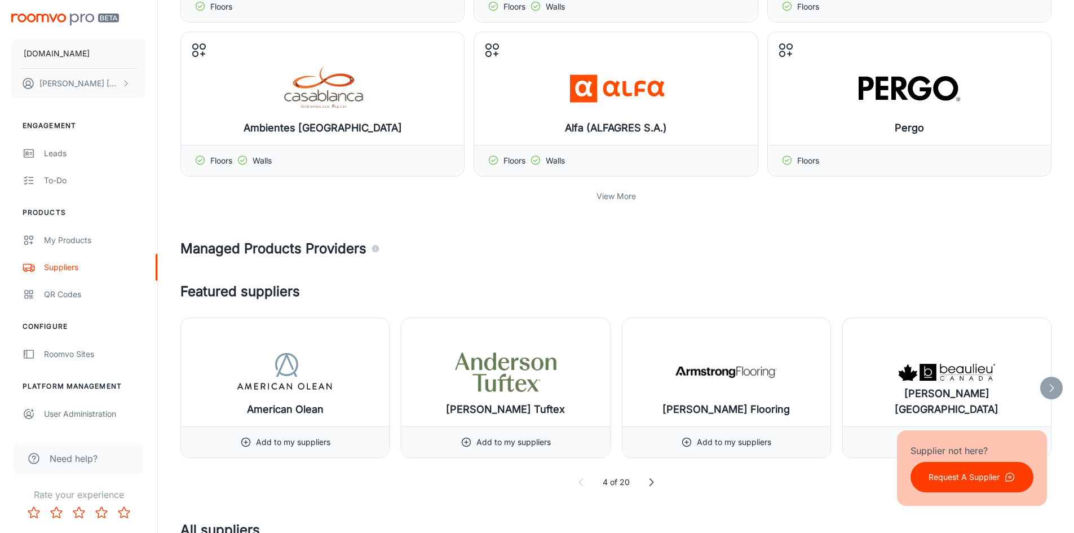
scroll to position [0, 0]
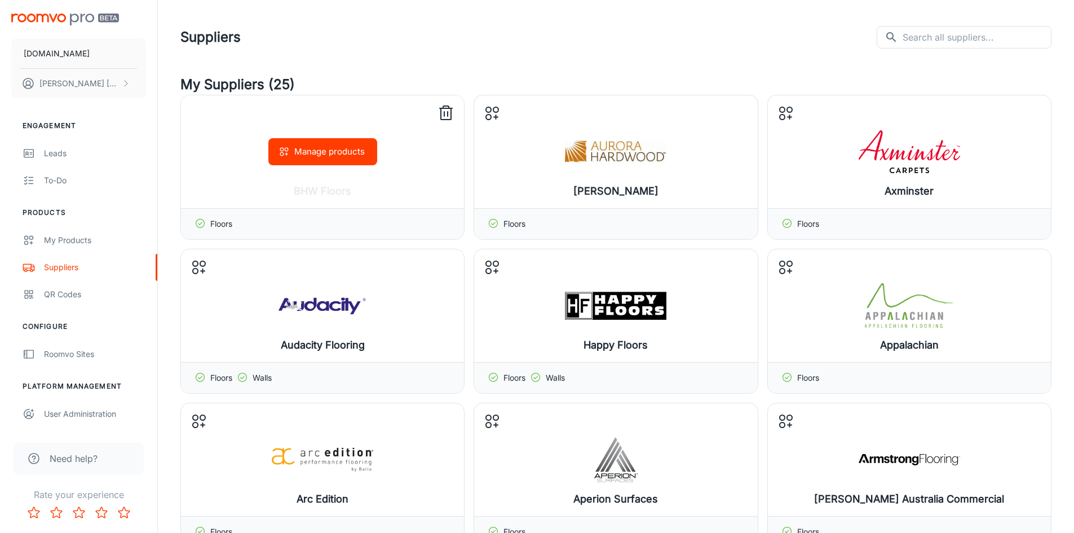
click at [448, 116] on line at bounding box center [448, 114] width 0 height 5
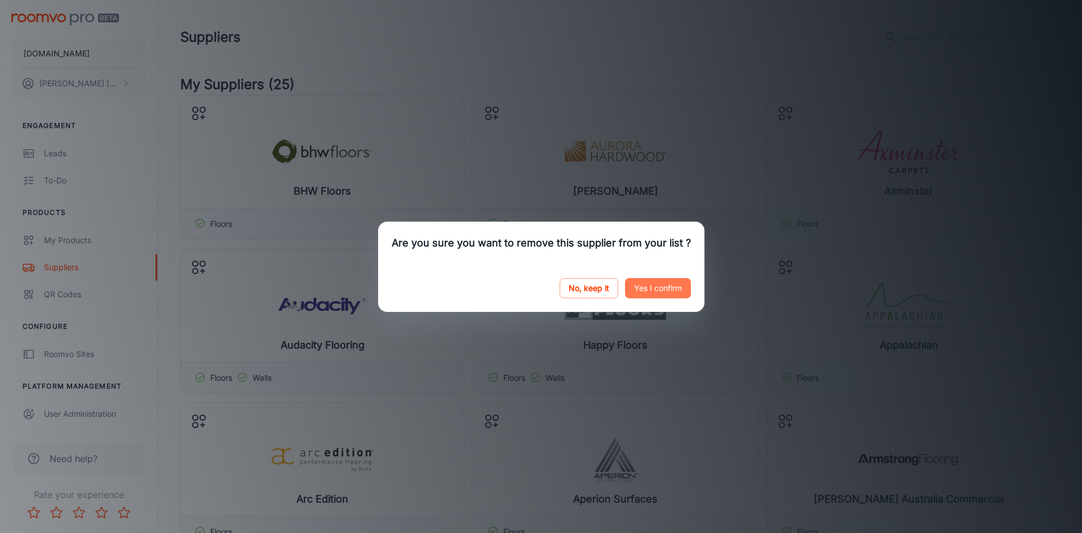
click at [659, 286] on button "Yes I confirm" at bounding box center [658, 288] width 66 height 20
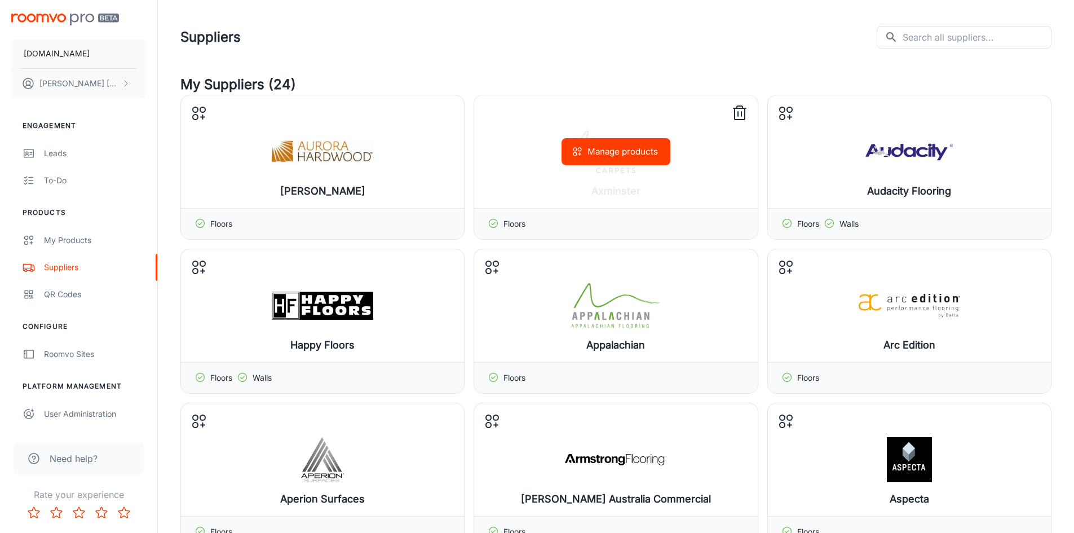
click at [738, 113] on icon at bounding box center [739, 113] width 18 height 18
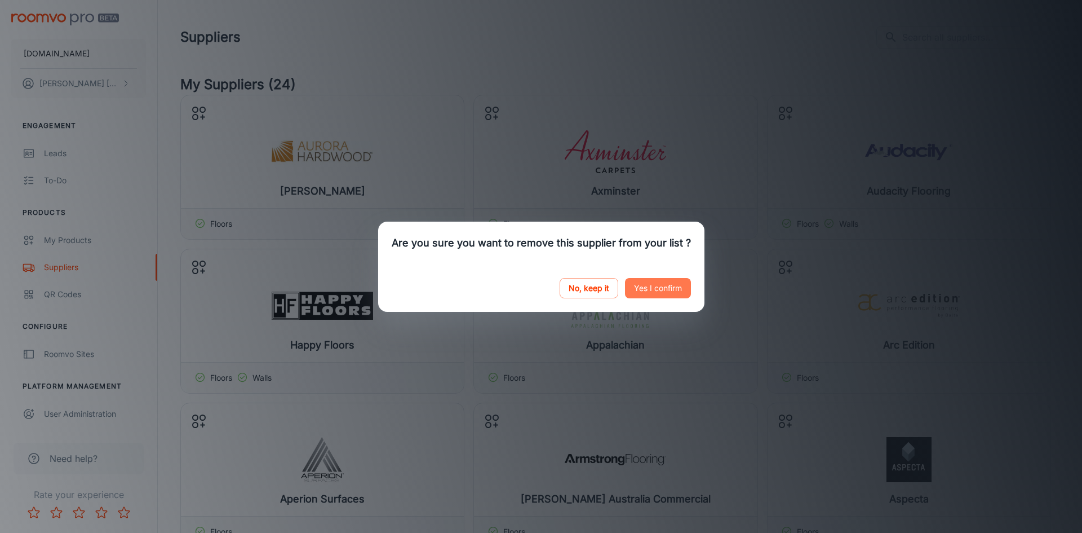
click at [654, 294] on button "Yes I confirm" at bounding box center [658, 288] width 66 height 20
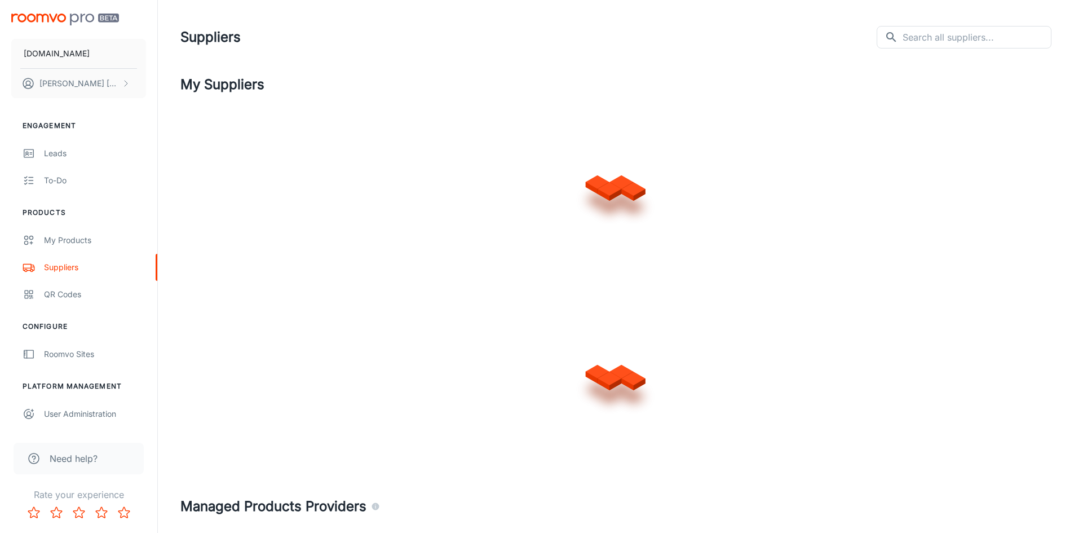
click at [1032, 114] on div at bounding box center [615, 185] width 871 height 180
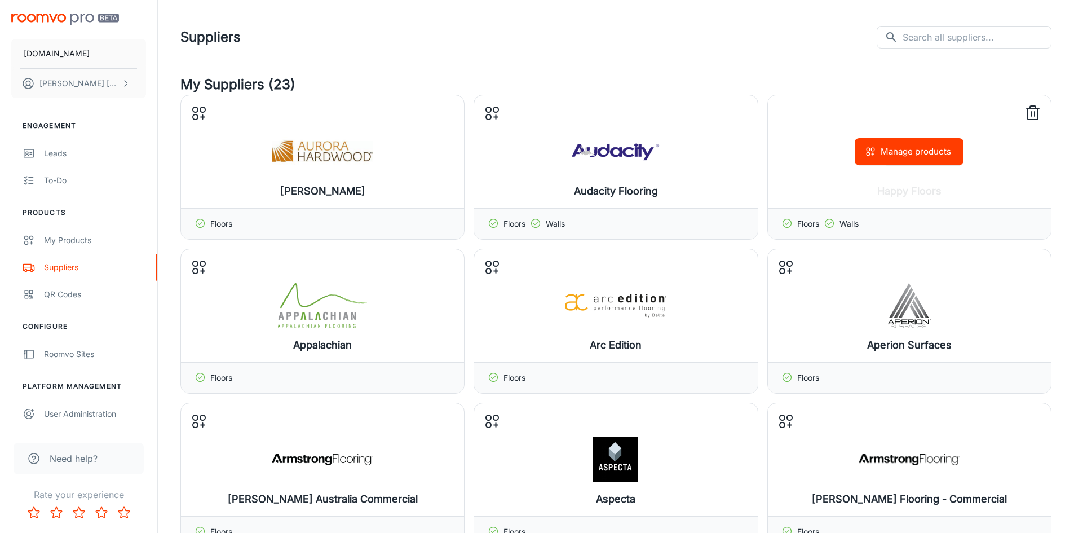
click at [1033, 113] on icon at bounding box center [1033, 113] width 18 height 18
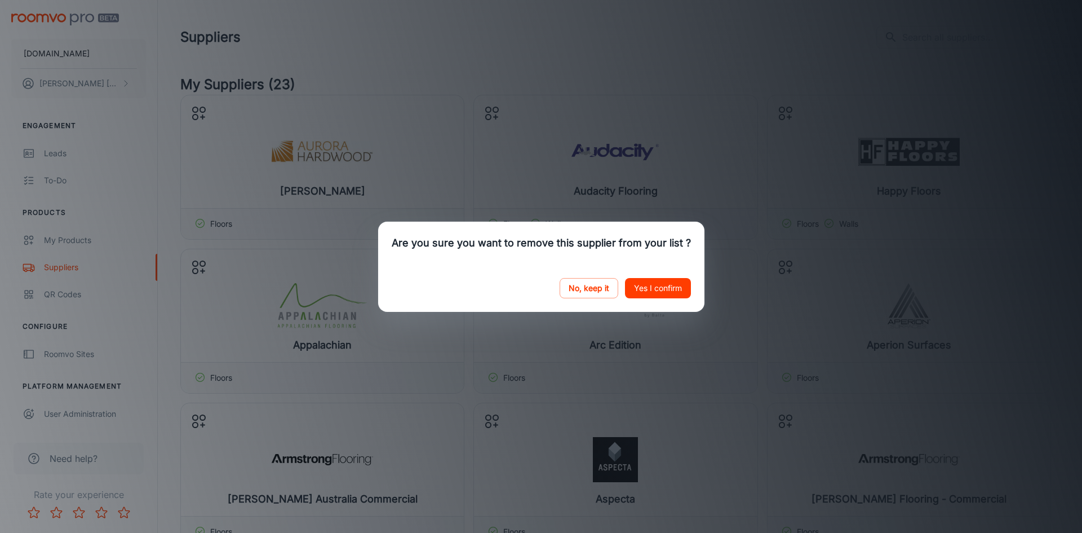
click at [653, 293] on button "Yes I confirm" at bounding box center [658, 288] width 66 height 20
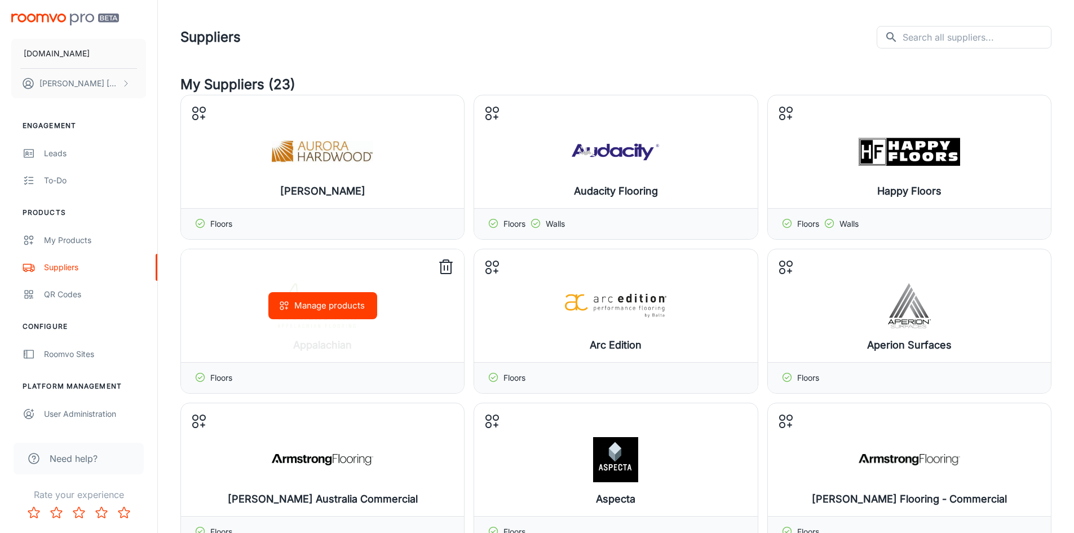
click at [448, 268] on line at bounding box center [448, 267] width 0 height 5
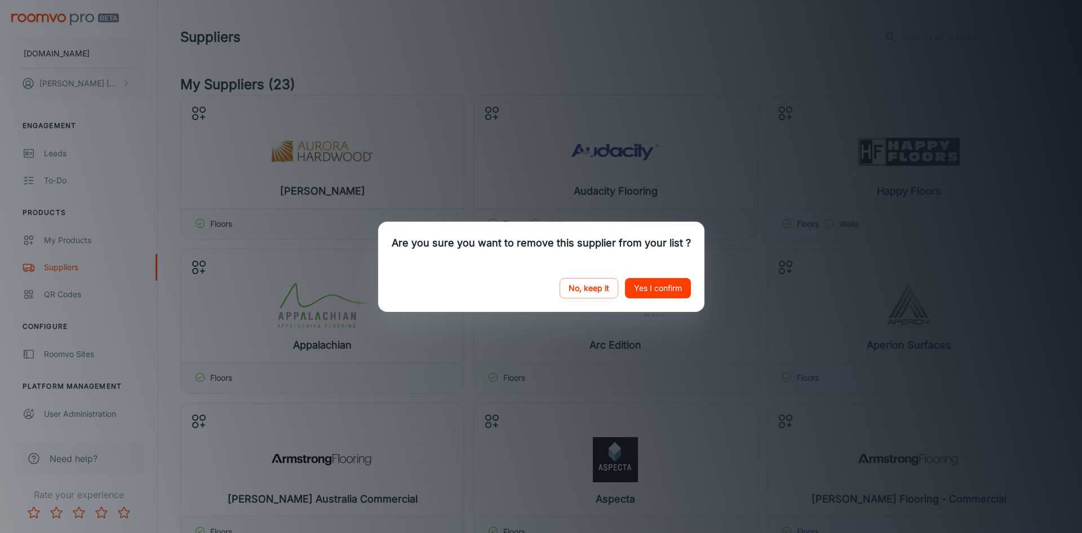
click at [641, 298] on div "No, keep it Yes I confirm" at bounding box center [541, 287] width 326 height 47
click at [661, 278] on button "Yes I confirm" at bounding box center [658, 288] width 66 height 20
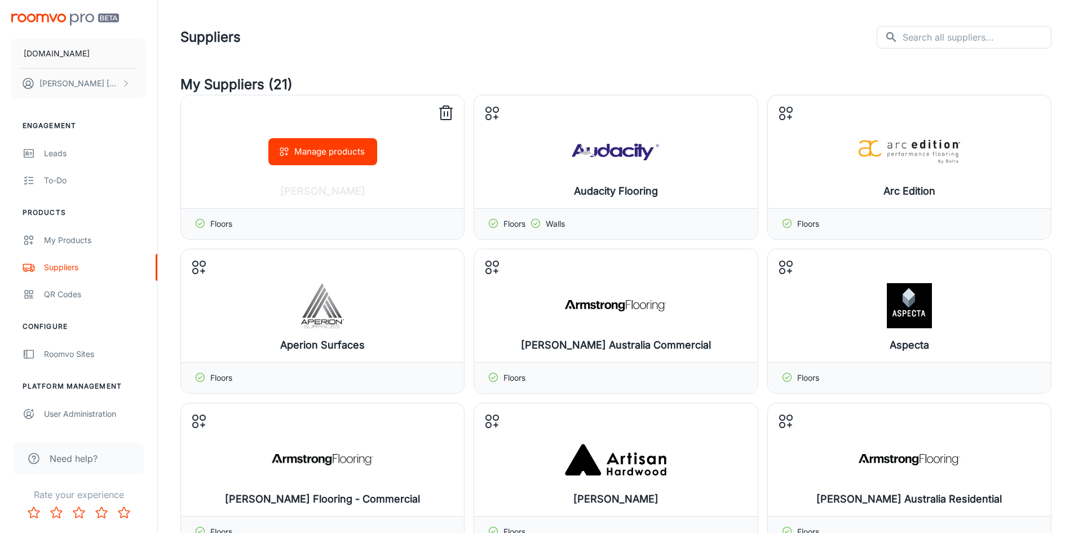
click at [444, 116] on line at bounding box center [444, 114] width 0 height 5
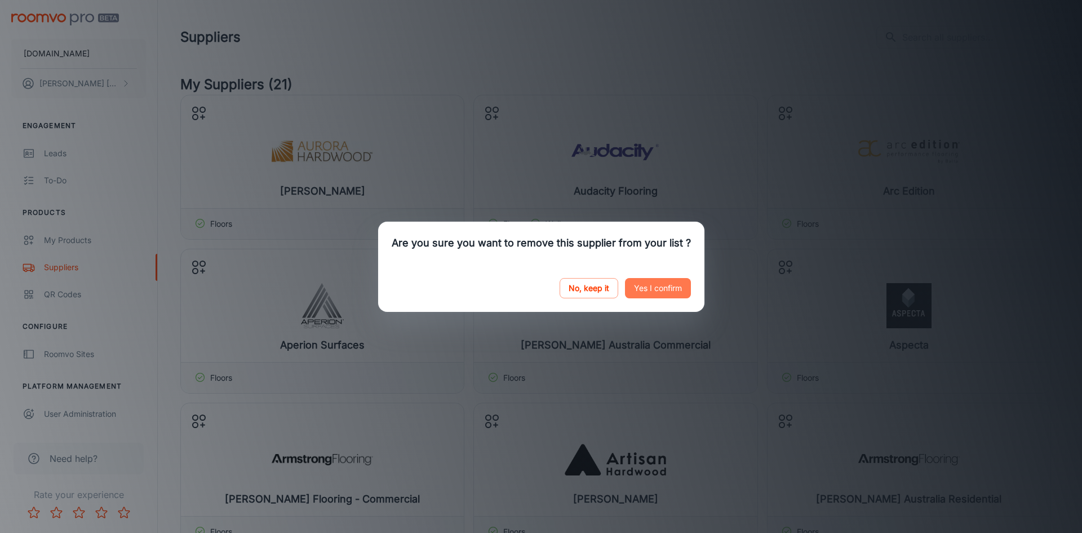
click at [647, 296] on button "Yes I confirm" at bounding box center [658, 288] width 66 height 20
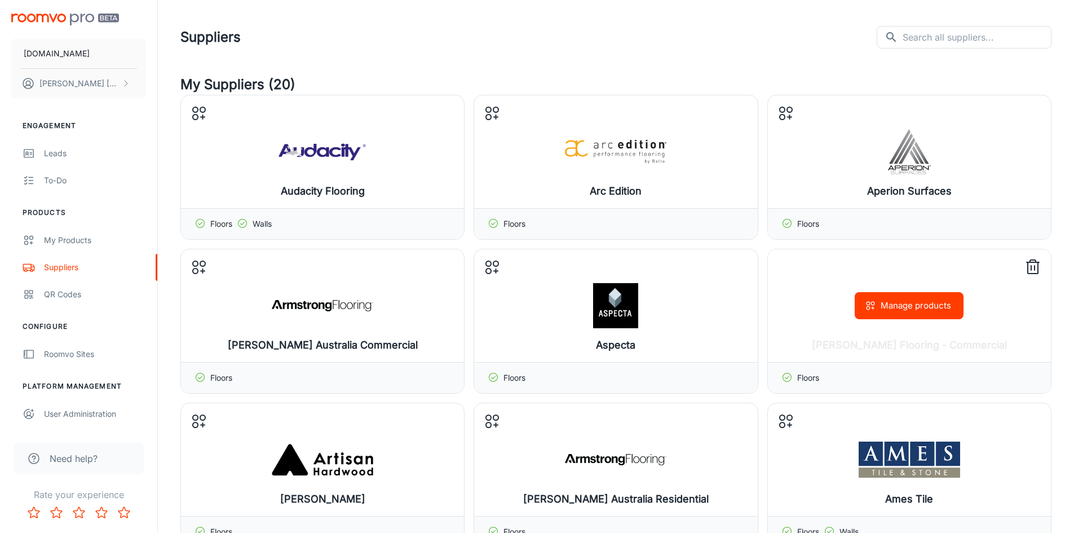
click at [1034, 264] on icon at bounding box center [1033, 267] width 18 height 18
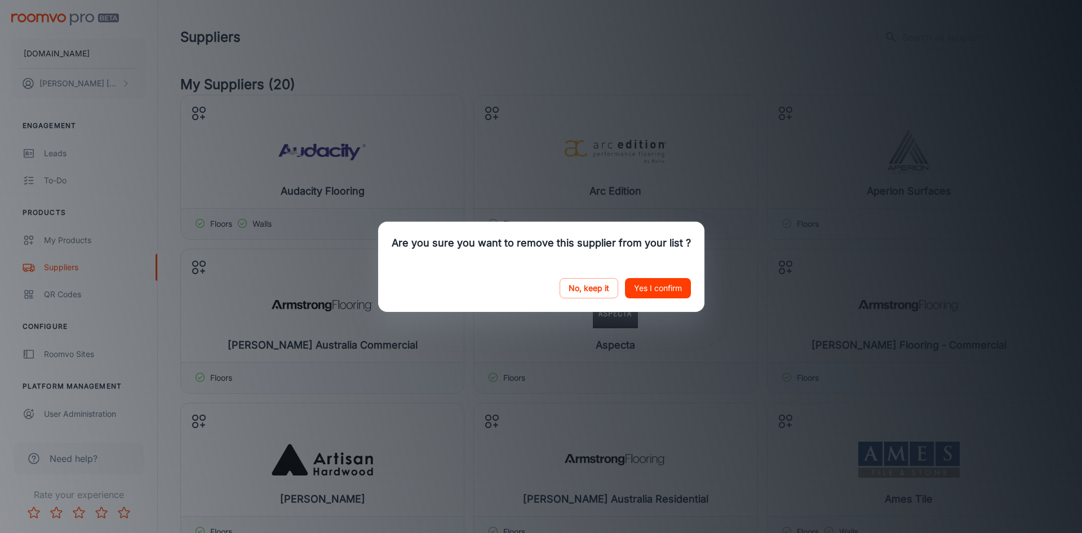
click at [685, 285] on button "Yes I confirm" at bounding box center [658, 288] width 66 height 20
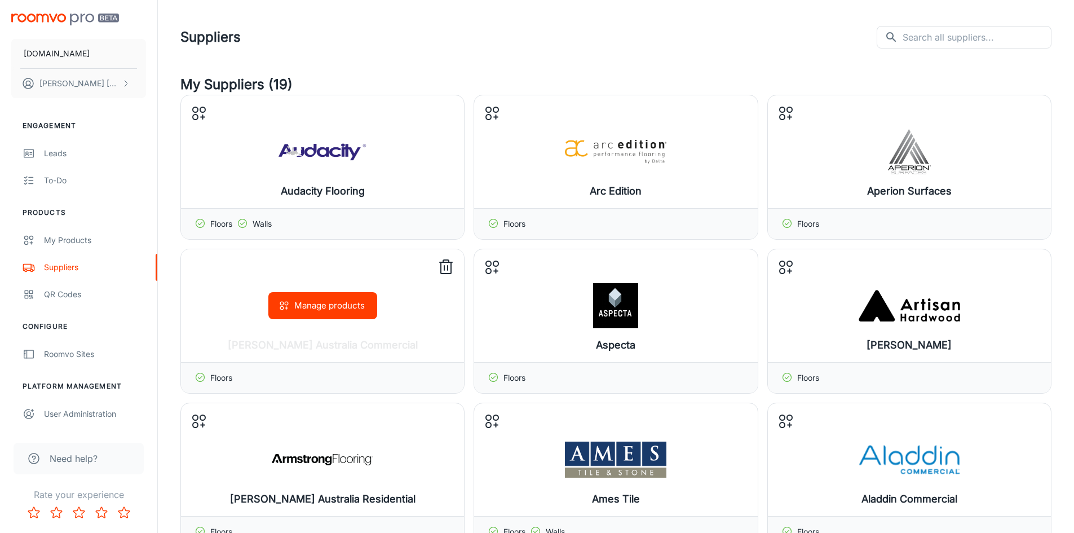
click at [452, 265] on icon at bounding box center [446, 267] width 18 height 18
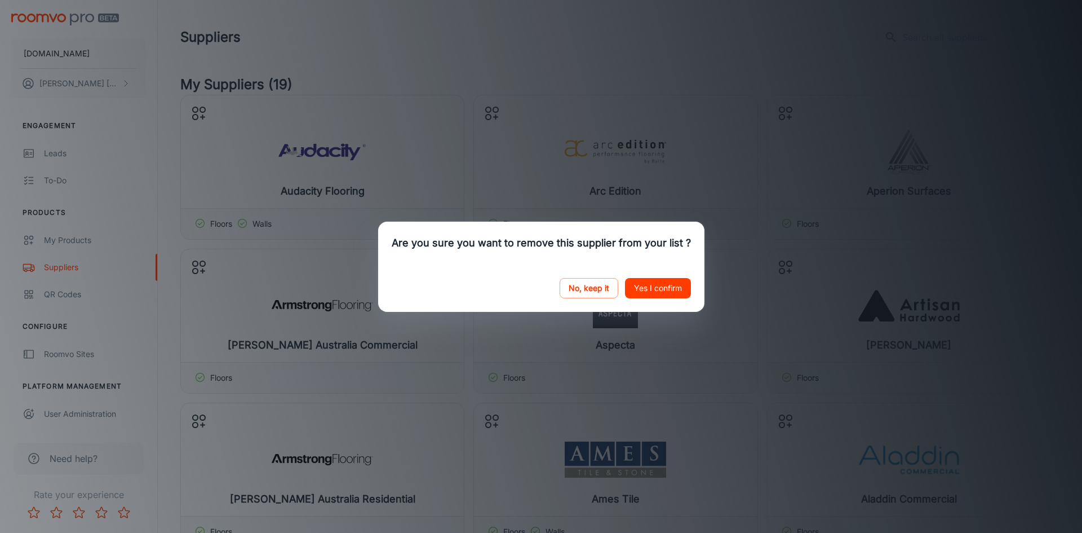
click at [658, 279] on button "Yes I confirm" at bounding box center [658, 288] width 66 height 20
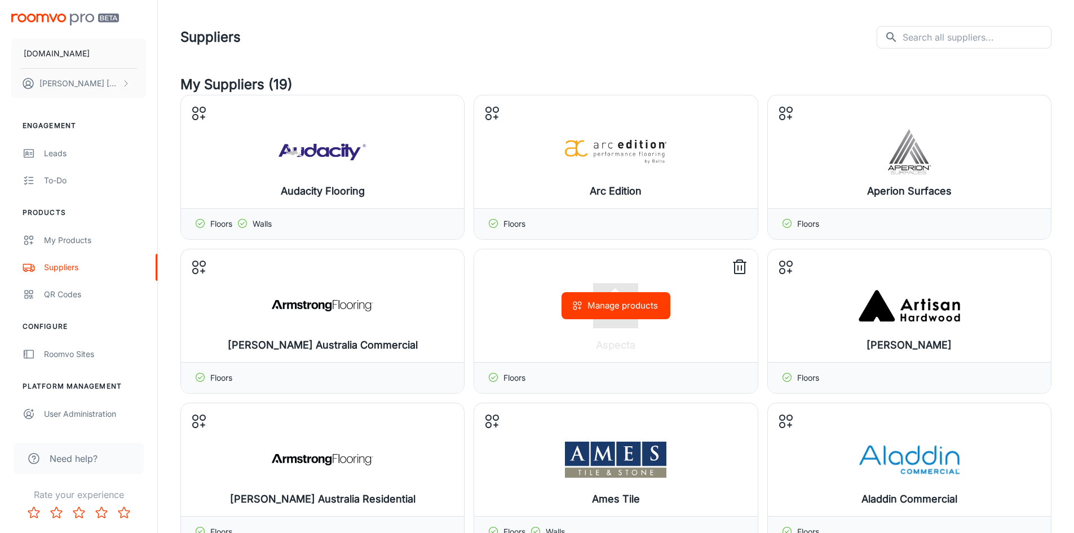
click at [742, 267] on icon at bounding box center [739, 267] width 18 height 18
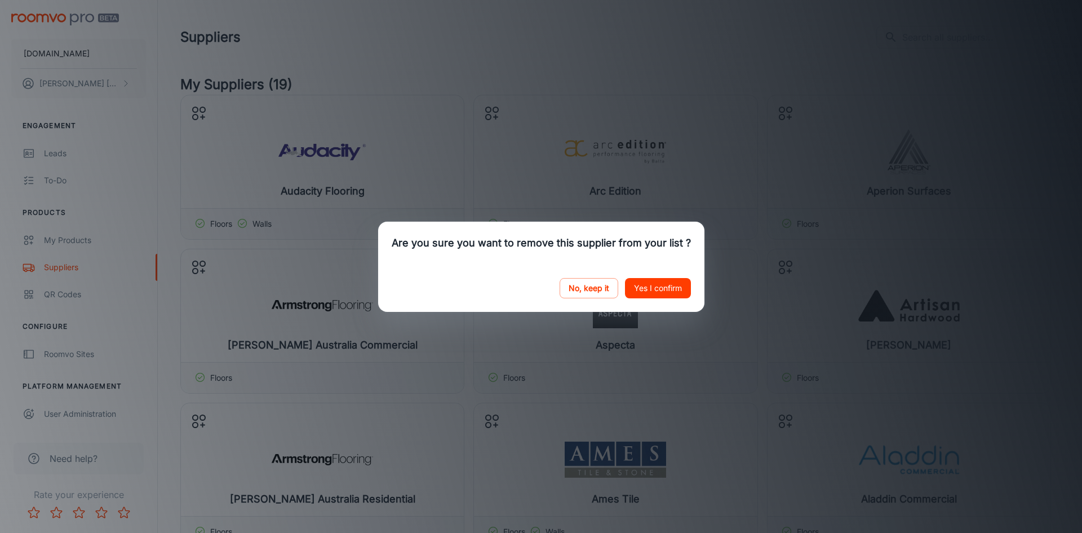
click at [662, 276] on div "No, keep it Yes I confirm" at bounding box center [541, 287] width 326 height 47
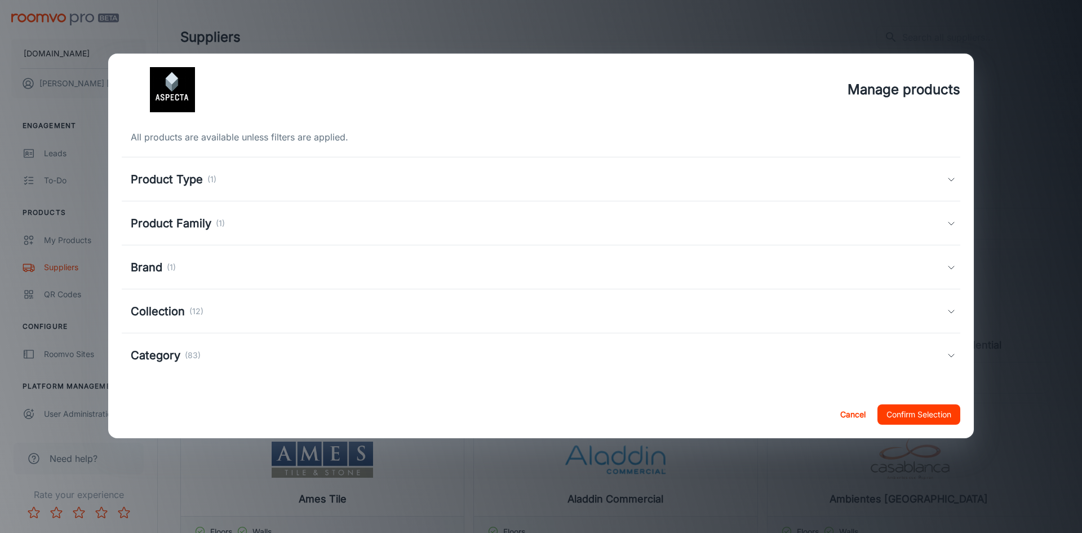
click at [911, 420] on button "Confirm Selection" at bounding box center [919, 414] width 83 height 20
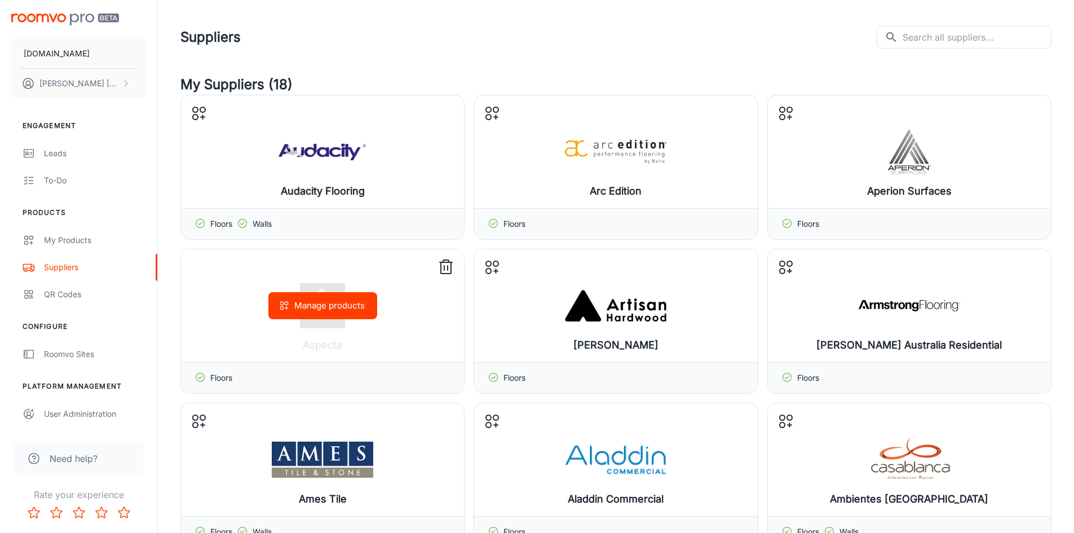
click at [449, 267] on icon at bounding box center [446, 267] width 18 height 18
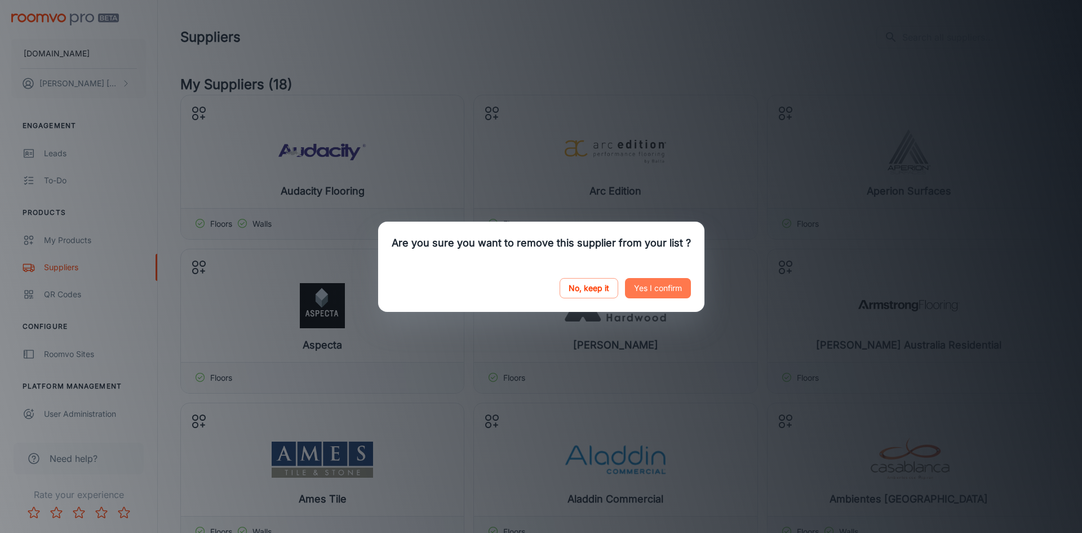
click at [651, 285] on button "Yes I confirm" at bounding box center [658, 288] width 66 height 20
